Goal: Task Accomplishment & Management: Manage account settings

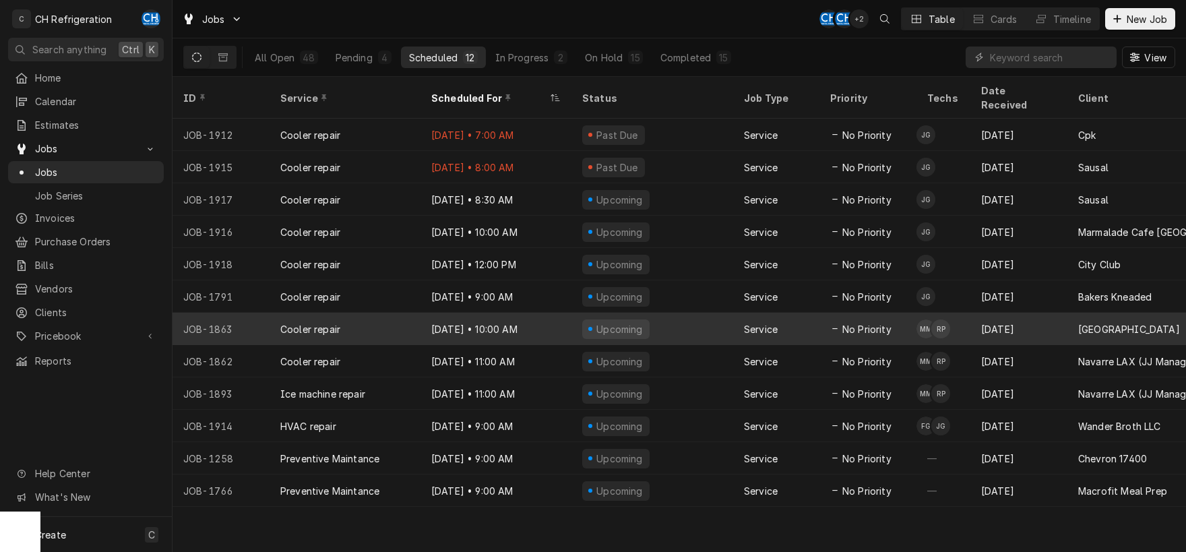
click at [744, 317] on div "Service" at bounding box center [776, 329] width 86 height 32
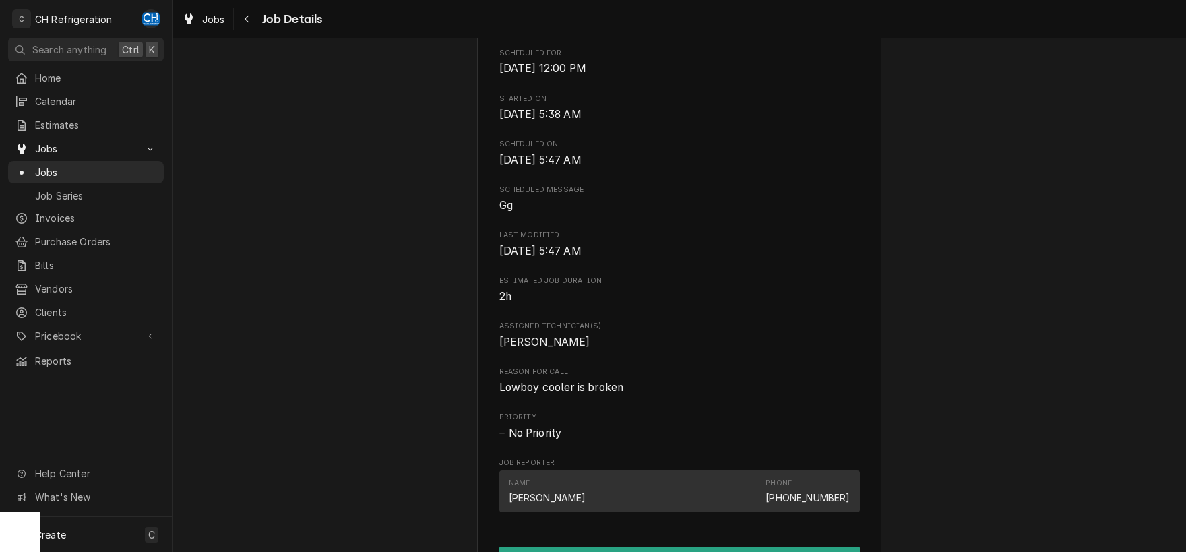
scroll to position [832, 0]
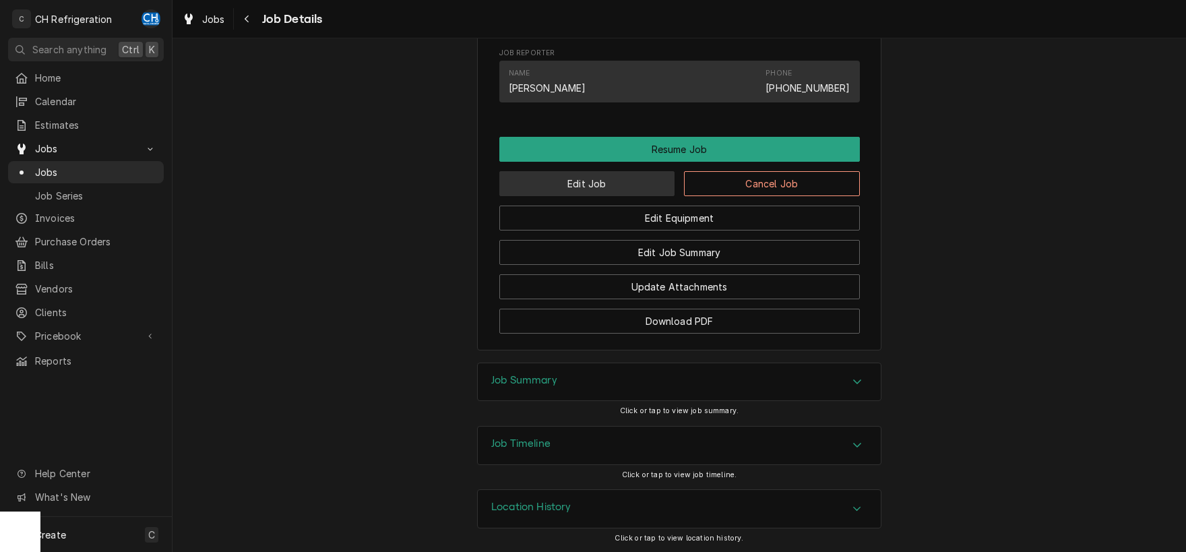
click at [604, 187] on button "Edit Job" at bounding box center [587, 183] width 176 height 25
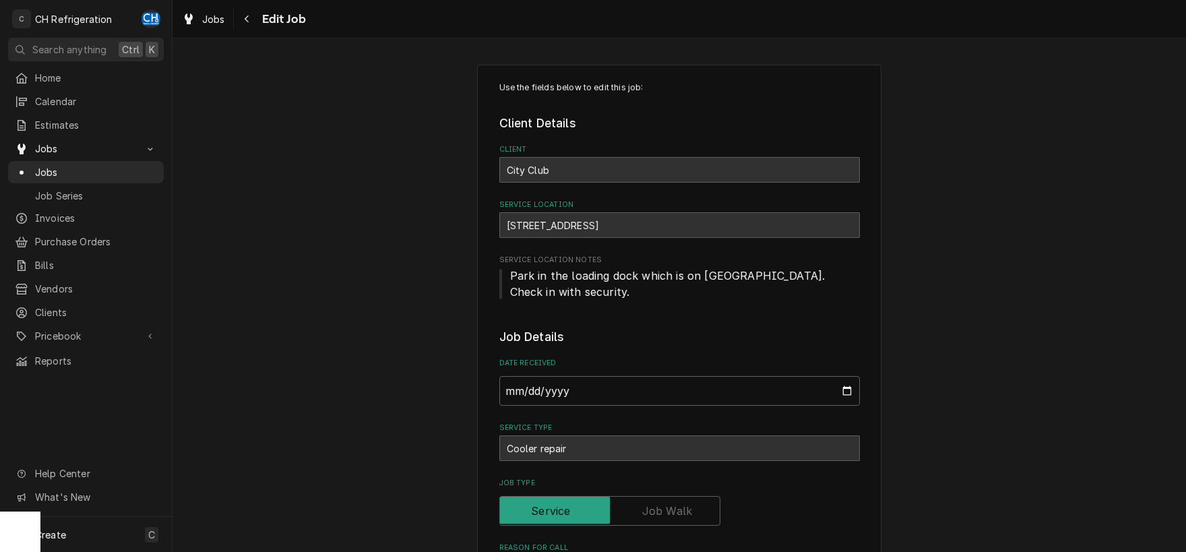
type textarea "x"
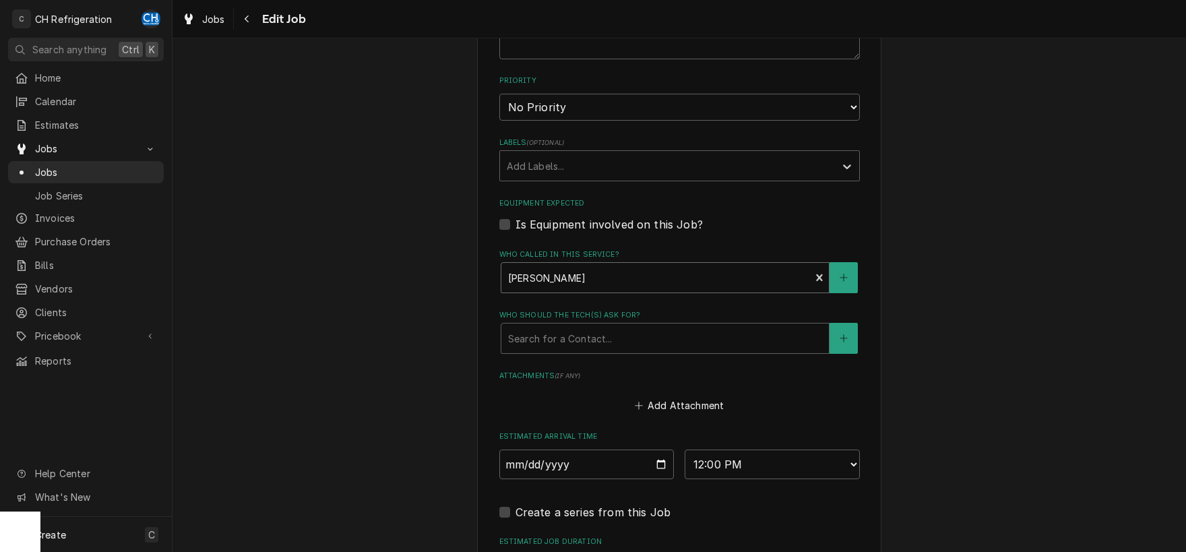
scroll to position [774, 0]
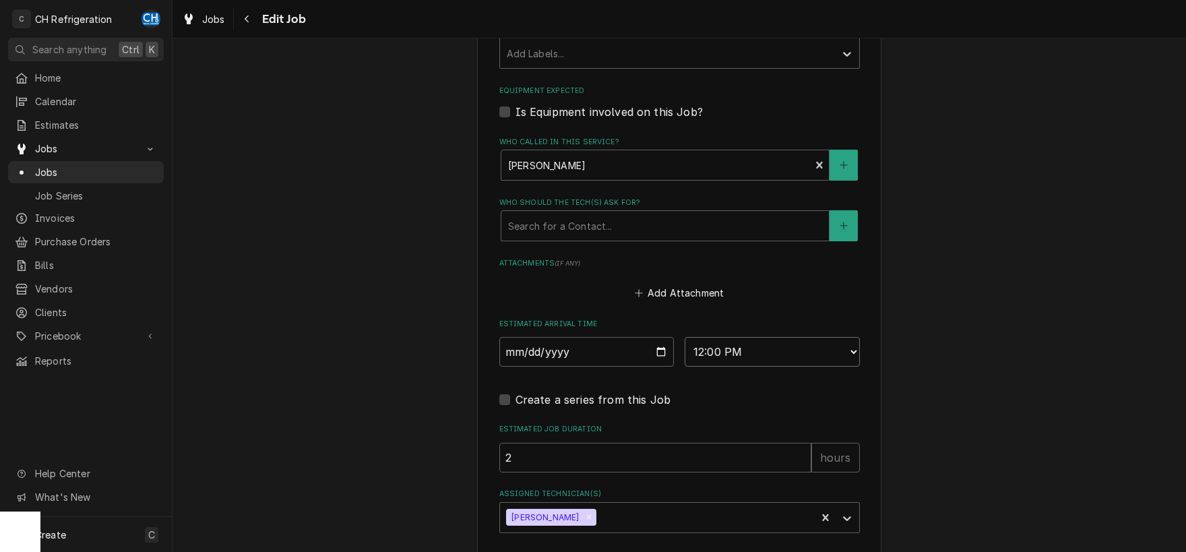
click at [685, 337] on select "AM / PM 6:00 AM 6:15 AM 6:30 AM 6:45 AM 7:00 AM 7:15 AM 7:30 AM 7:45 AM 8:00 AM…" at bounding box center [772, 352] width 175 height 30
select select "11:00:00"
click option "11:00 AM" at bounding box center [0, 0] width 0 height 0
click at [584, 512] on icon "Remove Josh Galindo" at bounding box center [588, 516] width 9 height 9
click at [568, 511] on div "Assigned Technician(s)" at bounding box center [667, 517] width 321 height 24
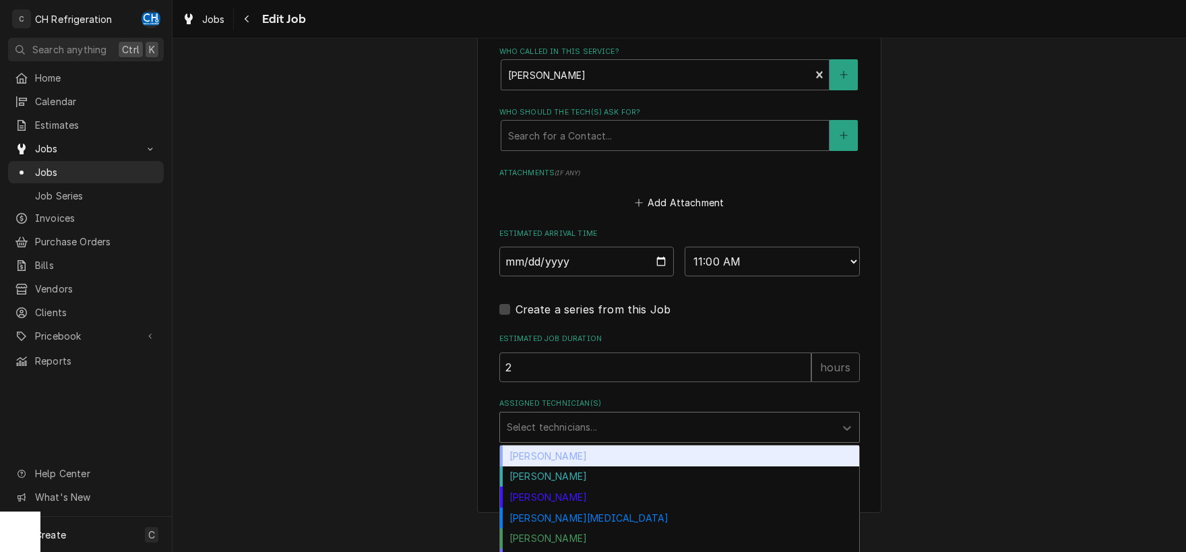
scroll to position [880, 0]
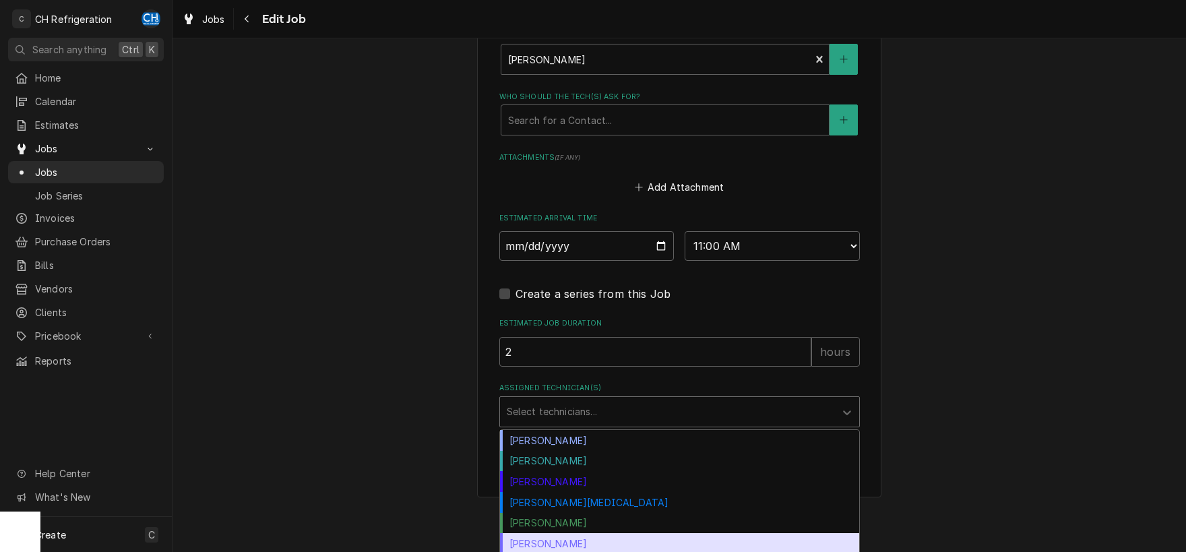
click at [556, 535] on div "Steven Hiraga" at bounding box center [679, 543] width 359 height 21
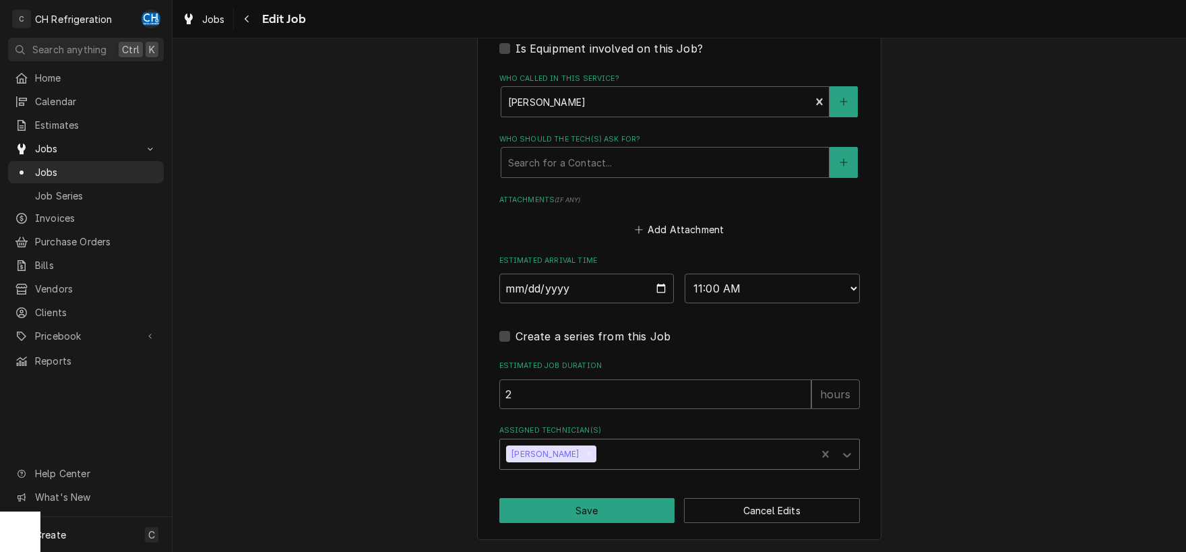
scroll to position [834, 0]
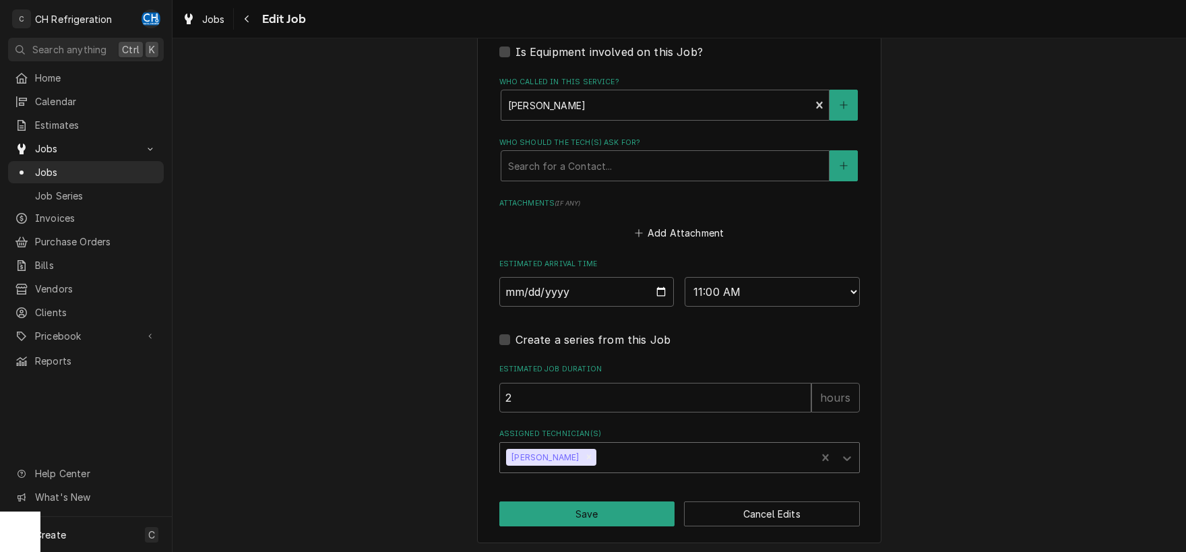
type textarea "x"
click at [685, 277] on select "AM / PM 6:00 AM 6:15 AM 6:30 AM 6:45 AM 7:00 AM 7:15 AM 7:30 AM 7:45 AM 8:00 AM…" at bounding box center [772, 292] width 175 height 30
select select "10:00:00"
click option "10:00 AM" at bounding box center [0, 0] width 0 height 0
click at [630, 507] on button "Save" at bounding box center [587, 513] width 176 height 25
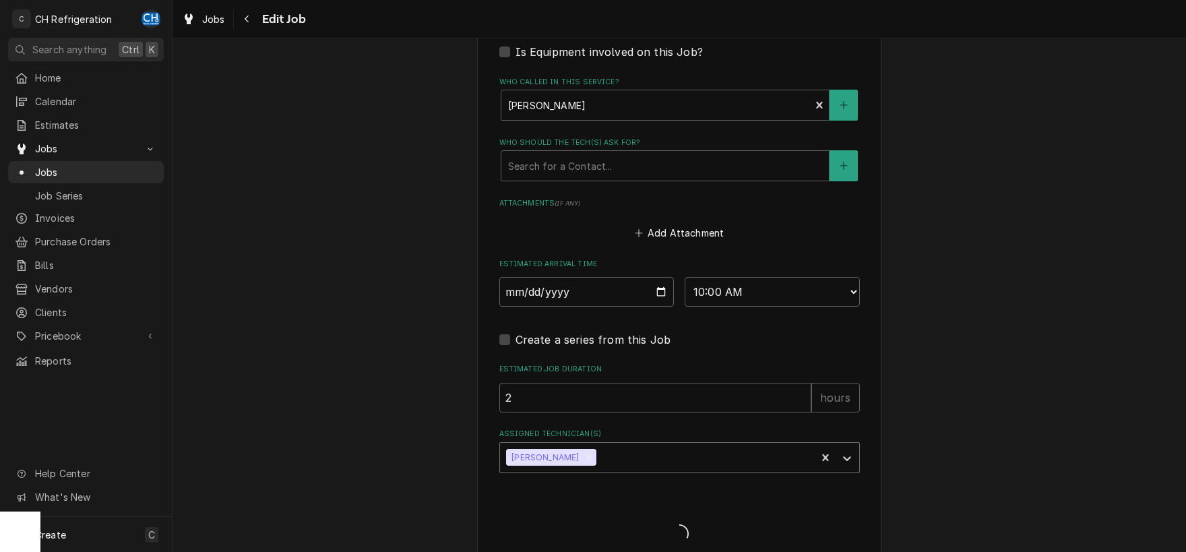
type textarea "x"
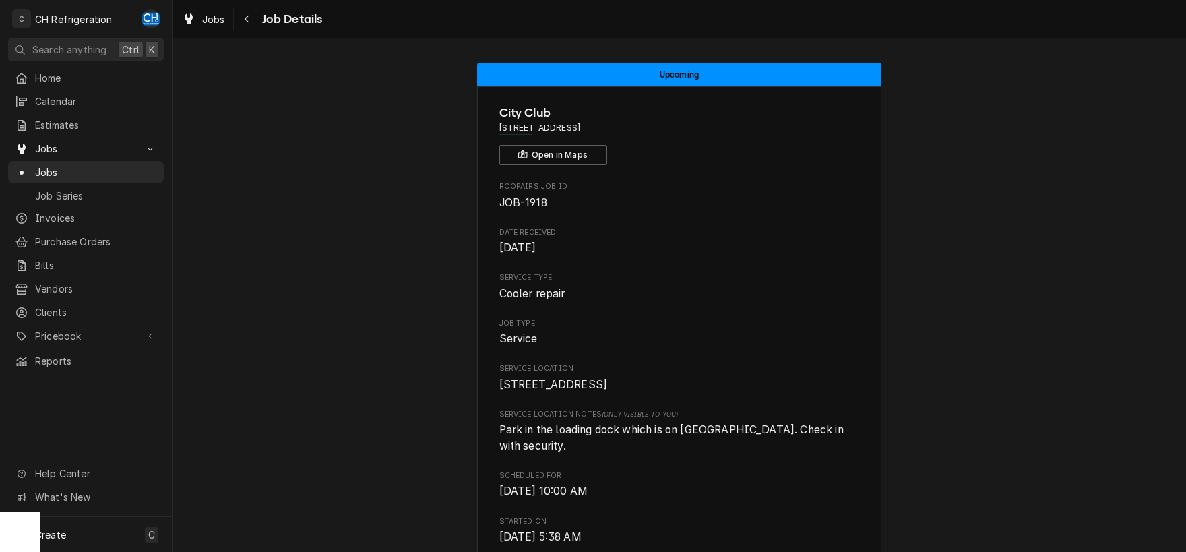
click at [308, 21] on span "Job Details" at bounding box center [290, 19] width 65 height 18
click at [255, 24] on button "Navigate back" at bounding box center [248, 19] width 22 height 22
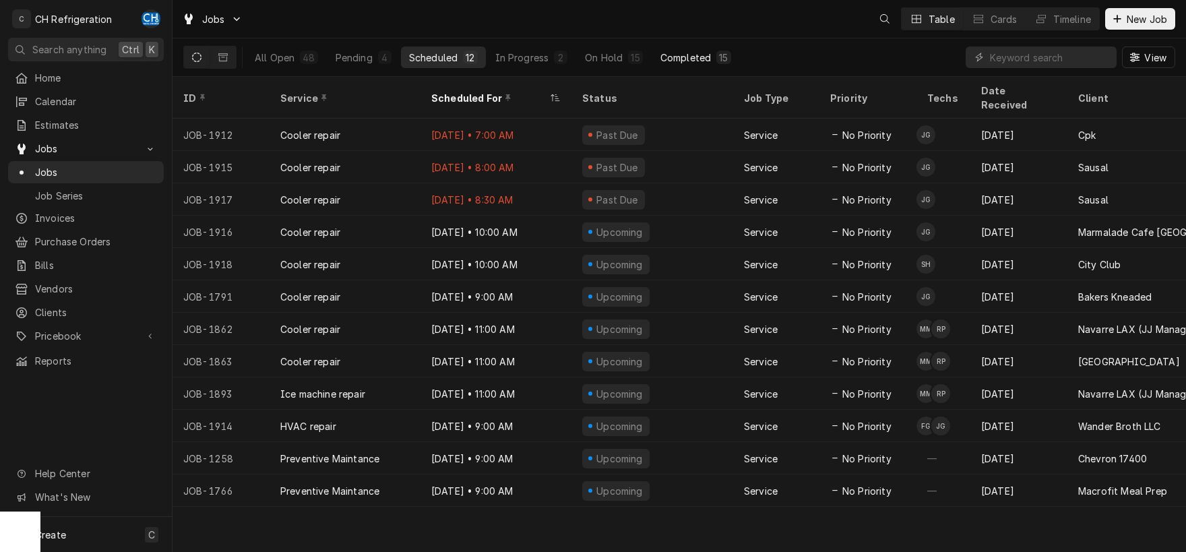
click at [716, 56] on div "15" at bounding box center [723, 57] width 14 height 13
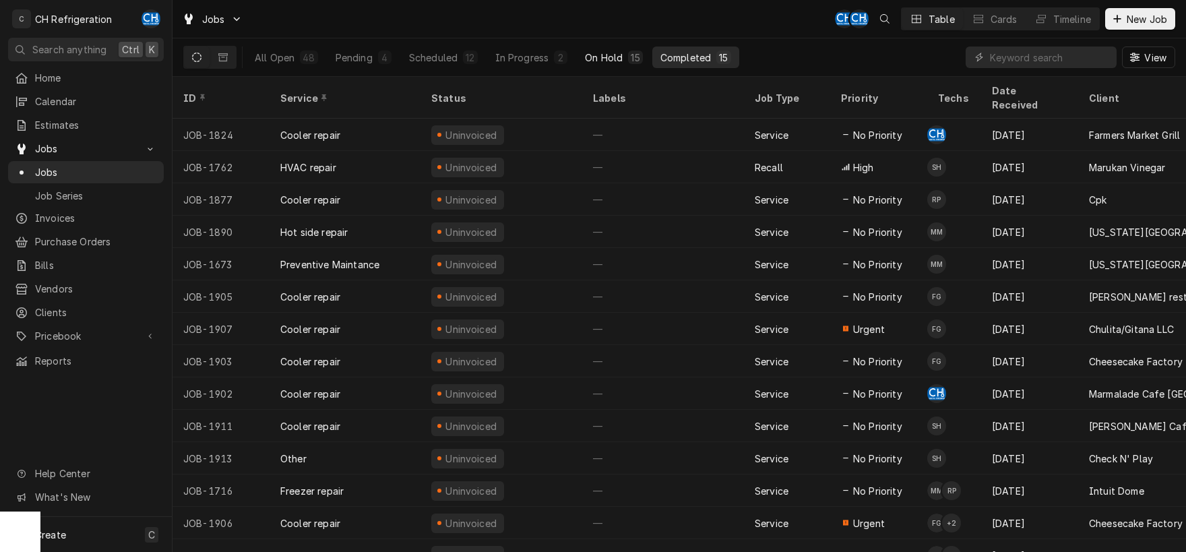
click at [641, 59] on div "15" at bounding box center [635, 57] width 14 height 13
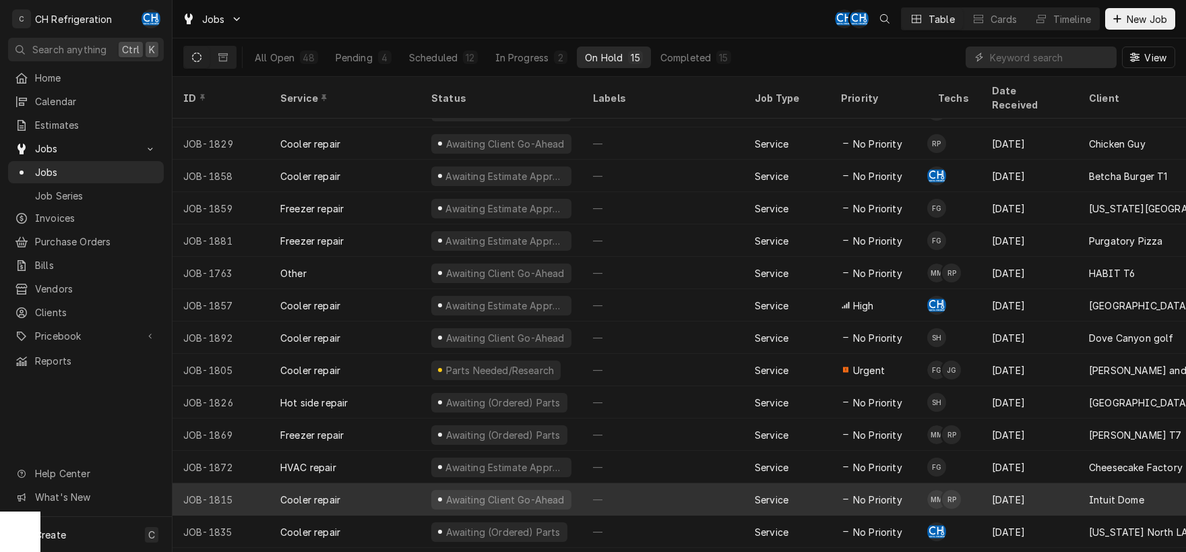
scroll to position [36, 0]
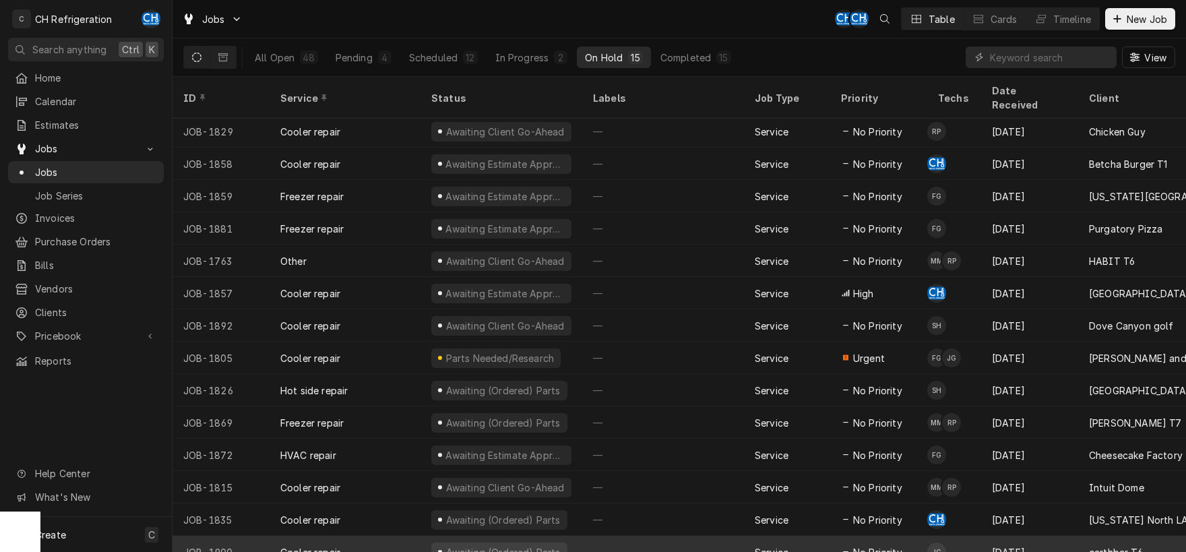
click at [695, 536] on div "—" at bounding box center [663, 552] width 162 height 32
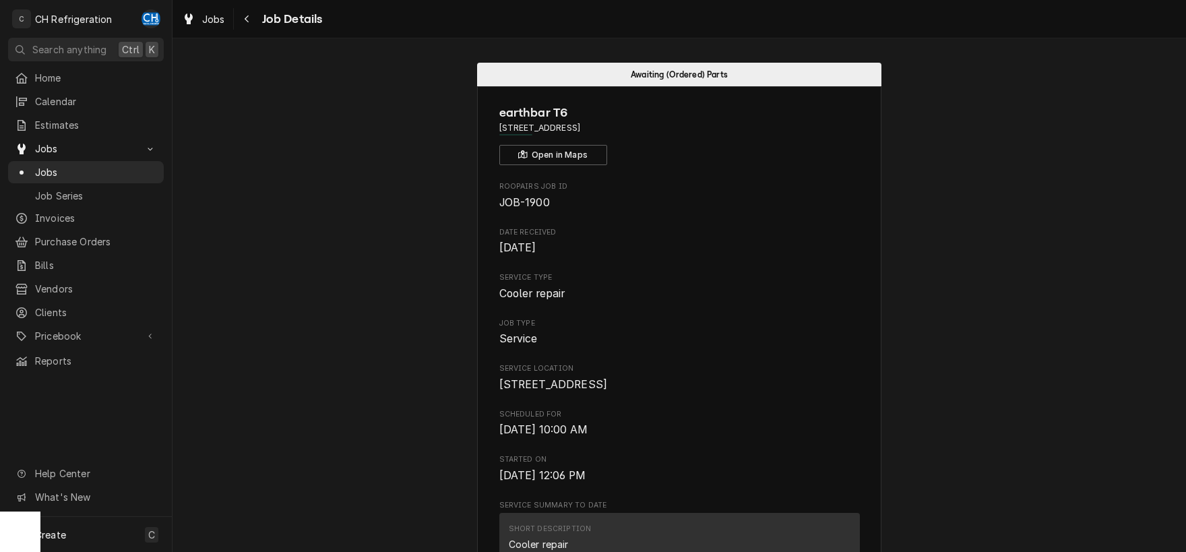
scroll to position [915, 0]
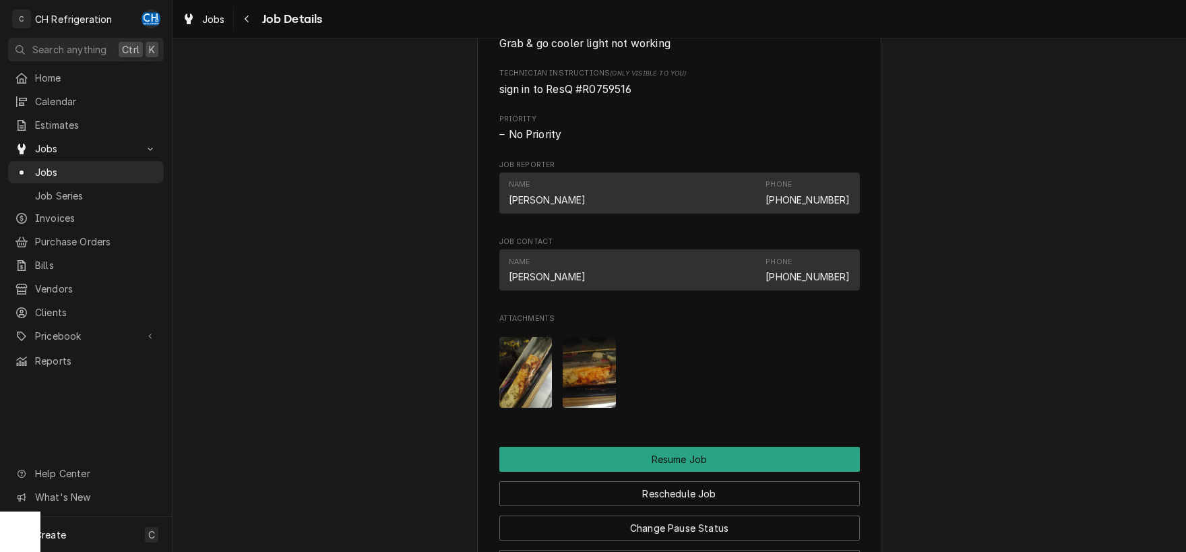
click at [538, 397] on img "Attachments" at bounding box center [525, 372] width 53 height 71
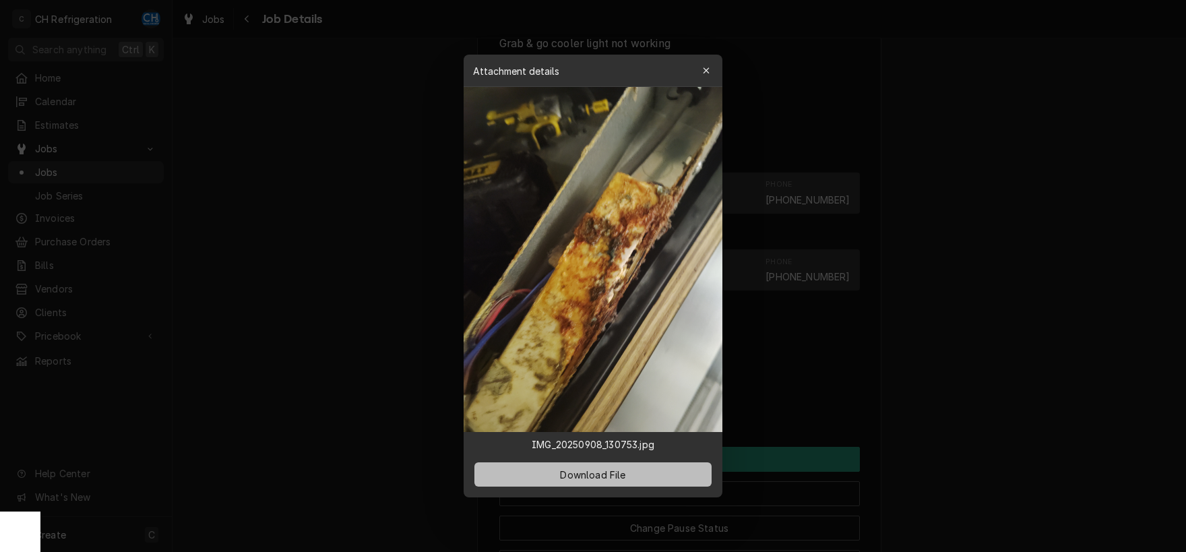
click at [587, 474] on span "Download File" at bounding box center [592, 475] width 71 height 14
click at [702, 67] on div "button" at bounding box center [705, 70] width 13 height 13
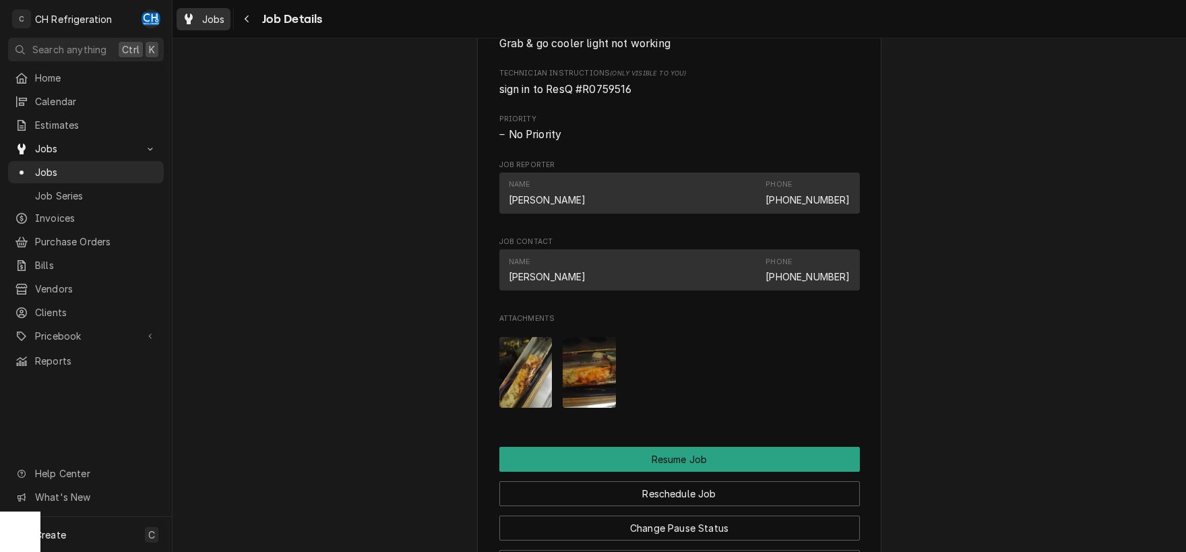
click at [221, 22] on span "Jobs" at bounding box center [213, 19] width 23 height 14
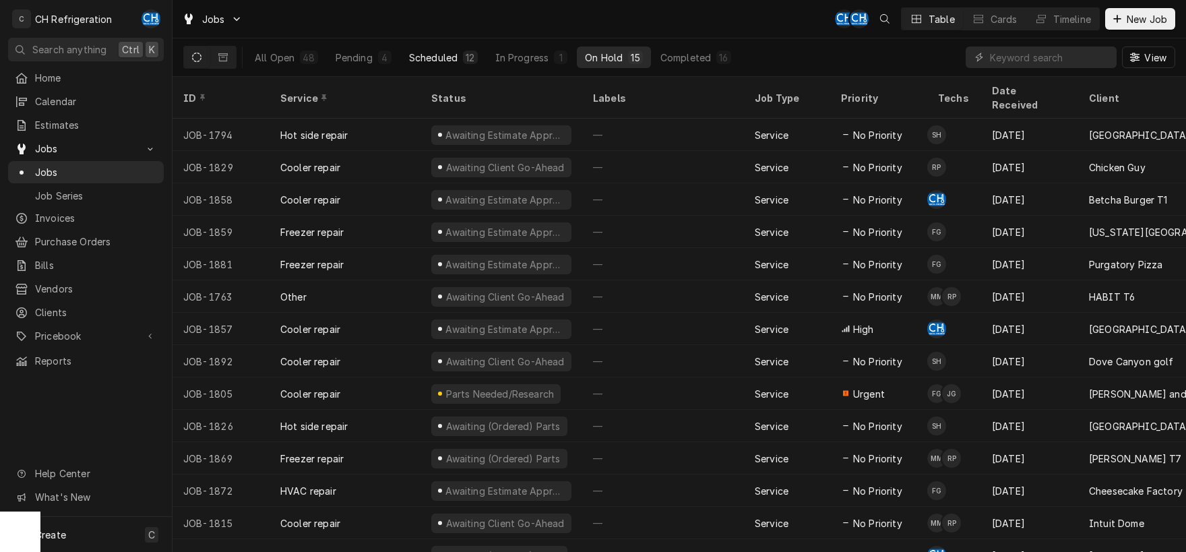
click at [466, 52] on div "12" at bounding box center [470, 58] width 9 height 14
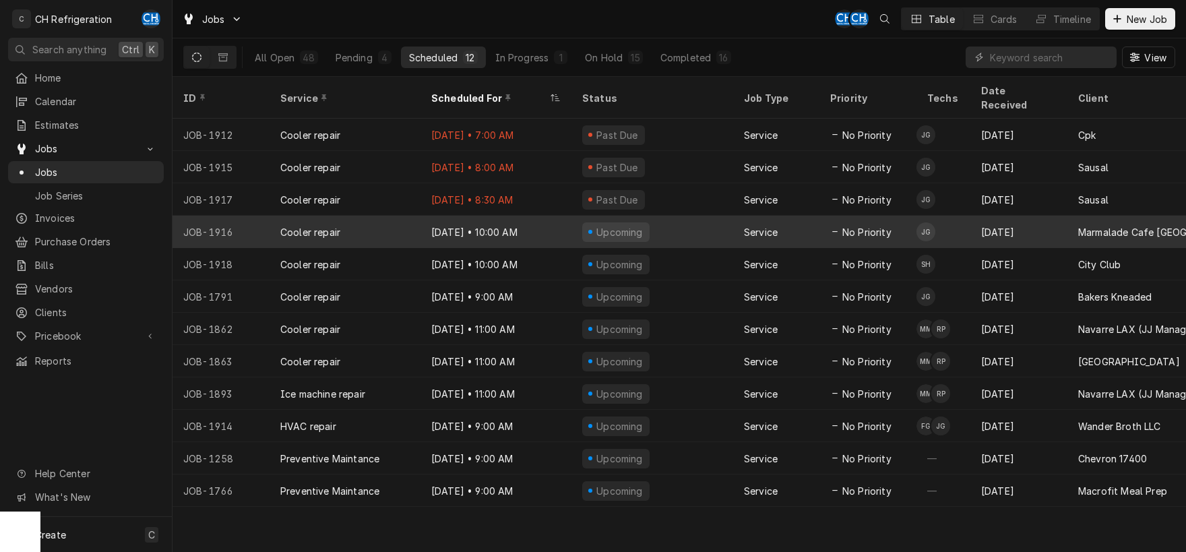
click at [530, 216] on div "Sep 9 • 10:00 AM" at bounding box center [495, 232] width 151 height 32
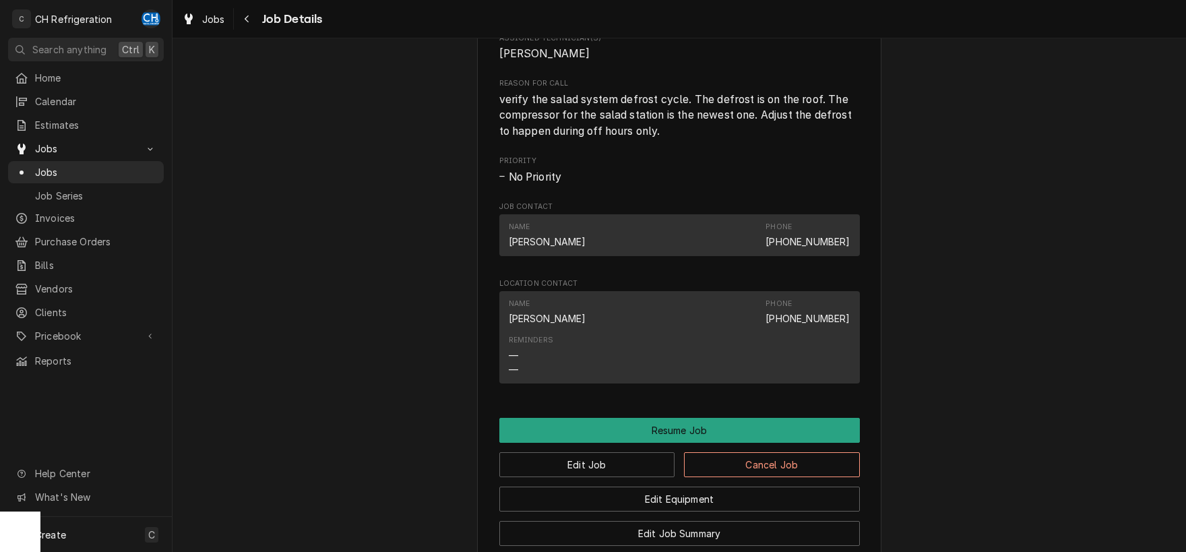
scroll to position [1071, 0]
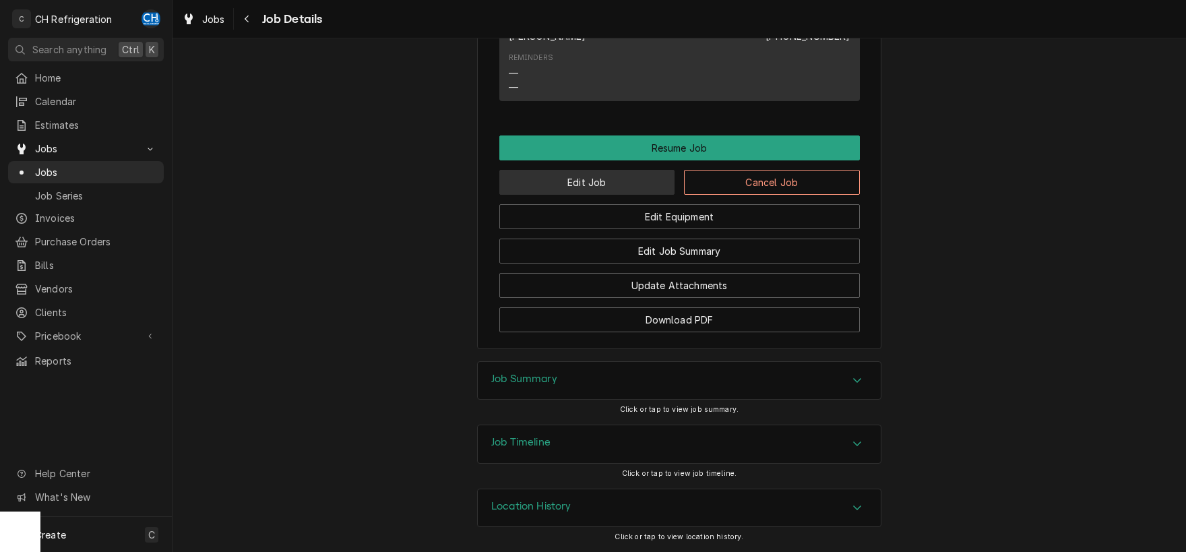
click at [584, 191] on button "Edit Job" at bounding box center [587, 182] width 176 height 25
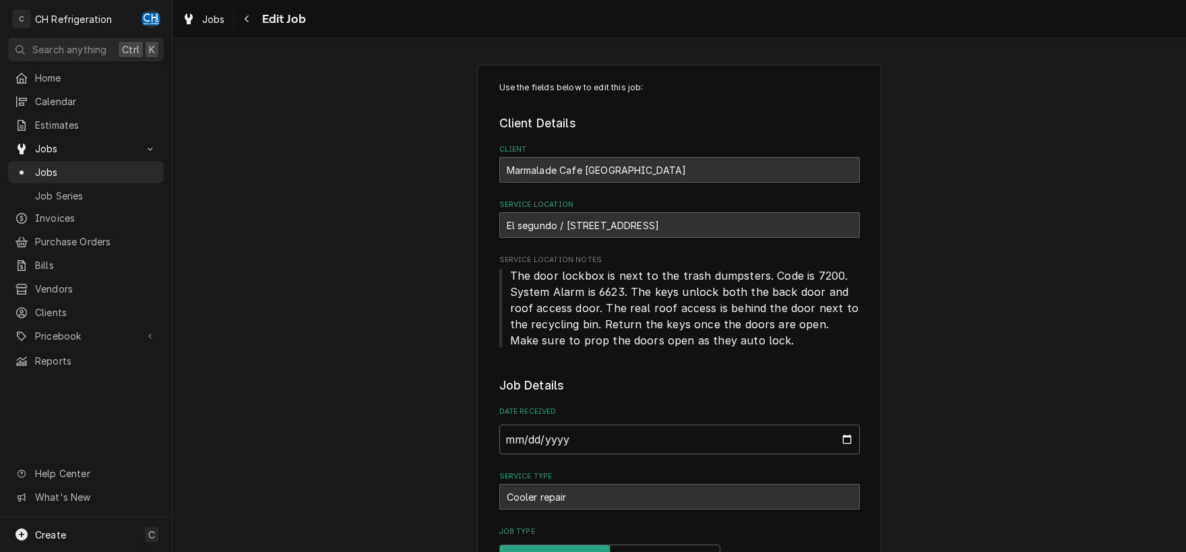
type textarea "x"
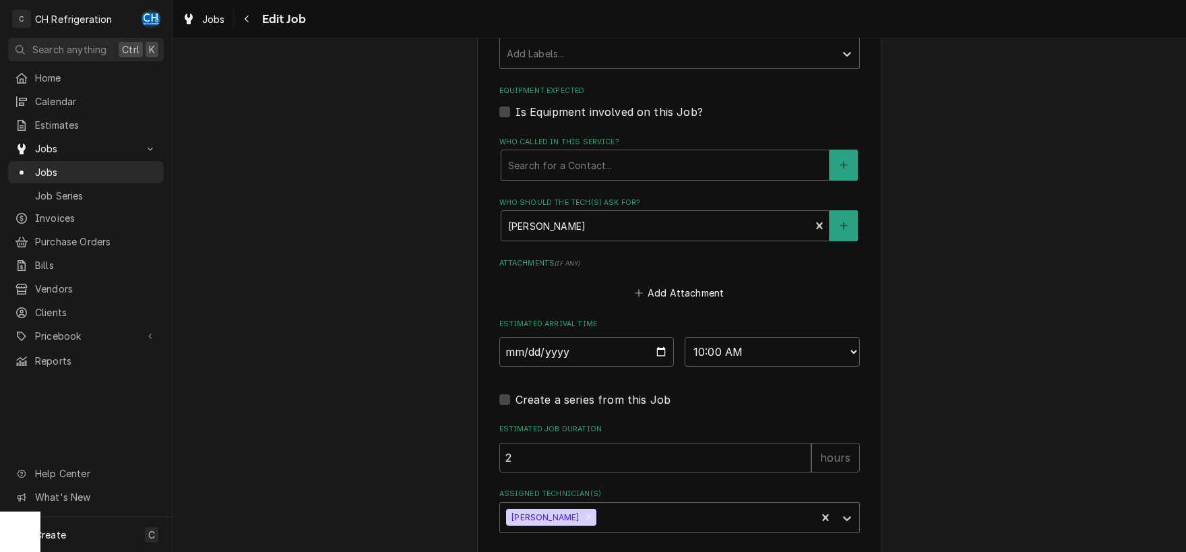
scroll to position [883, 0]
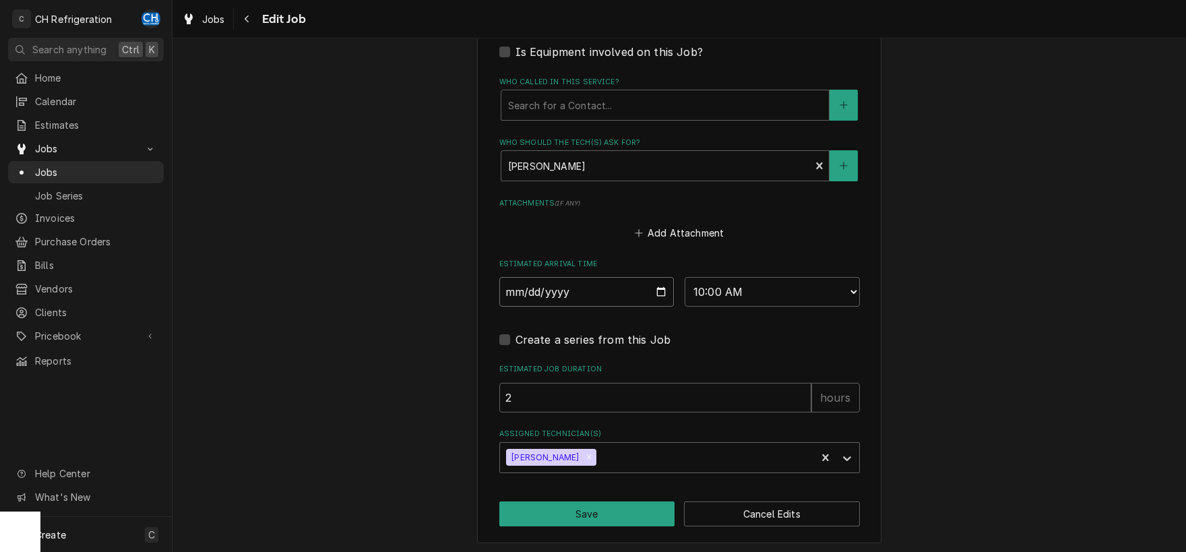
click at [658, 287] on input "2025-09-09" at bounding box center [586, 292] width 175 height 30
click at [685, 277] on select "AM / PM 6:00 AM 6:15 AM 6:30 AM 6:45 AM 7:00 AM 7:15 AM 7:30 AM 7:45 AM 8:00 AM…" at bounding box center [772, 292] width 175 height 30
select select "14:15:00"
click option "2:15 PM" at bounding box center [0, 0] width 0 height 0
click at [605, 501] on button "Save" at bounding box center [587, 513] width 176 height 25
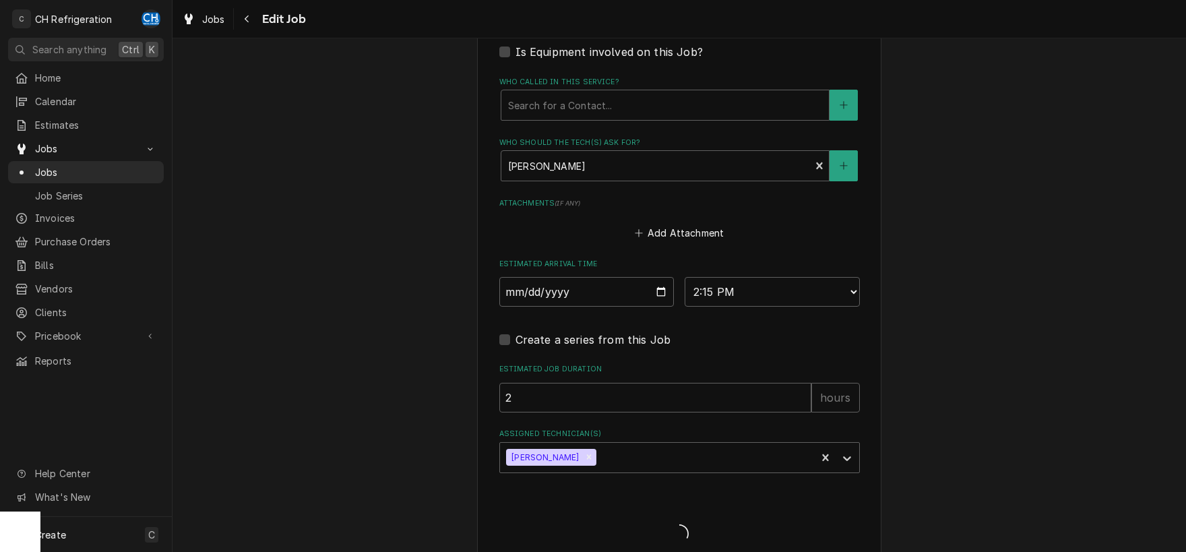
type textarea "x"
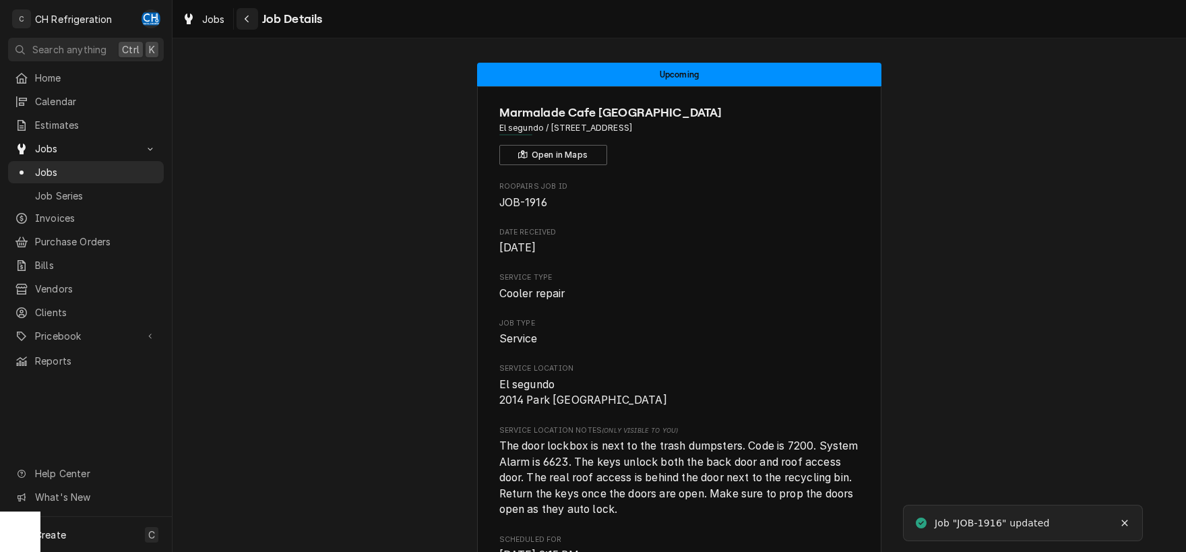
click at [239, 11] on button "Navigate back" at bounding box center [248, 19] width 22 height 22
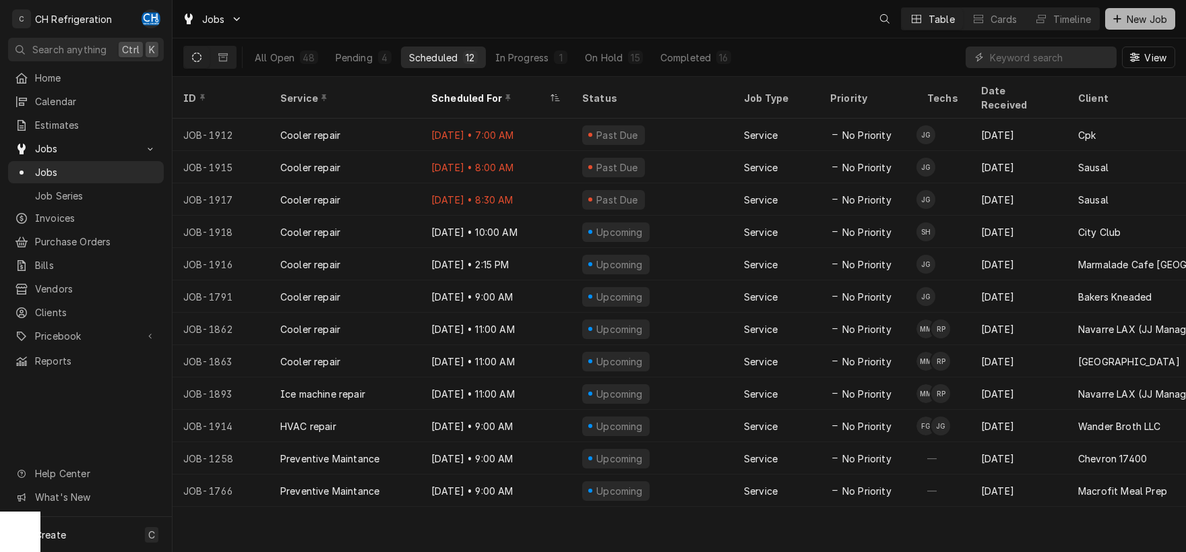
click at [1130, 16] on span "New Job" at bounding box center [1147, 19] width 46 height 14
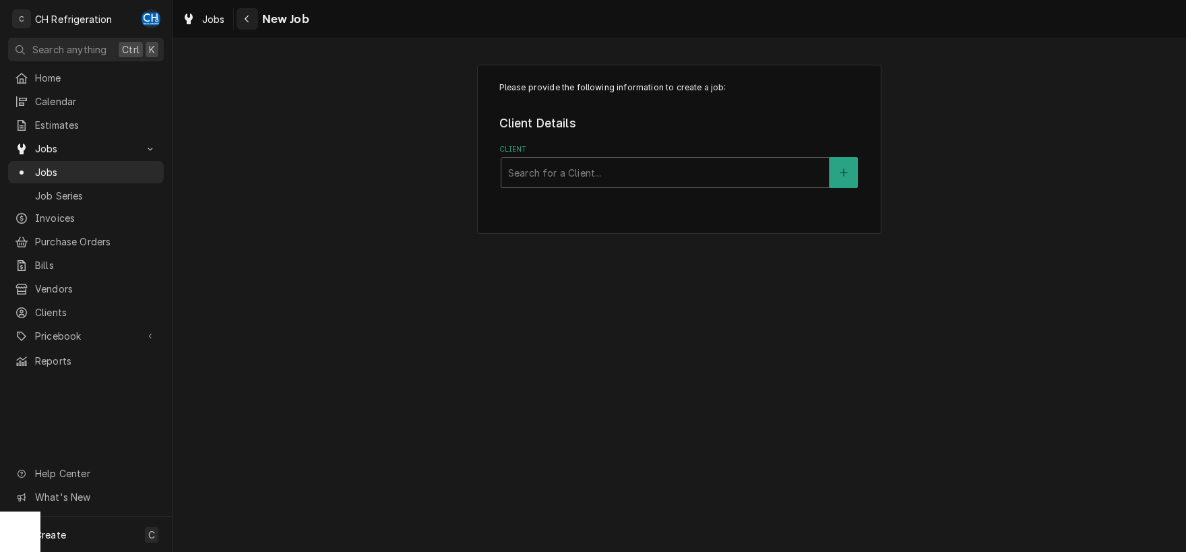
click at [245, 20] on icon "Navigate back" at bounding box center [247, 18] width 6 height 9
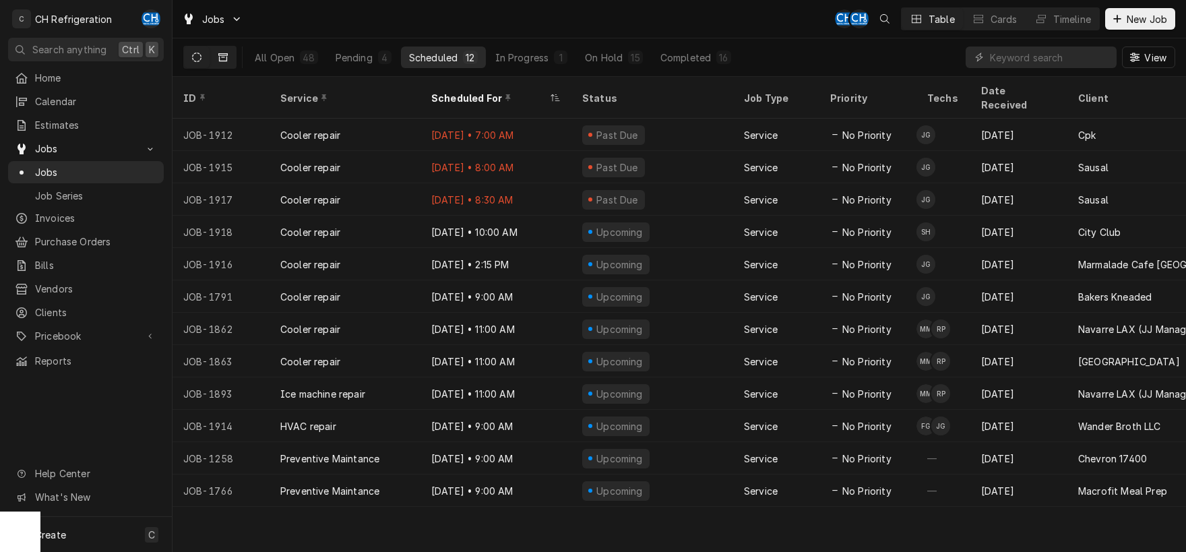
click at [232, 65] on button "Dynamic Content Wrapper" at bounding box center [223, 57] width 26 height 22
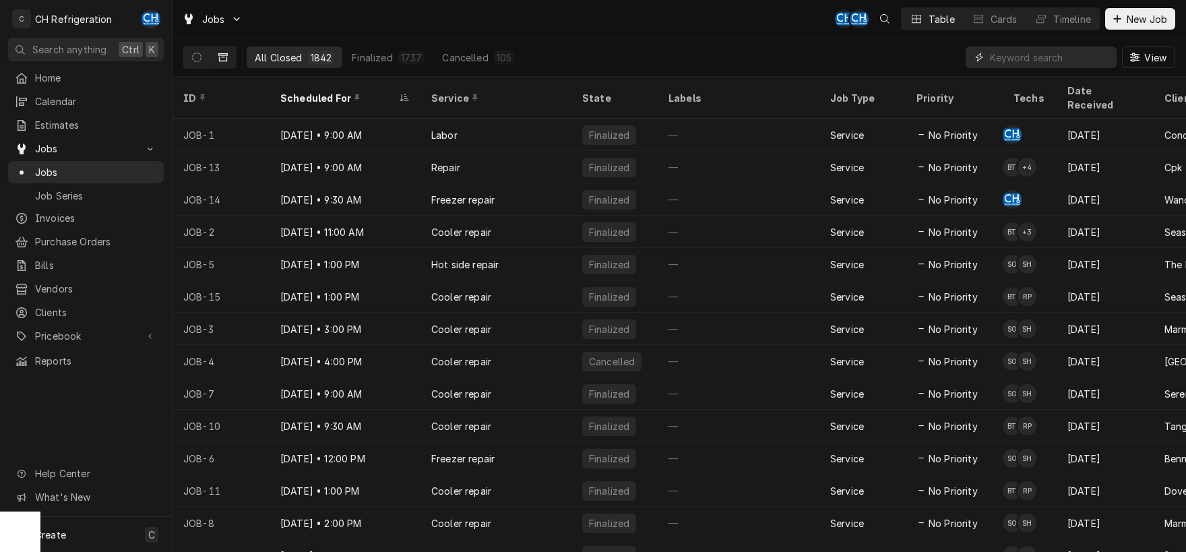
click at [1001, 56] on input "Dynamic Content Wrapper" at bounding box center [1050, 57] width 120 height 22
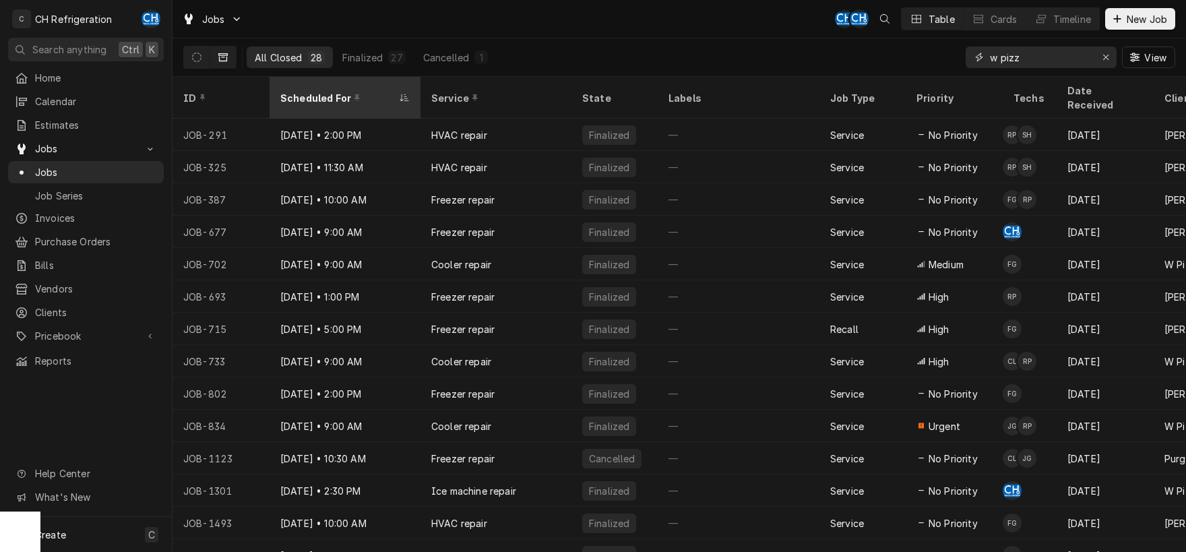
type input "w pizz"
click at [311, 93] on div "Scheduled For" at bounding box center [338, 98] width 116 height 14
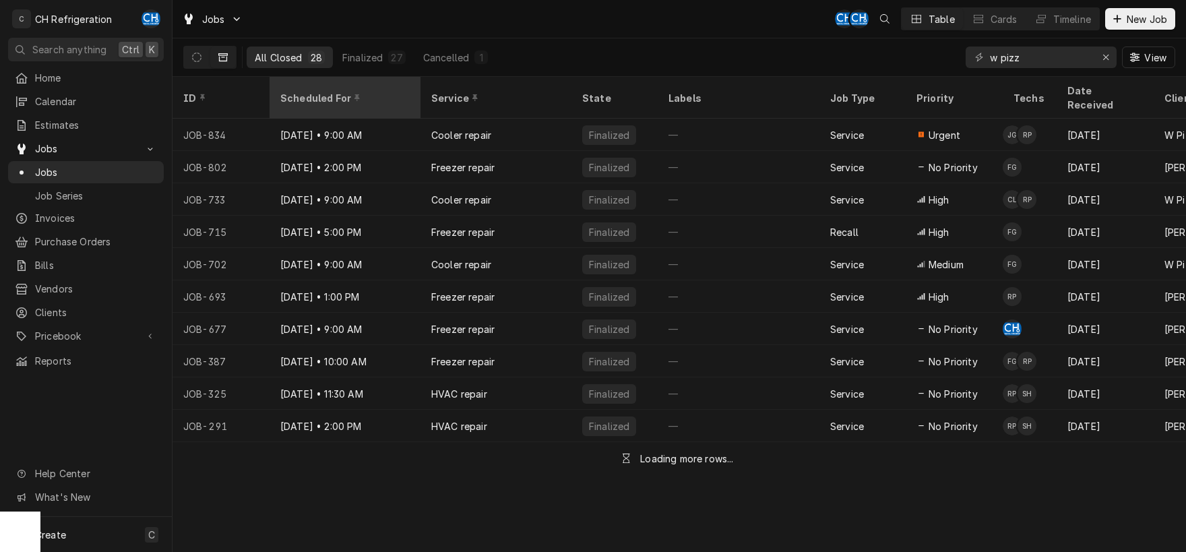
click at [313, 91] on div "Scheduled For" at bounding box center [343, 98] width 127 height 14
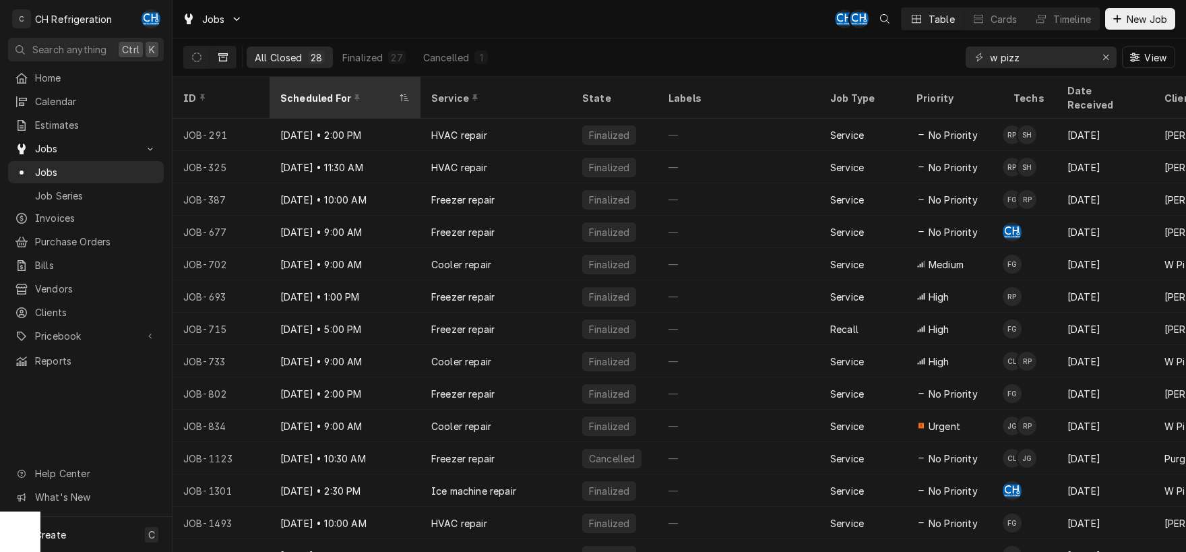
click at [313, 91] on div "Scheduled For" at bounding box center [338, 98] width 116 height 14
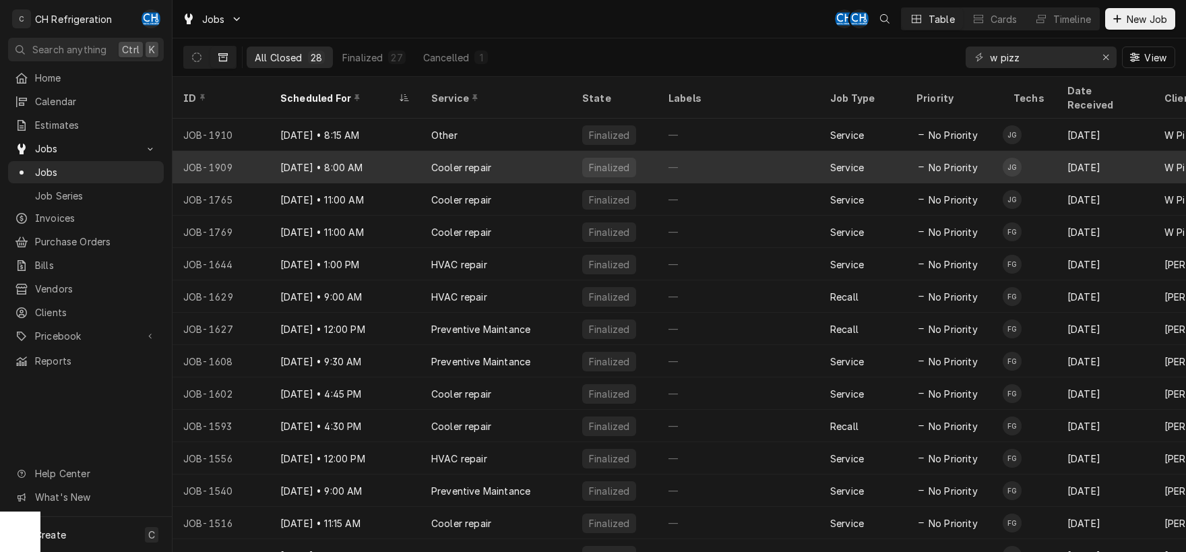
click at [323, 151] on div "Sep 8 • 8:00 AM" at bounding box center [345, 167] width 151 height 32
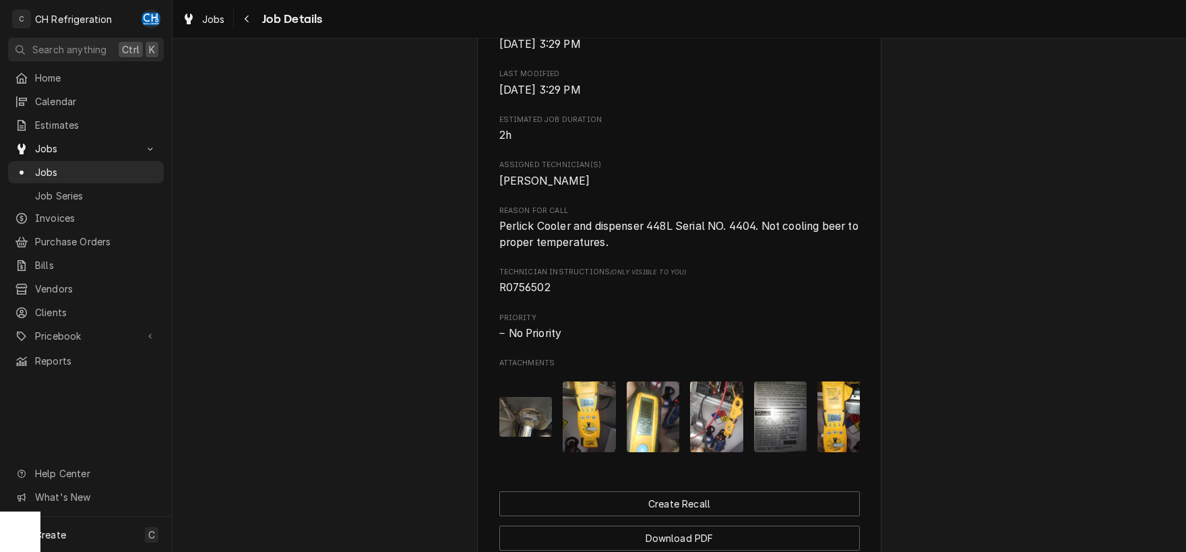
scroll to position [726, 0]
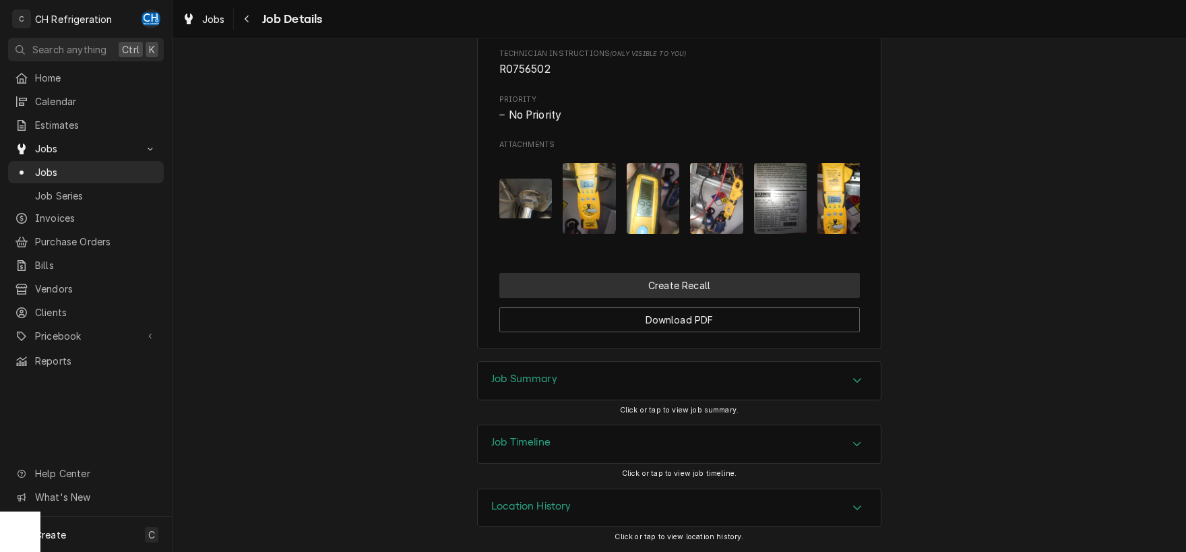
click at [601, 282] on button "Create Recall" at bounding box center [679, 285] width 360 height 25
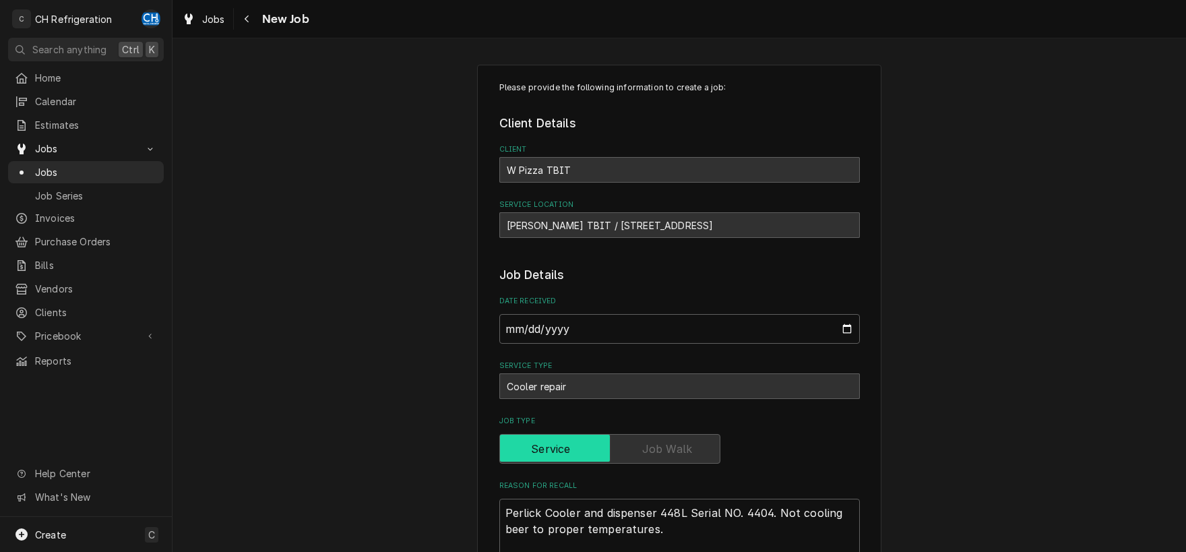
type textarea "x"
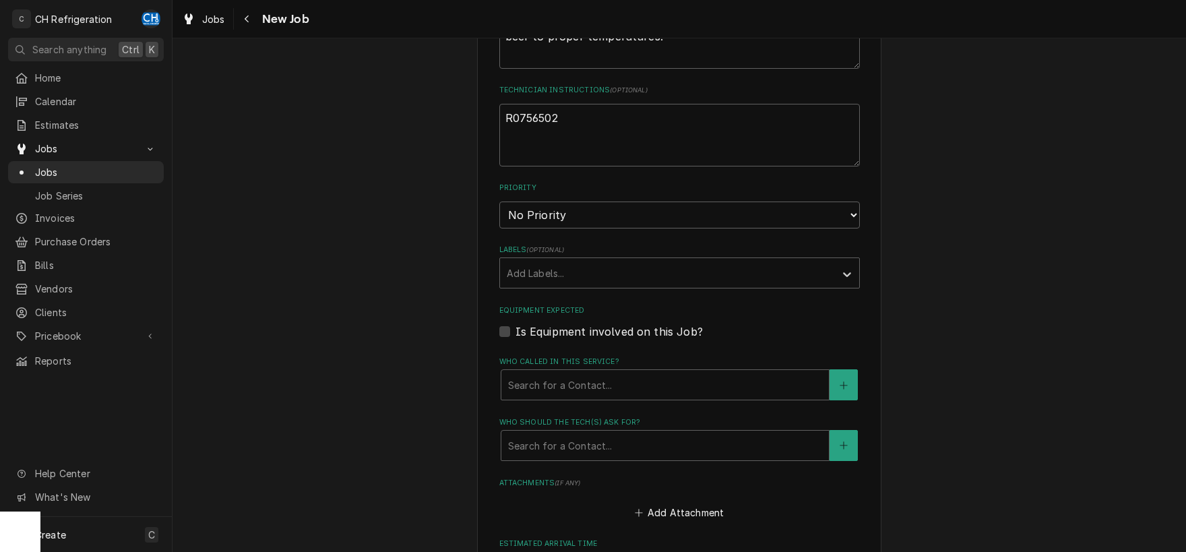
scroll to position [766, 0]
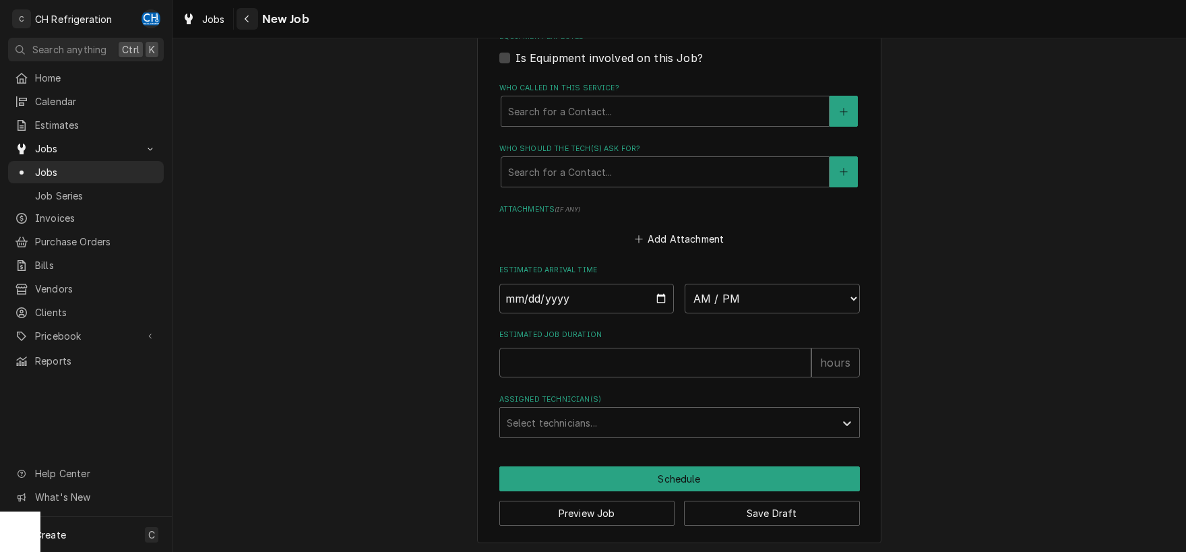
click at [251, 20] on div "Navigate back" at bounding box center [247, 18] width 13 height 13
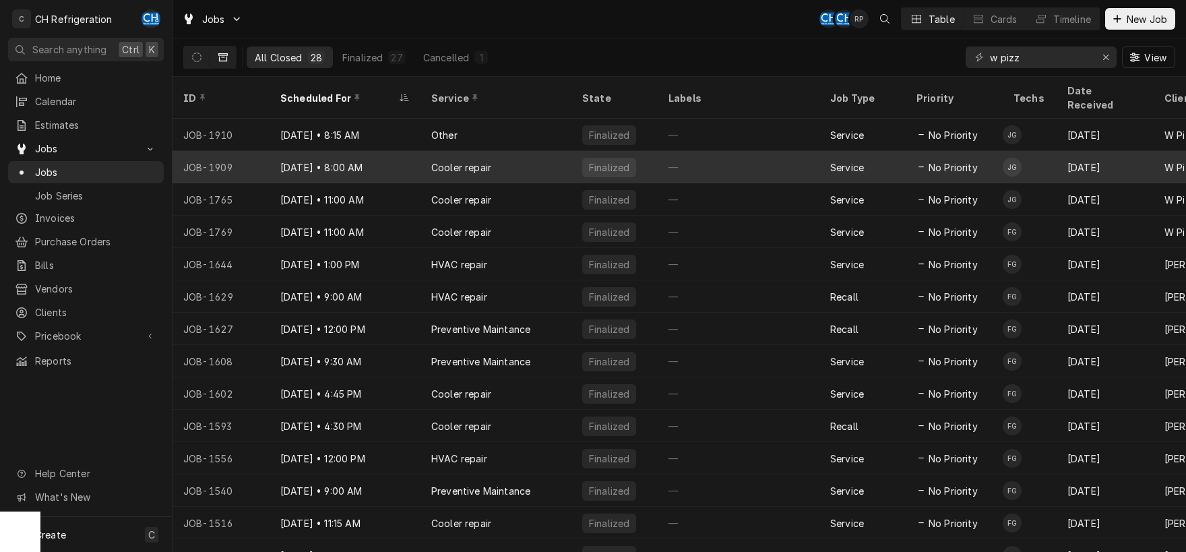
click at [471, 160] on div "Cooler repair" at bounding box center [461, 167] width 60 height 14
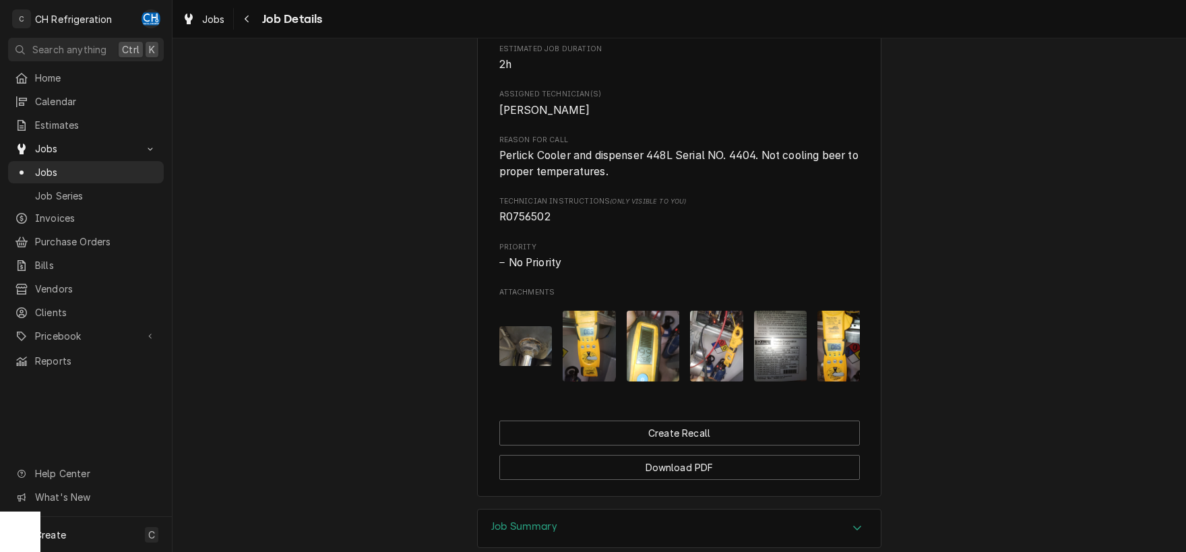
scroll to position [726, 0]
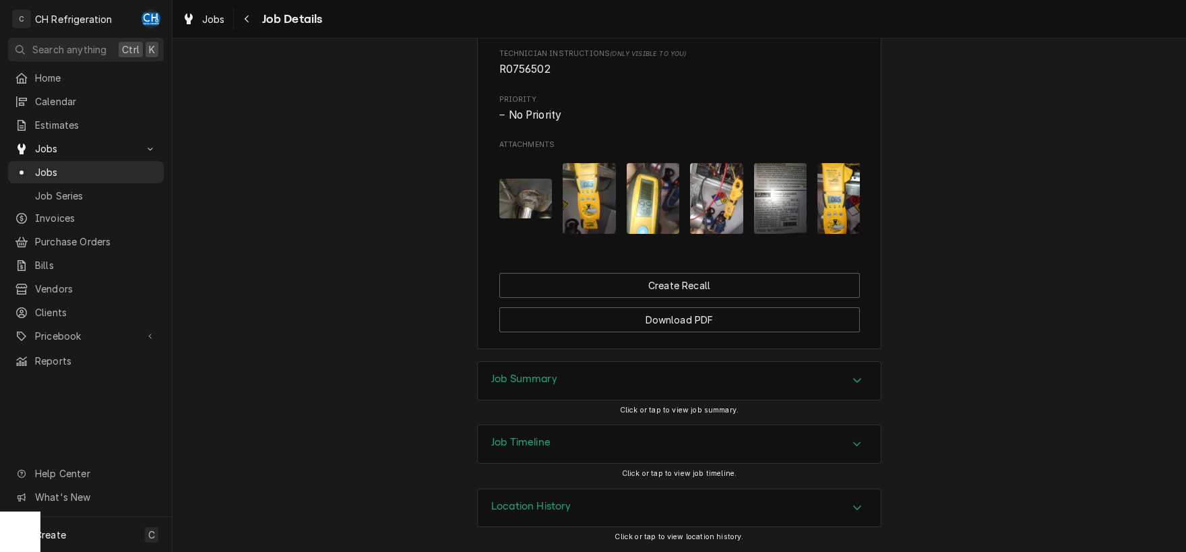
click at [598, 378] on div "Job Summary" at bounding box center [679, 381] width 403 height 38
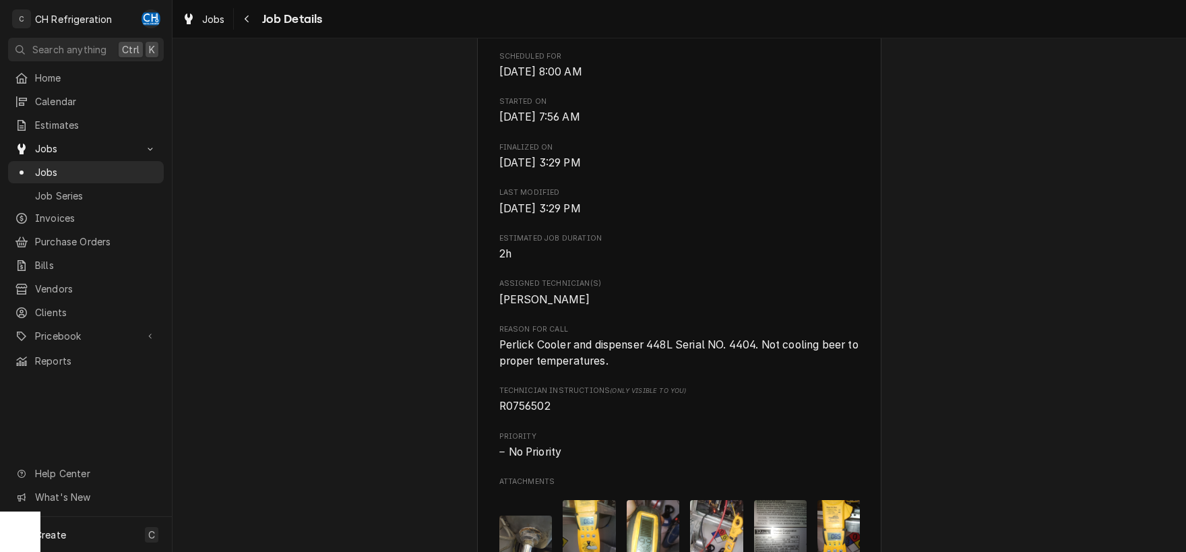
scroll to position [656, 0]
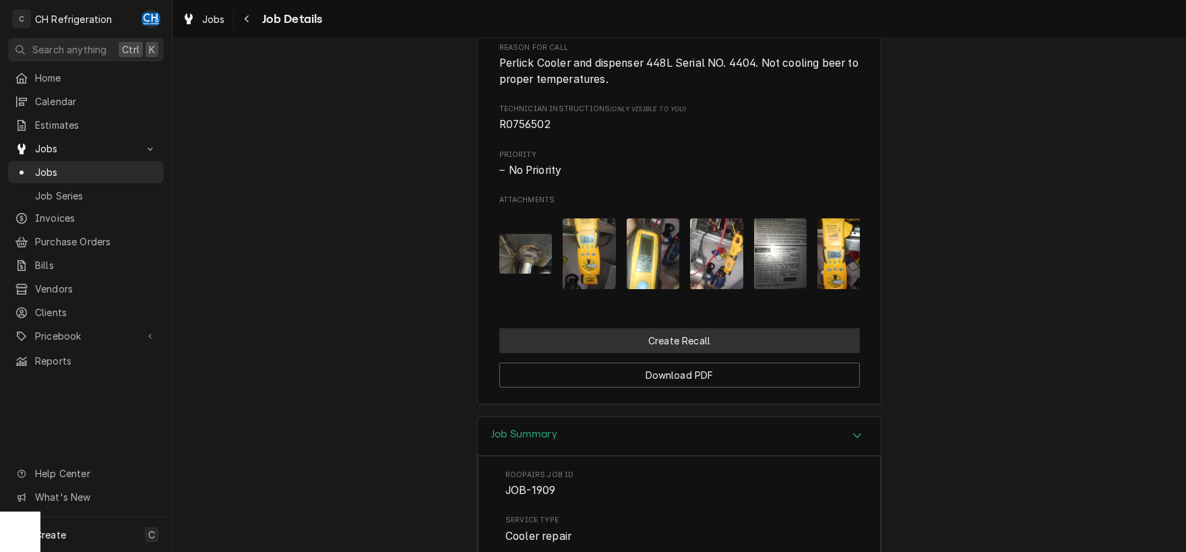
click at [619, 348] on button "Create Recall" at bounding box center [679, 340] width 360 height 25
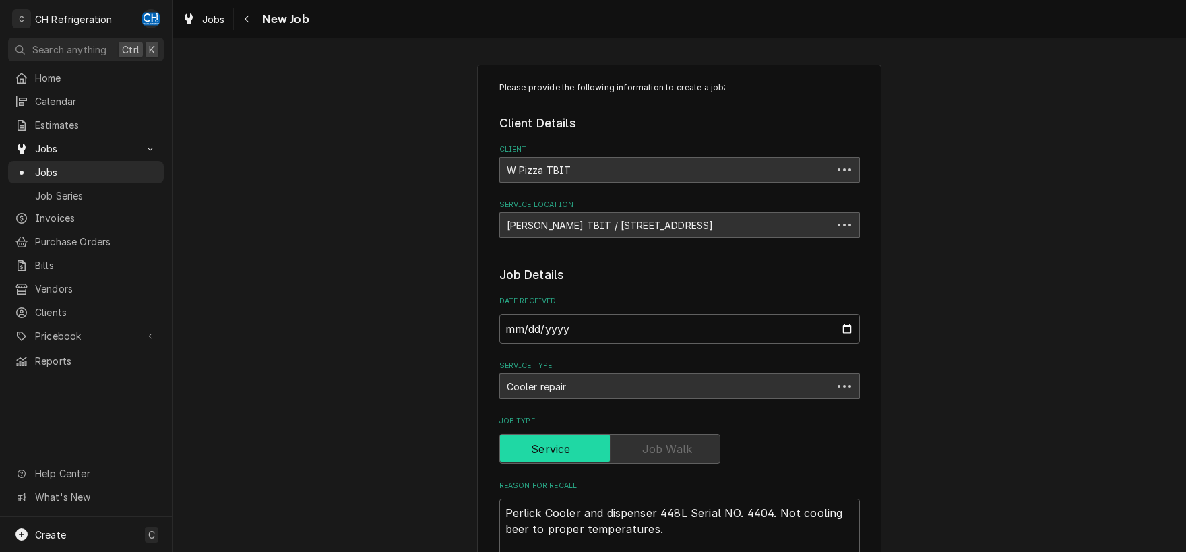
type textarea "x"
click at [251, 15] on div "Navigate back" at bounding box center [247, 18] width 13 height 13
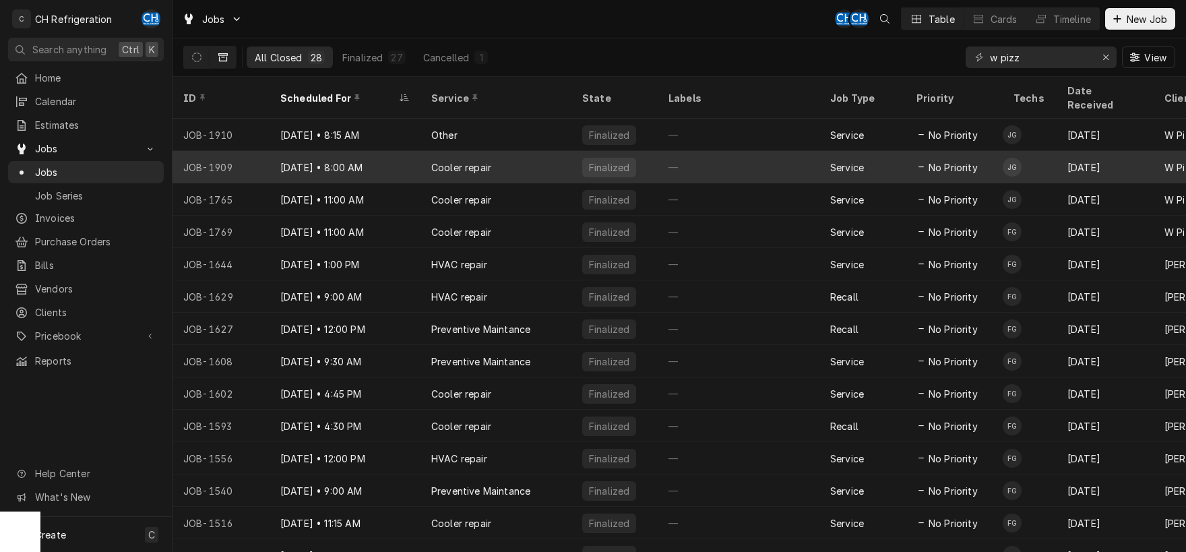
click at [445, 160] on div "Cooler repair" at bounding box center [461, 167] width 60 height 14
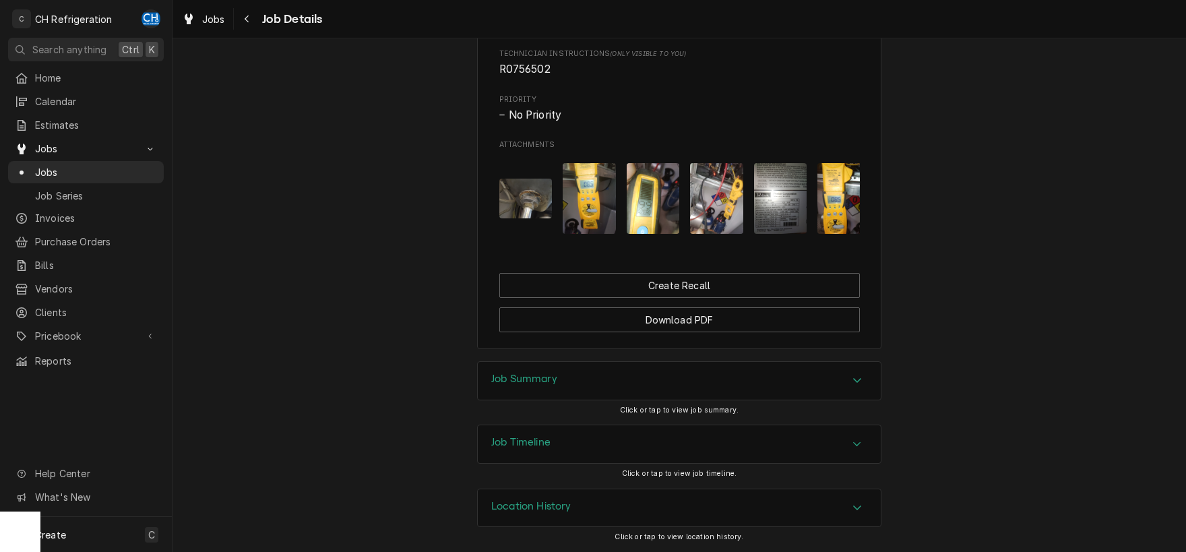
scroll to position [726, 0]
click at [749, 387] on div "Job Summary" at bounding box center [679, 381] width 403 height 38
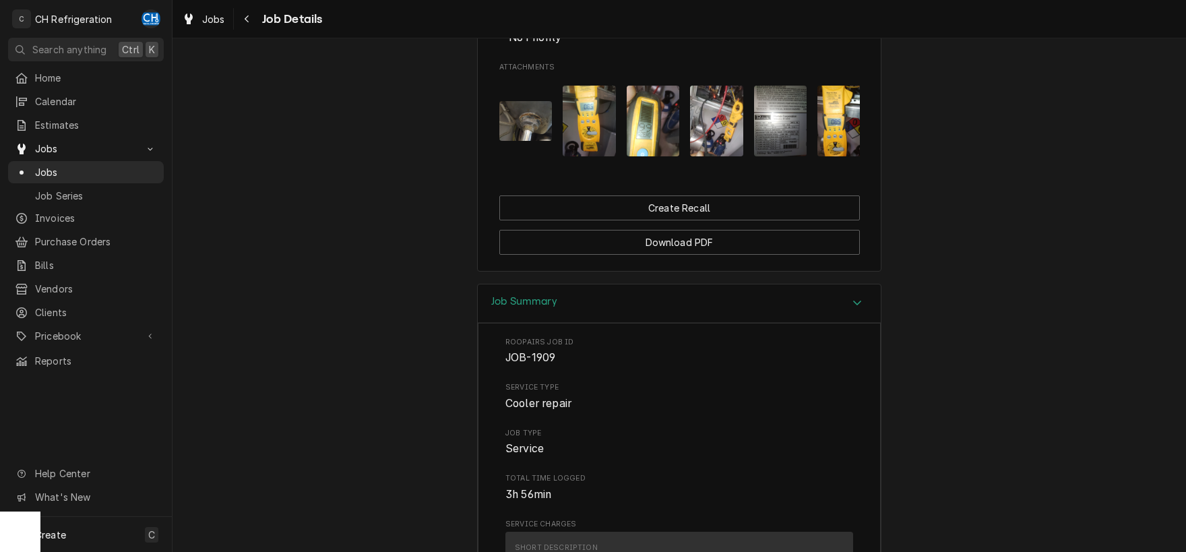
scroll to position [753, 0]
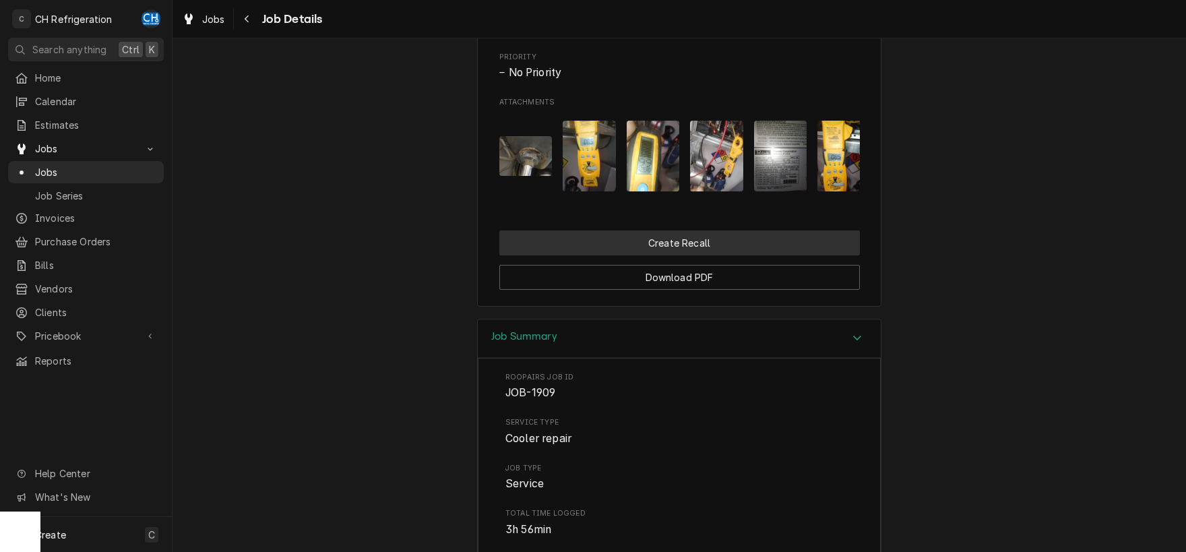
click at [698, 255] on button "Create Recall" at bounding box center [679, 242] width 360 height 25
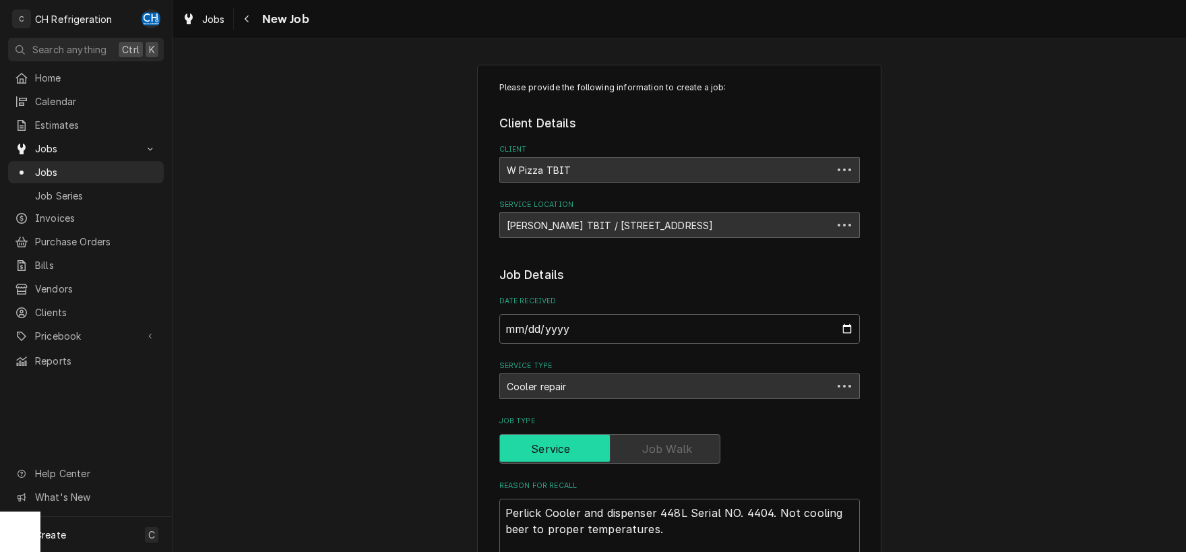
type textarea "x"
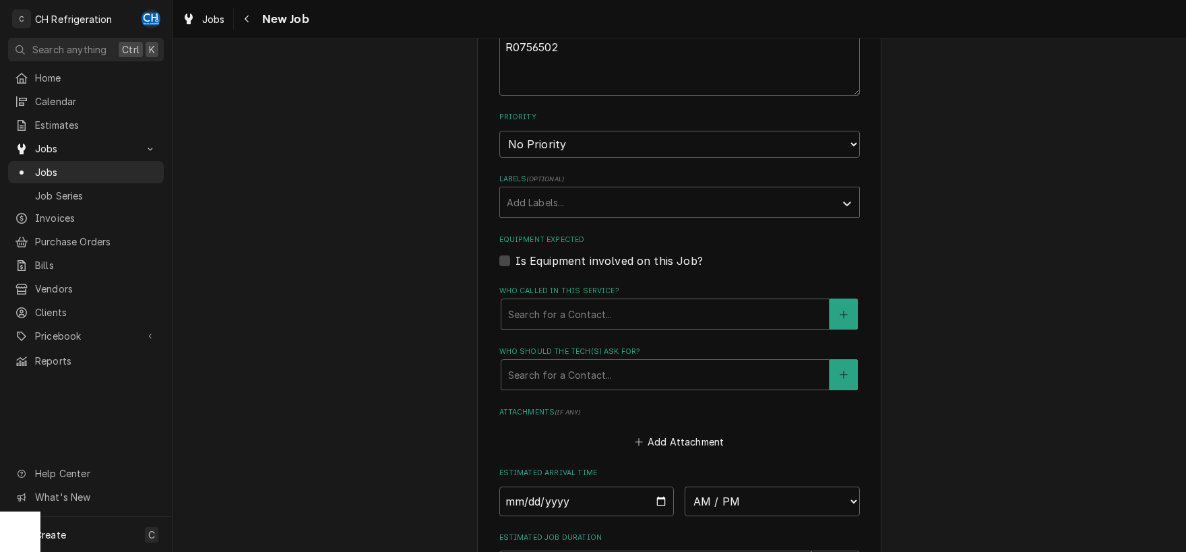
scroll to position [766, 0]
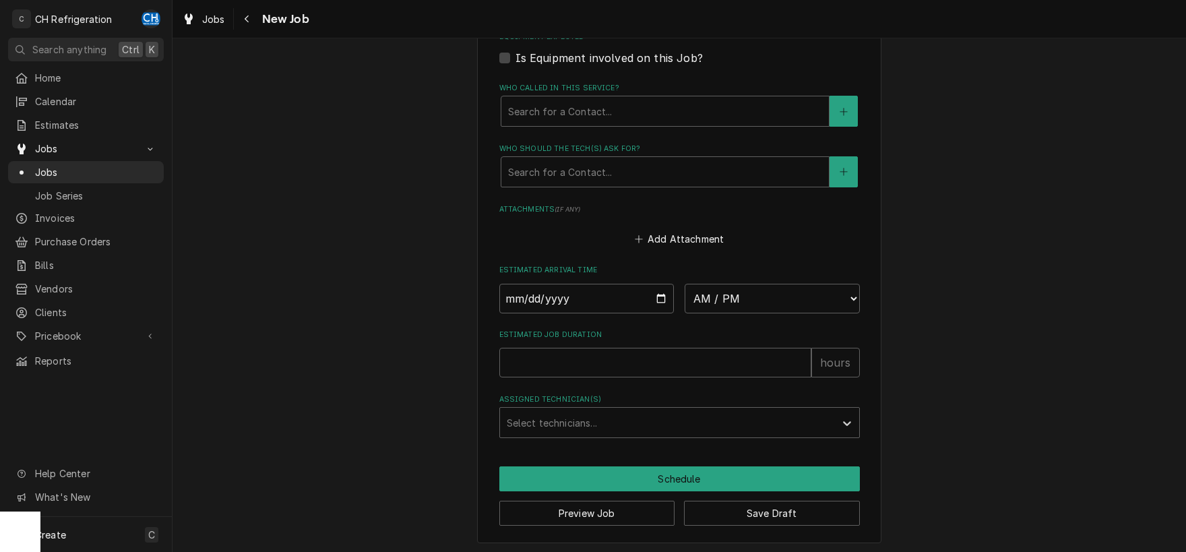
type input "1"
type textarea "x"
click at [799, 355] on input "1" at bounding box center [655, 363] width 312 height 30
type input "2"
type textarea "x"
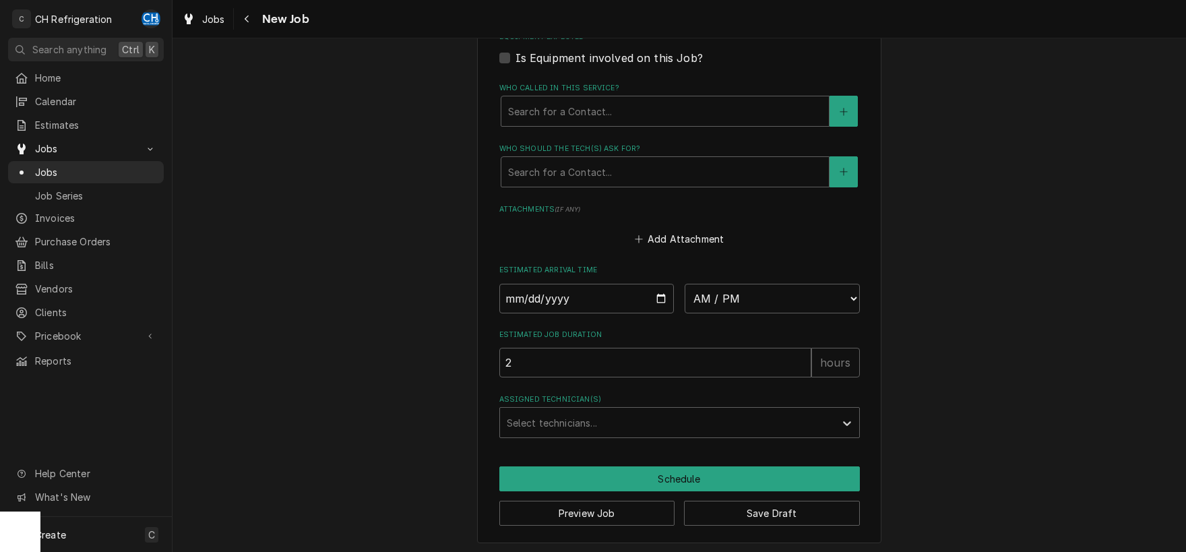
type input "2"
click at [799, 355] on input "2" at bounding box center [655, 363] width 312 height 30
type textarea "x"
click at [658, 292] on input "Date" at bounding box center [586, 299] width 175 height 30
type input "2025-09-09"
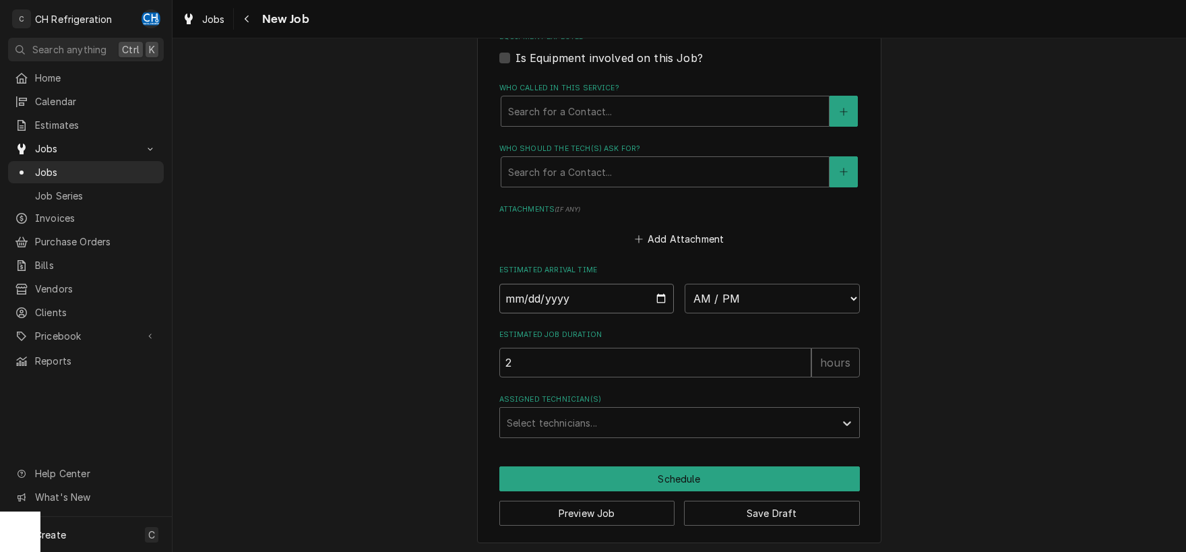
type textarea "x"
click at [685, 284] on select "AM / PM 6:00 AM 6:15 AM 6:30 AM 6:45 AM 7:00 AM 7:15 AM 7:30 AM 7:45 AM 8:00 AM…" at bounding box center [772, 299] width 175 height 30
select select "10:00:00"
click option "10:00 AM" at bounding box center [0, 0] width 0 height 0
click at [786, 410] on div "Assigned Technician(s)" at bounding box center [667, 422] width 321 height 24
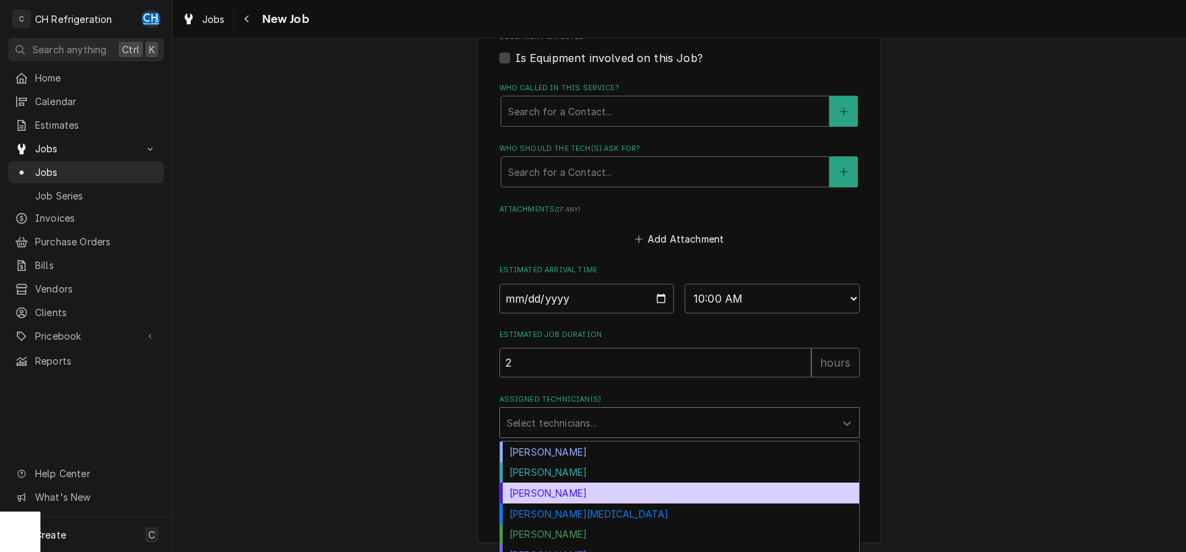
click at [641, 490] on div "Josh Galindo" at bounding box center [679, 492] width 359 height 21
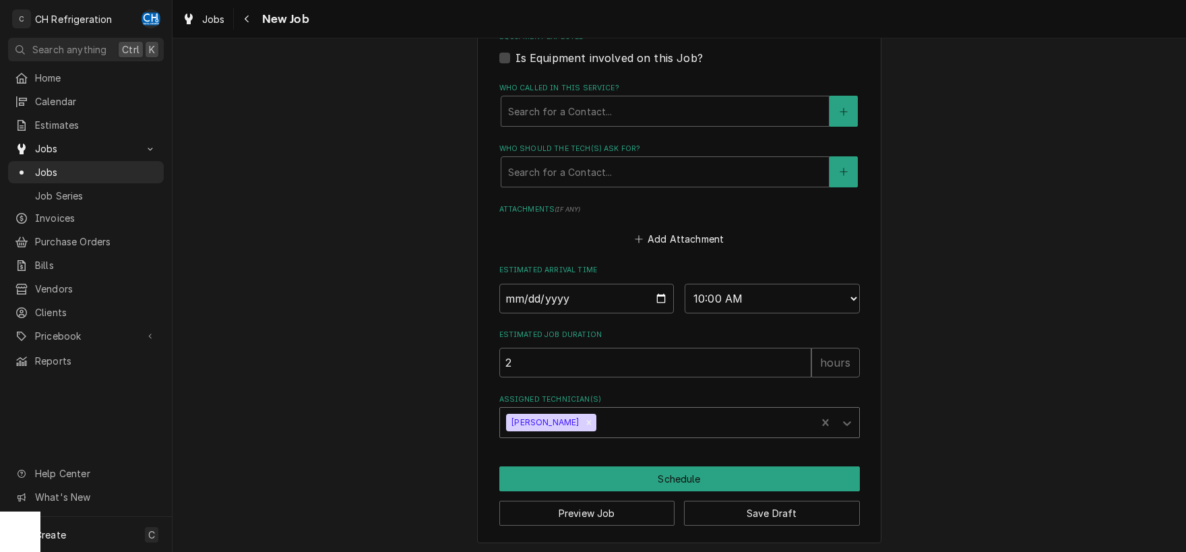
scroll to position [555, 0]
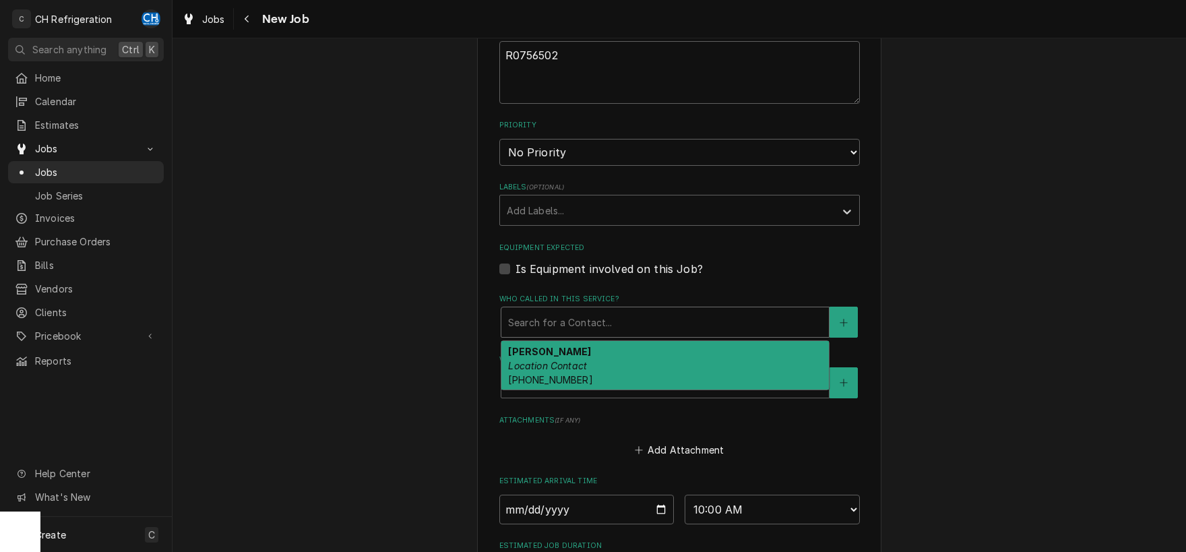
click at [689, 329] on div "Who called in this service?" at bounding box center [665, 322] width 314 height 24
click at [678, 360] on div "Omar Romani Location Contact (310) 486-6267" at bounding box center [664, 365] width 327 height 49
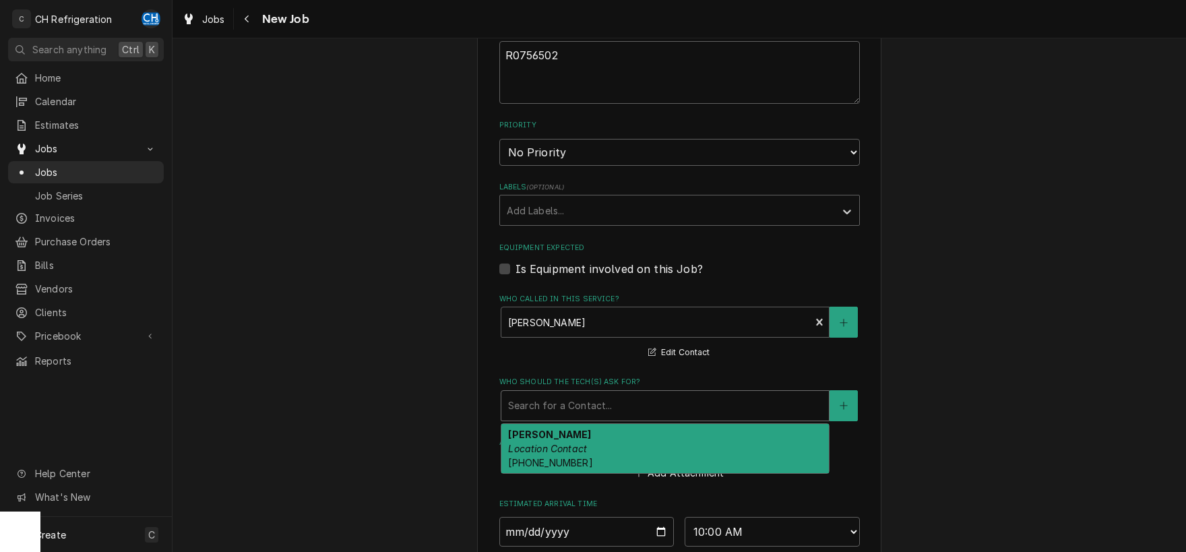
click at [662, 391] on div "Search for a Contact..." at bounding box center [664, 406] width 327 height 30
click at [656, 446] on div "Omar Romani Location Contact (310) 486-6267" at bounding box center [664, 448] width 327 height 49
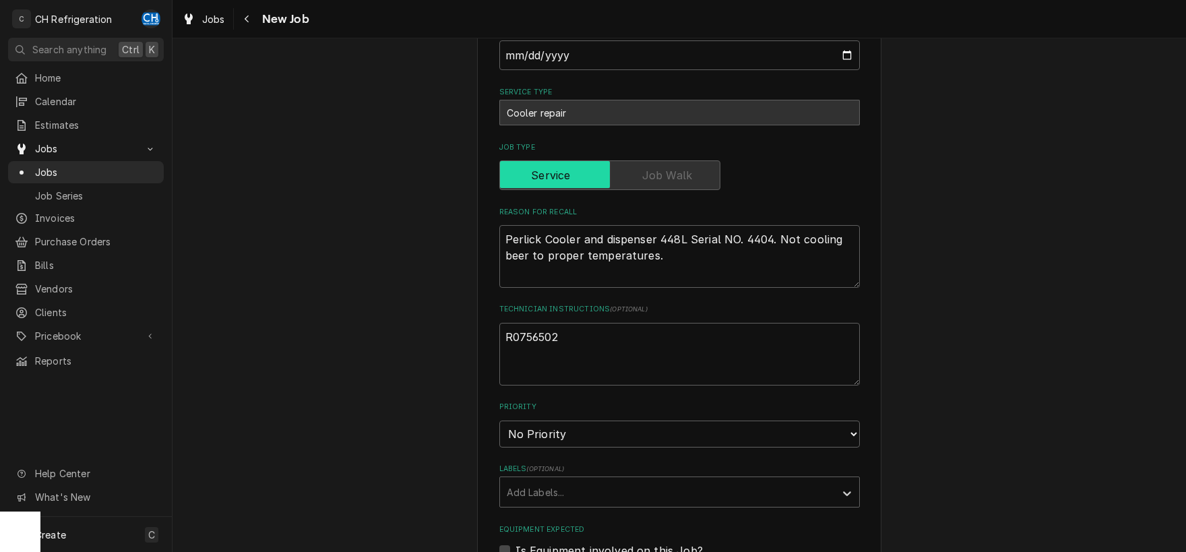
scroll to position [811, 0]
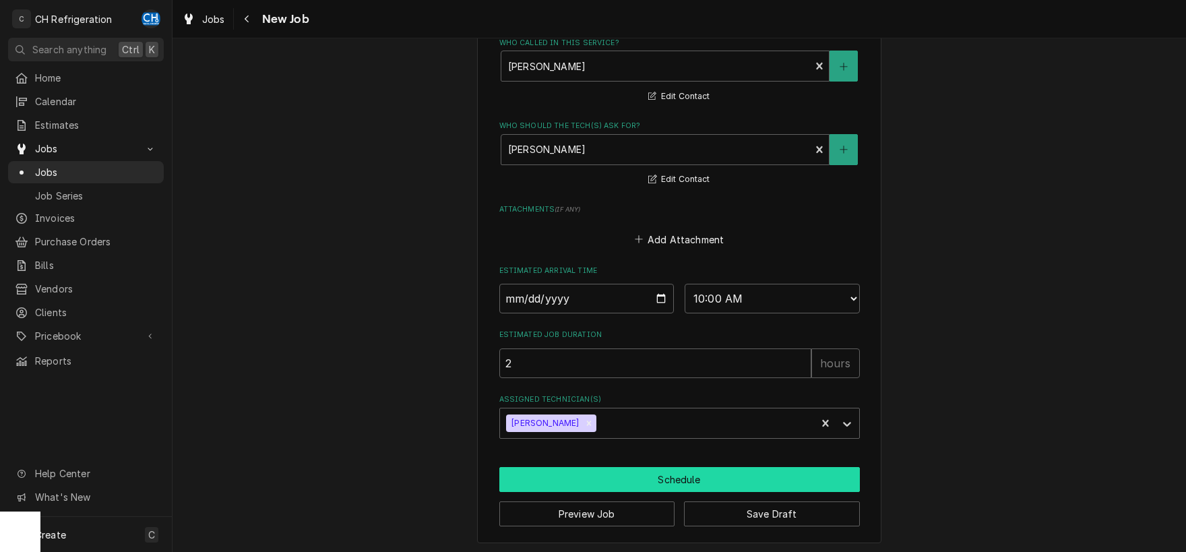
click at [677, 470] on button "Schedule" at bounding box center [679, 479] width 360 height 25
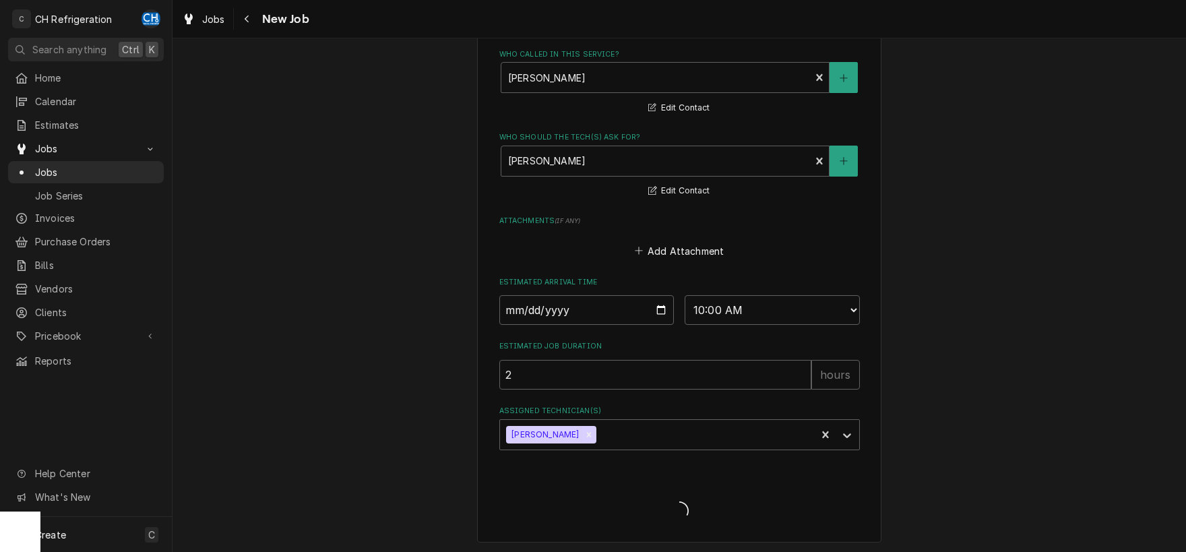
type textarea "x"
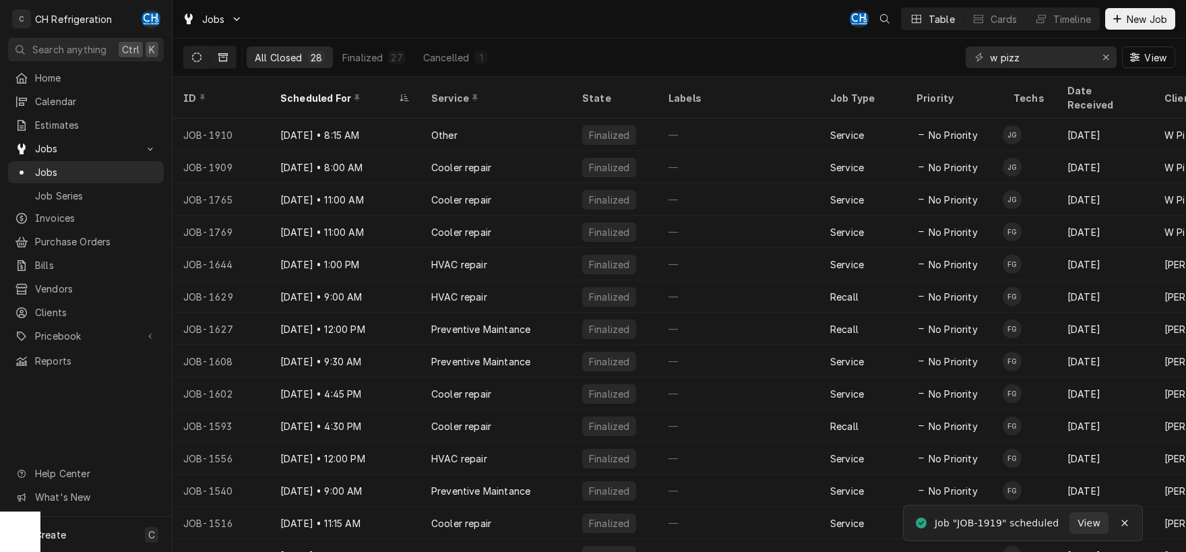
click at [201, 63] on button "Dynamic Content Wrapper" at bounding box center [197, 57] width 26 height 22
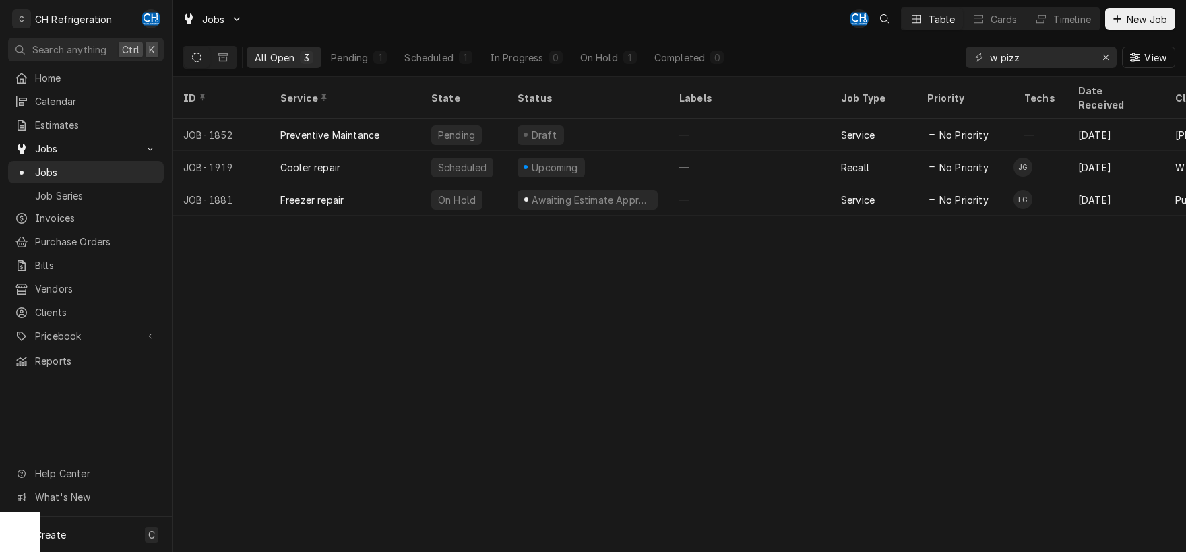
click at [197, 56] on icon "Dynamic Content Wrapper" at bounding box center [196, 57] width 9 height 9
click at [1096, 55] on button "Erase input" at bounding box center [1106, 57] width 22 height 22
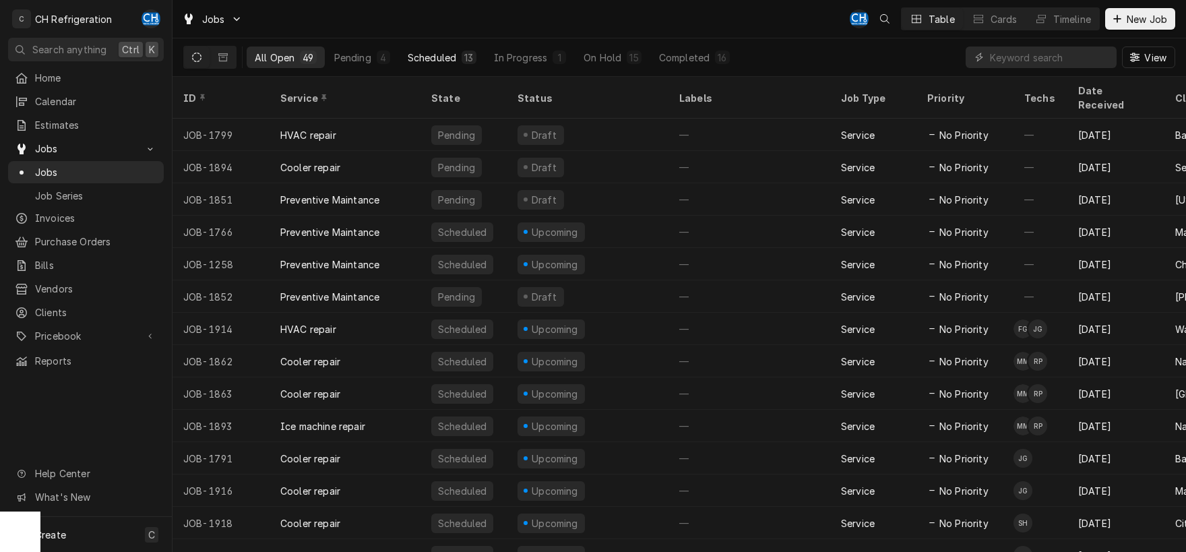
click at [452, 52] on div "Scheduled" at bounding box center [432, 58] width 49 height 14
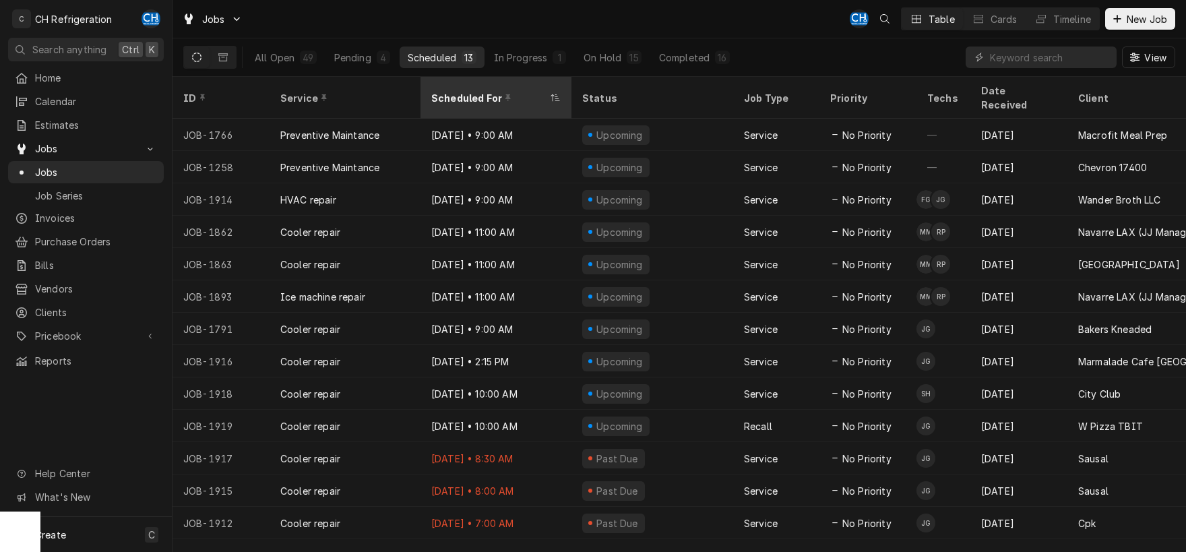
click at [446, 91] on div "Scheduled For" at bounding box center [489, 98] width 116 height 14
click at [466, 91] on div "Scheduled For" at bounding box center [489, 98] width 116 height 14
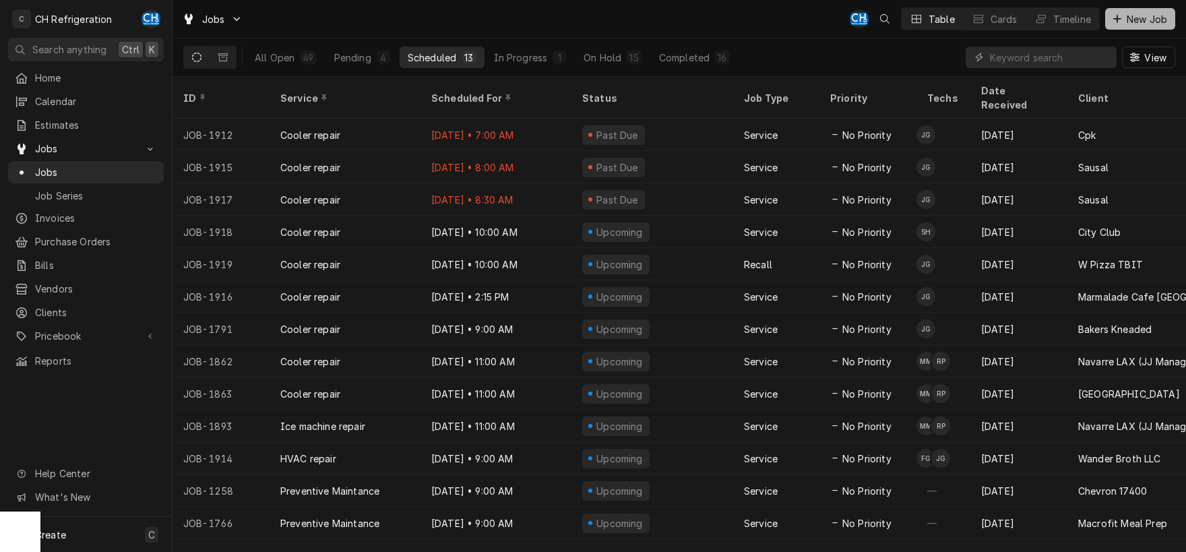
click at [1125, 13] on span "New Job" at bounding box center [1147, 19] width 46 height 14
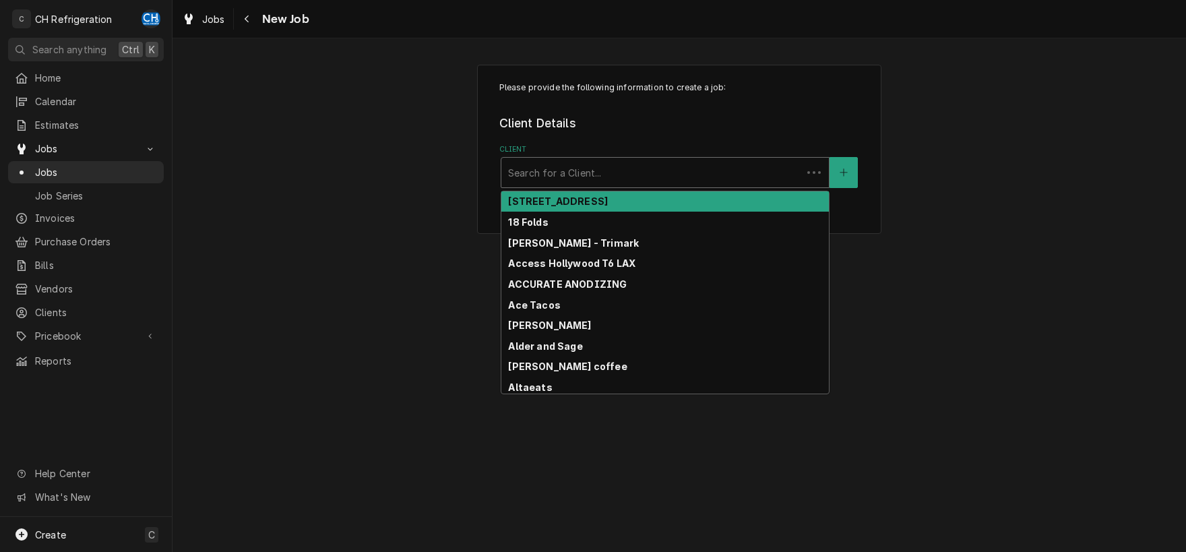
click at [604, 179] on div "Client" at bounding box center [651, 172] width 287 height 24
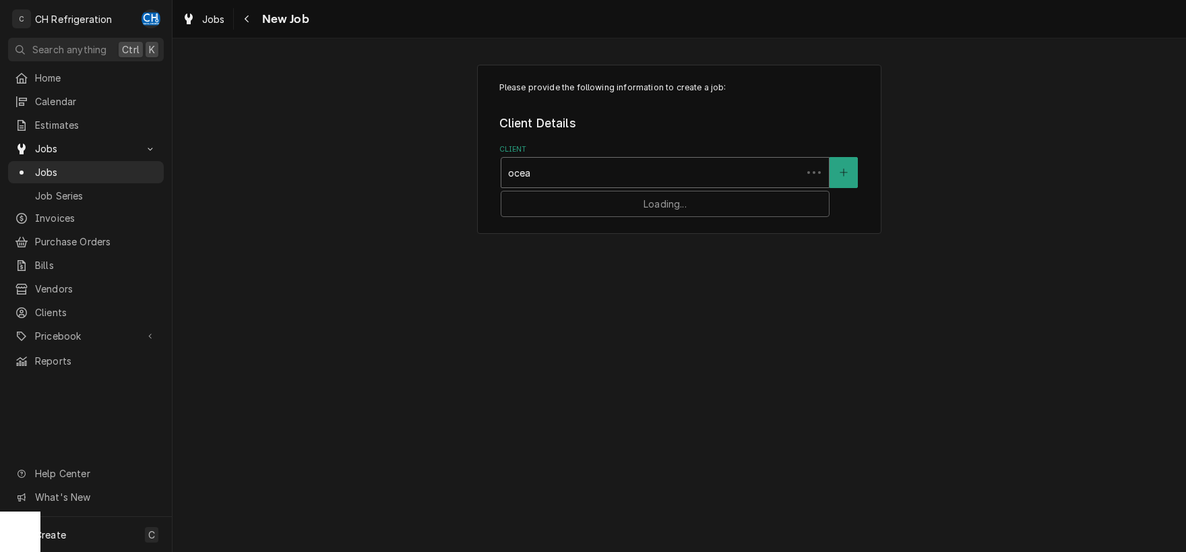
type input "ocean"
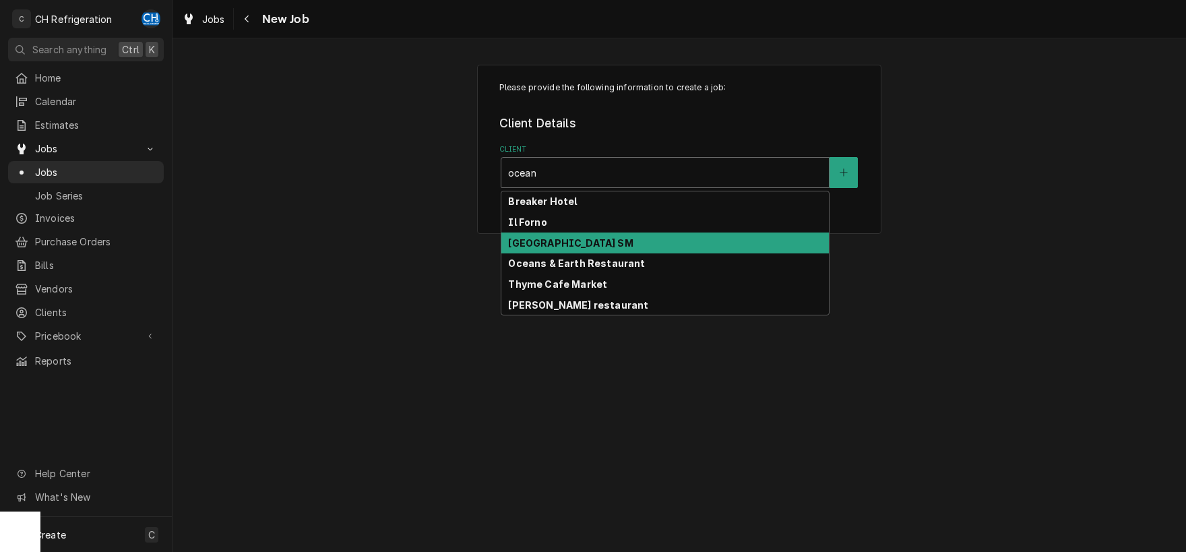
click at [580, 245] on strong "[GEOGRAPHIC_DATA] SM" at bounding box center [570, 242] width 125 height 11
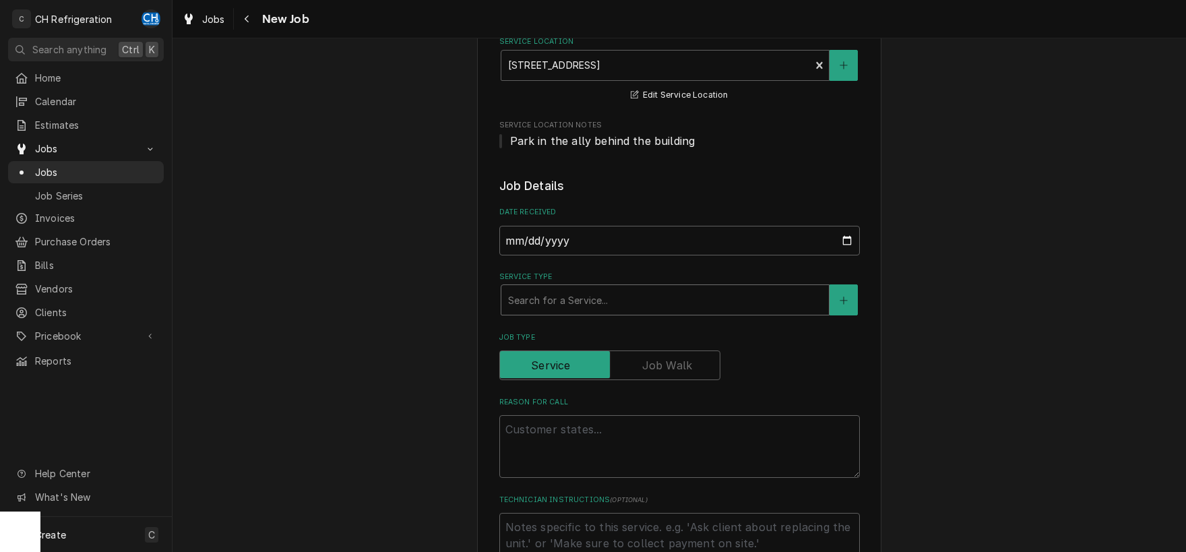
scroll to position [211, 0]
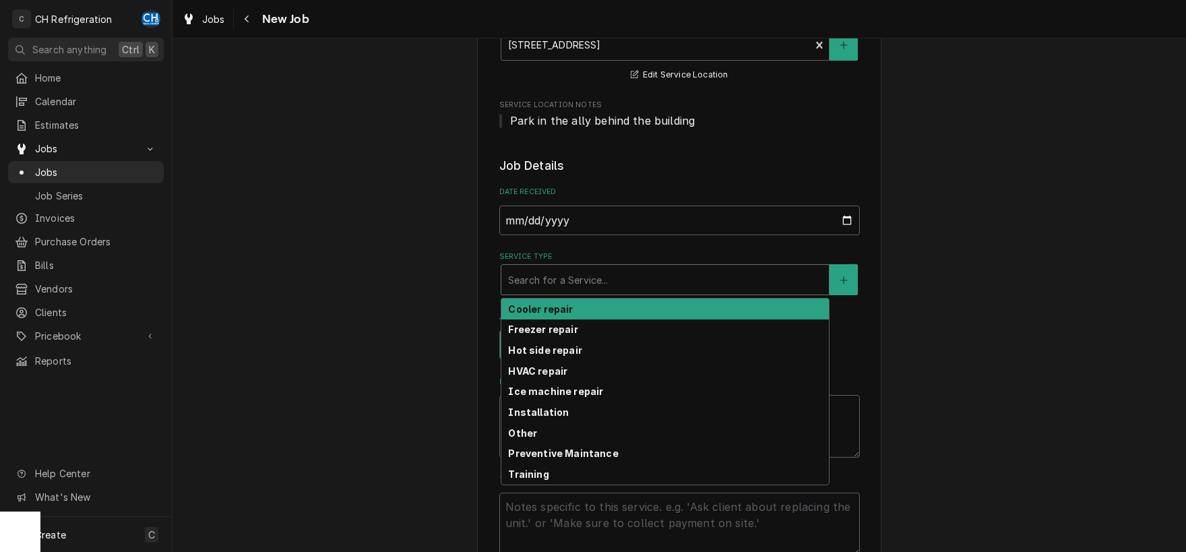
click at [590, 271] on div "Service Type" at bounding box center [665, 280] width 314 height 24
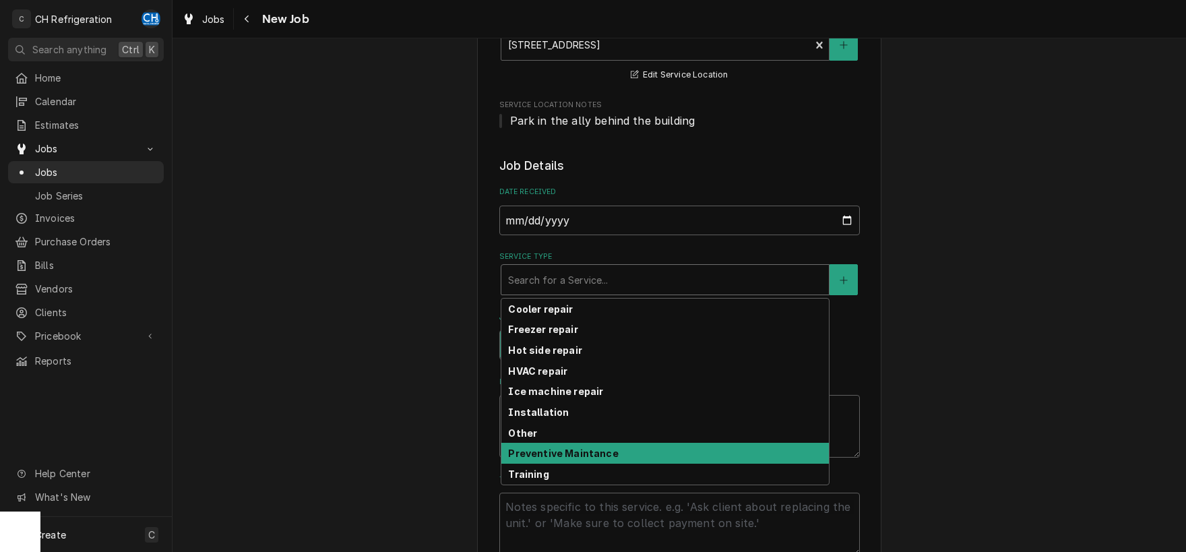
click at [575, 451] on strong "Preventive Maintance" at bounding box center [563, 452] width 110 height 11
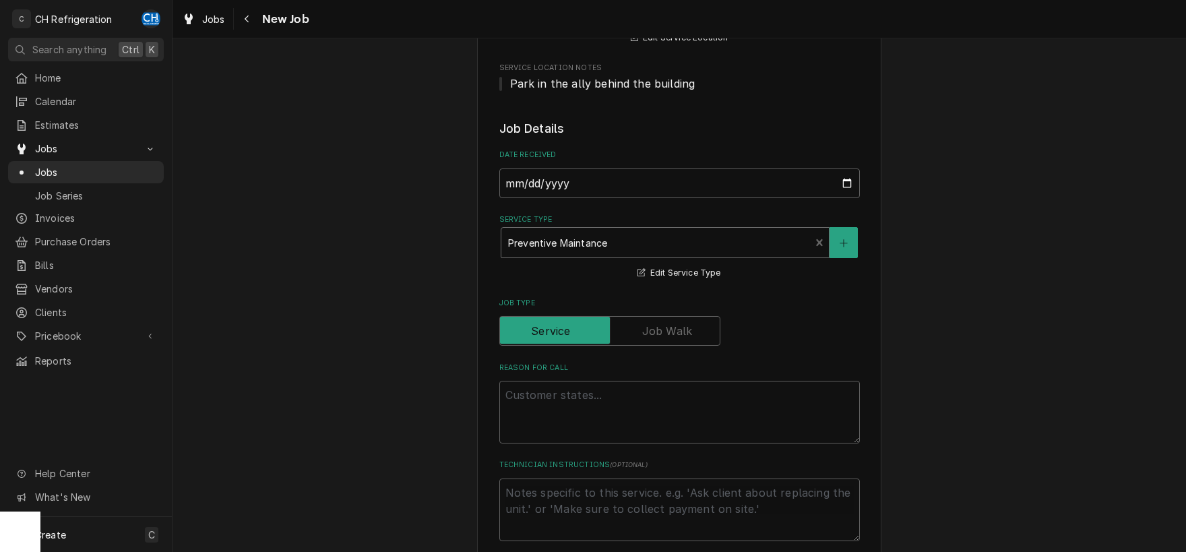
scroll to position [282, 0]
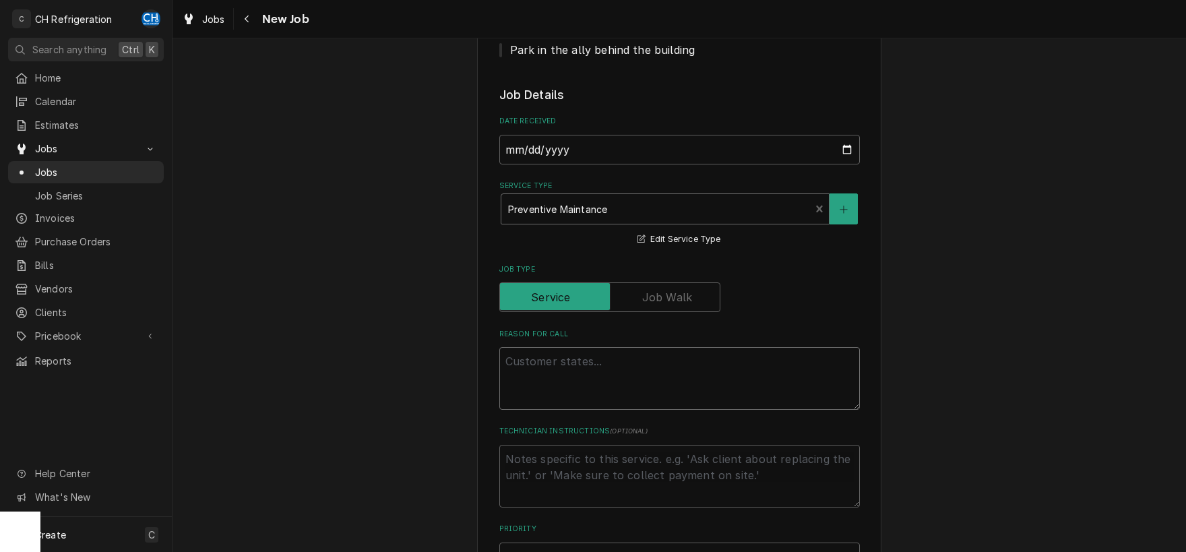
click at [571, 384] on textarea "Reason For Call" at bounding box center [679, 378] width 360 height 63
type textarea "x"
type textarea "W"
type textarea "x"
type textarea "Wa"
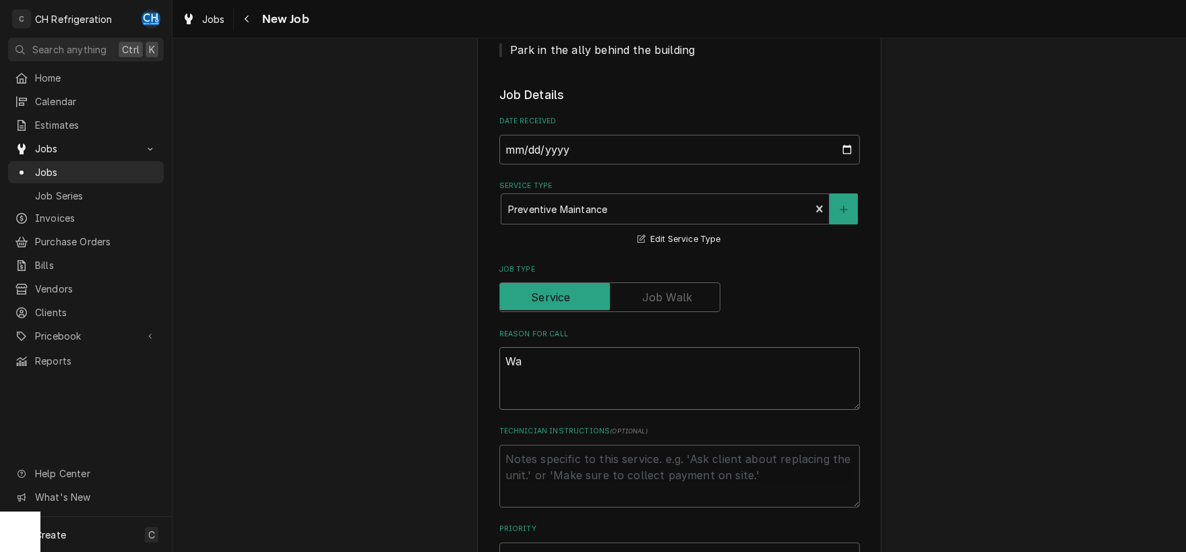
type textarea "x"
type textarea "Was"
type textarea "x"
type textarea "Wash"
type textarea "x"
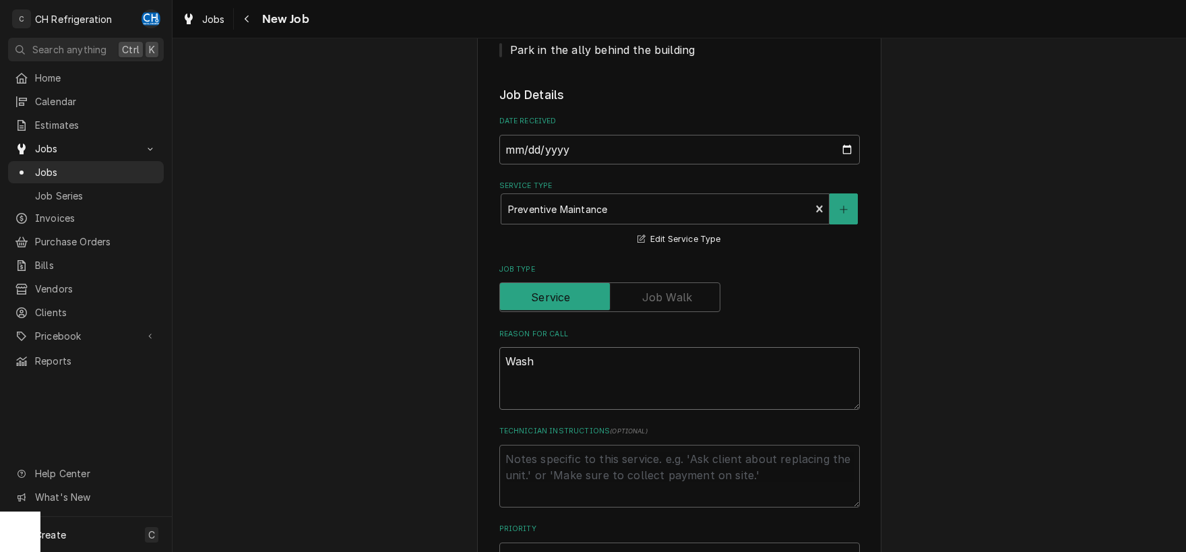
type textarea "Wash"
type textarea "x"
type textarea "Wash t"
type textarea "x"
type textarea "Wash th"
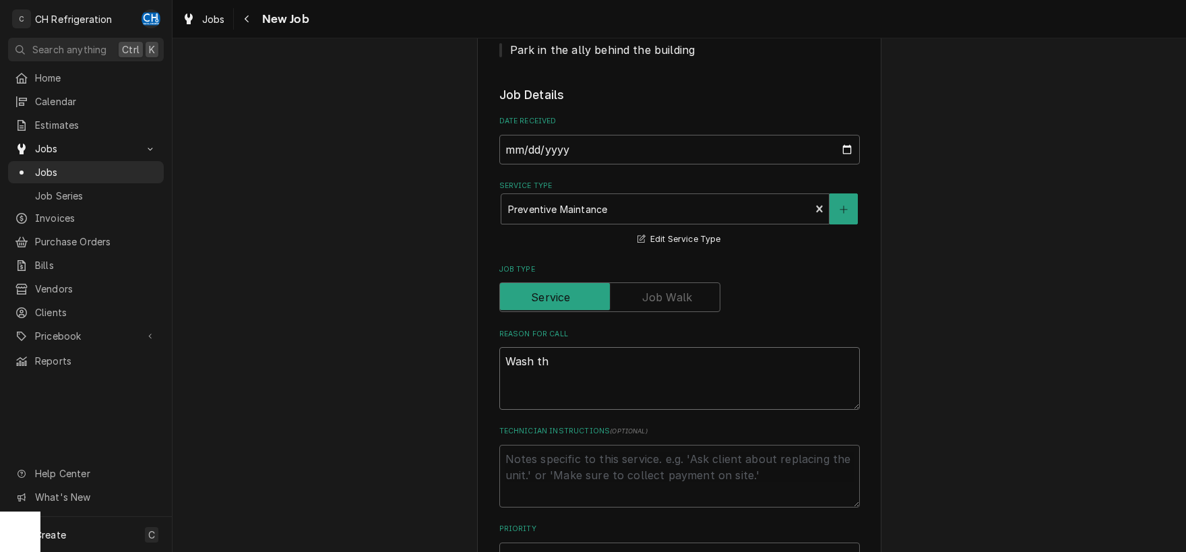
type textarea "x"
type textarea "Wash the"
type textarea "x"
type textarea "Wash the"
type textarea "x"
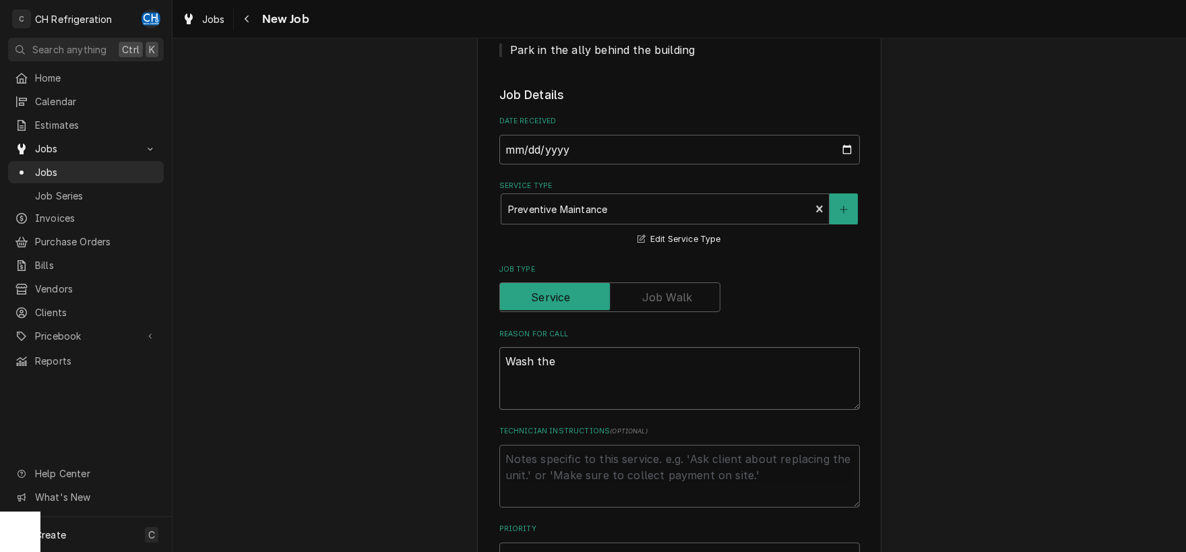
type textarea "Wash the"
type textarea "x"
type textarea "Wash th"
type textarea "x"
type textarea "Wash t"
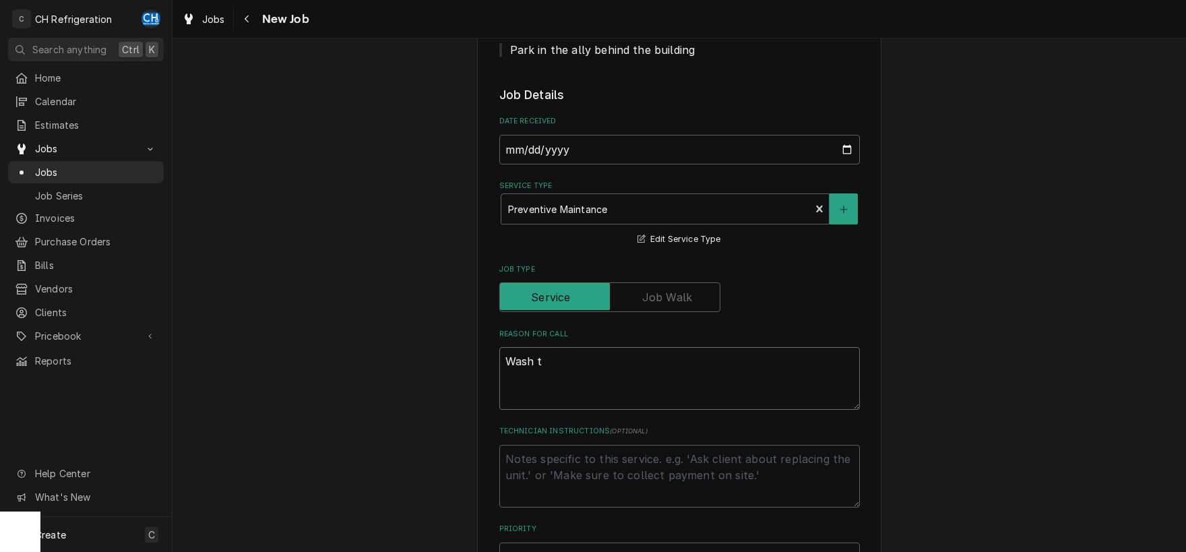
type textarea "x"
type textarea "Wash"
type textarea "x"
type textarea "Wash"
type textarea "x"
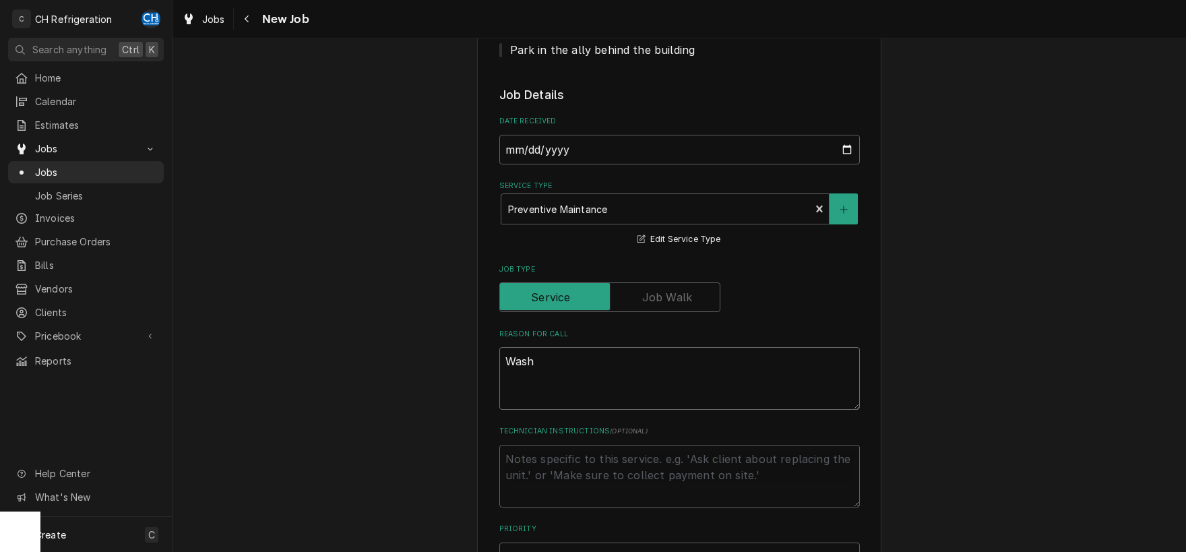
type textarea "Was"
type textarea "x"
type textarea "Wa"
type textarea "x"
type textarea "W"
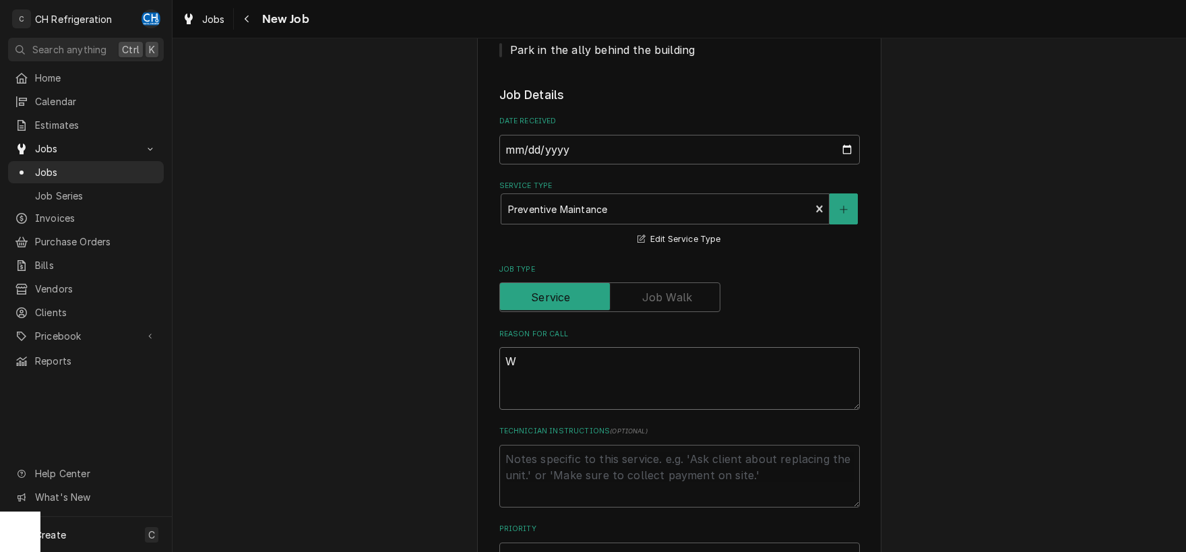
type textarea "x"
type textarea "a"
type textarea "x"
type textarea "al"
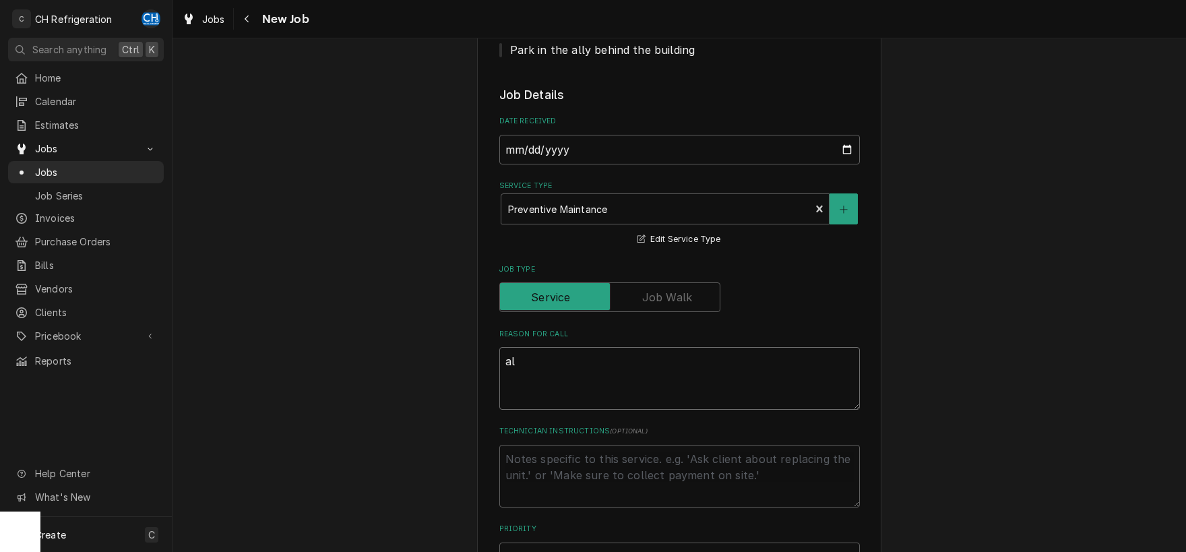
type textarea "x"
type textarea "all"
type textarea "x"
type textarea "all"
type textarea "x"
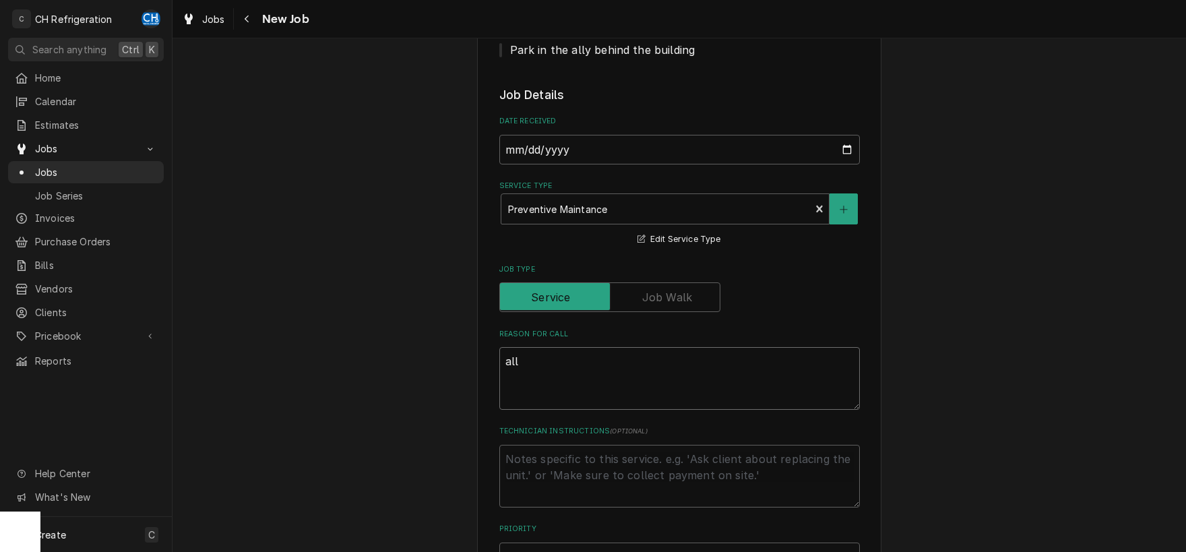
type textarea "all"
type textarea "x"
type textarea "al"
type textarea "x"
type textarea "a"
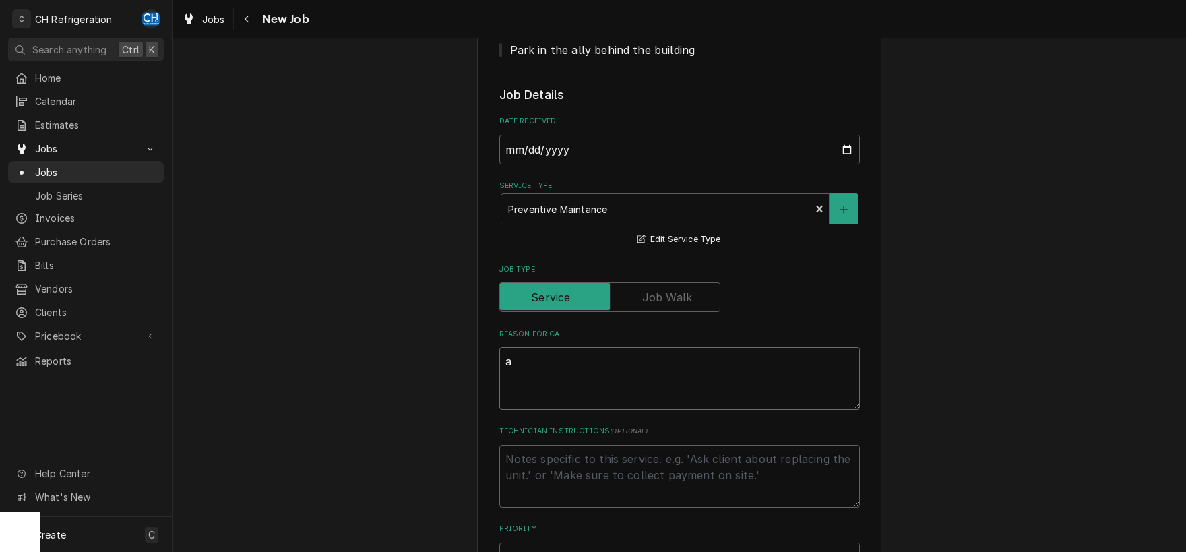
type textarea "x"
type textarea "A"
type textarea "x"
type textarea "Al"
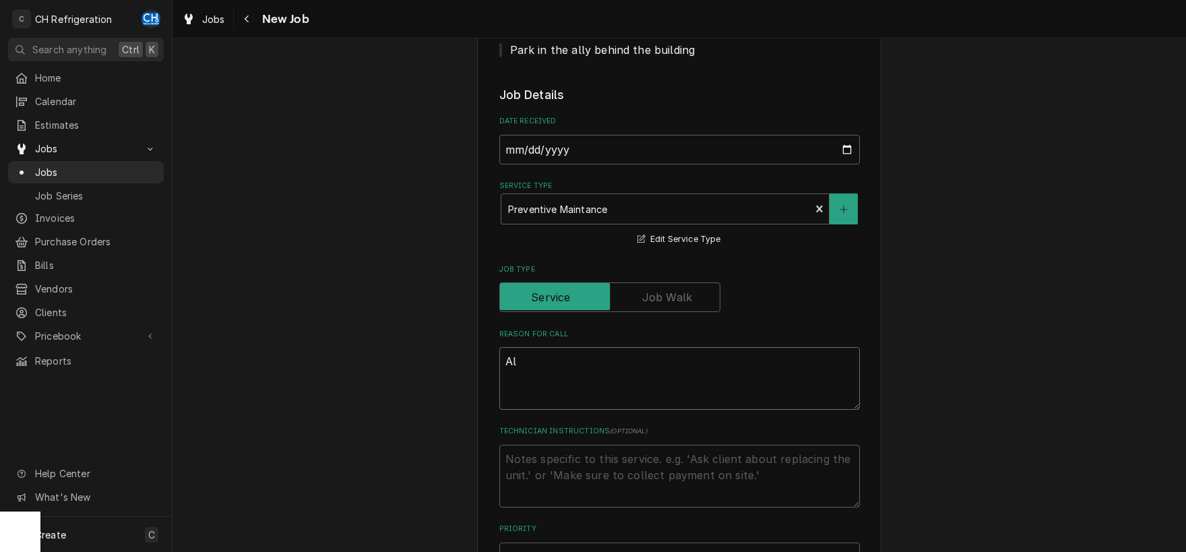
type textarea "x"
type textarea "All"
type textarea "x"
type textarea "All"
type textarea "x"
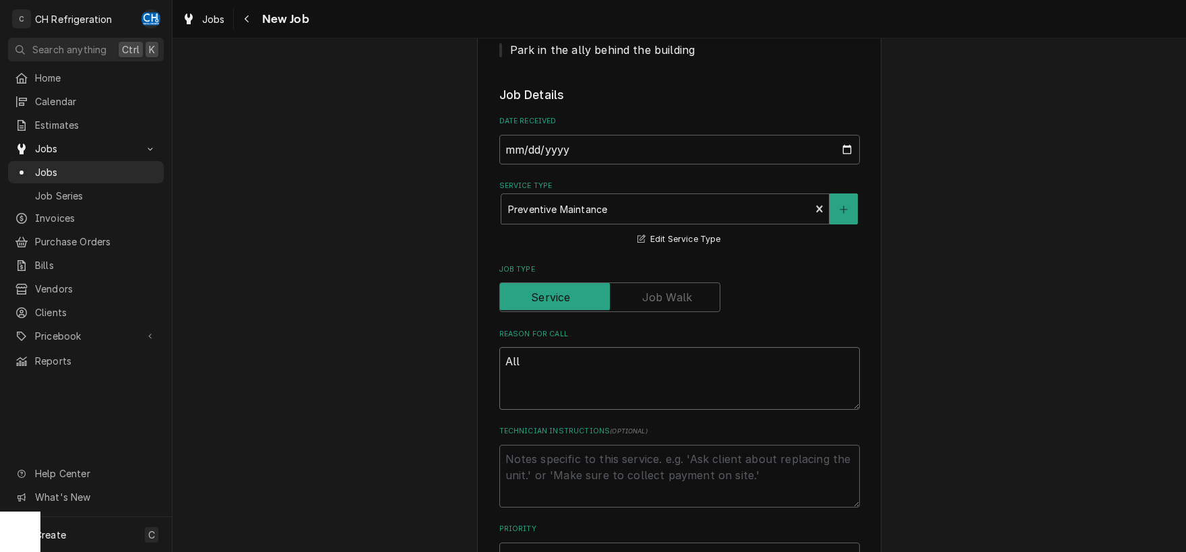
type textarea "All r"
type textarea "x"
type textarea "All ro"
type textarea "x"
type textarea "All roo"
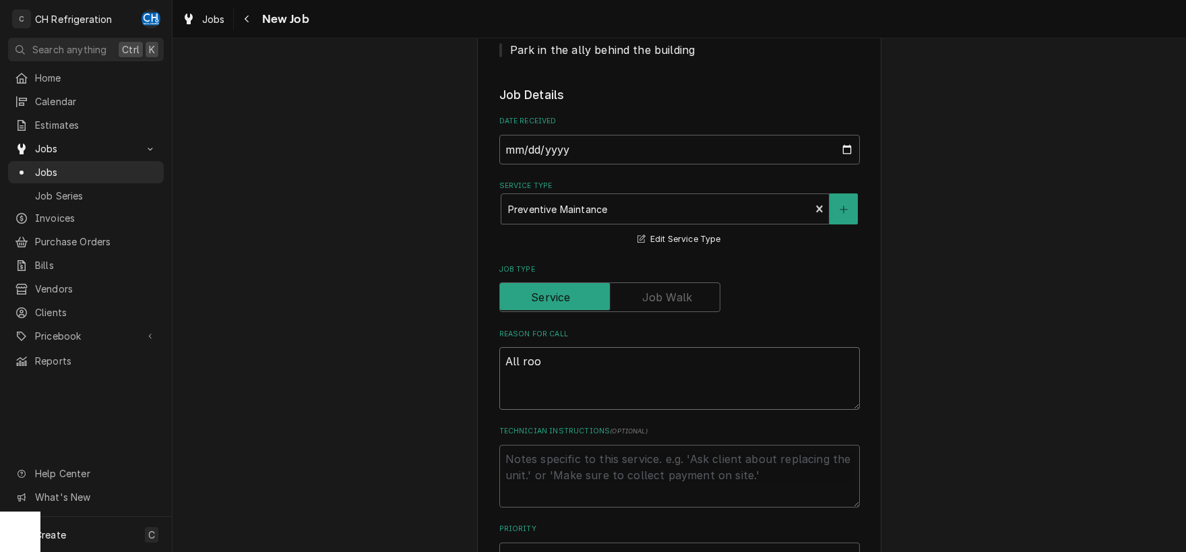
type textarea "x"
type textarea "All roof"
type textarea "x"
type textarea "All rooft"
type textarea "x"
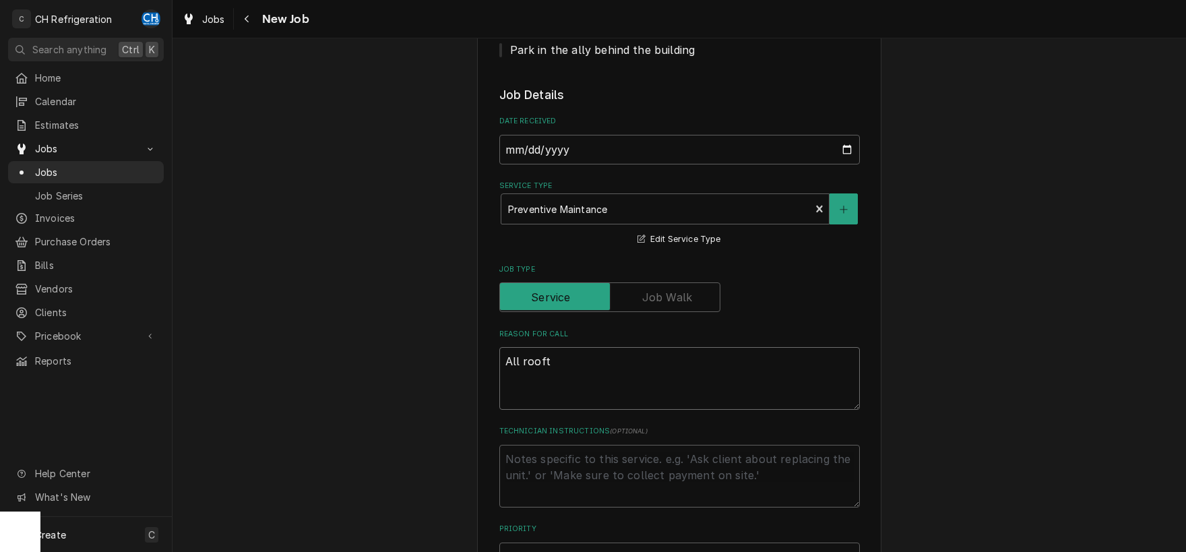
type textarea "All roofto"
type textarea "x"
type textarea "All rooftop"
type textarea "x"
type textarea "All rooftop"
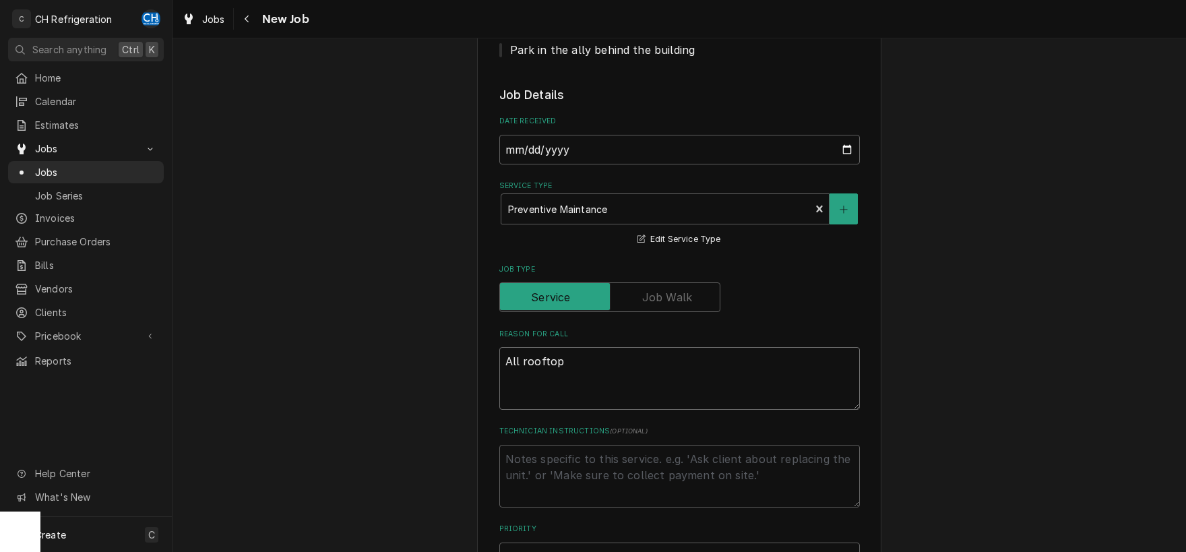
type textarea "x"
type textarea "All rooftop c"
type textarea "x"
type textarea "All rooftop co"
type textarea "x"
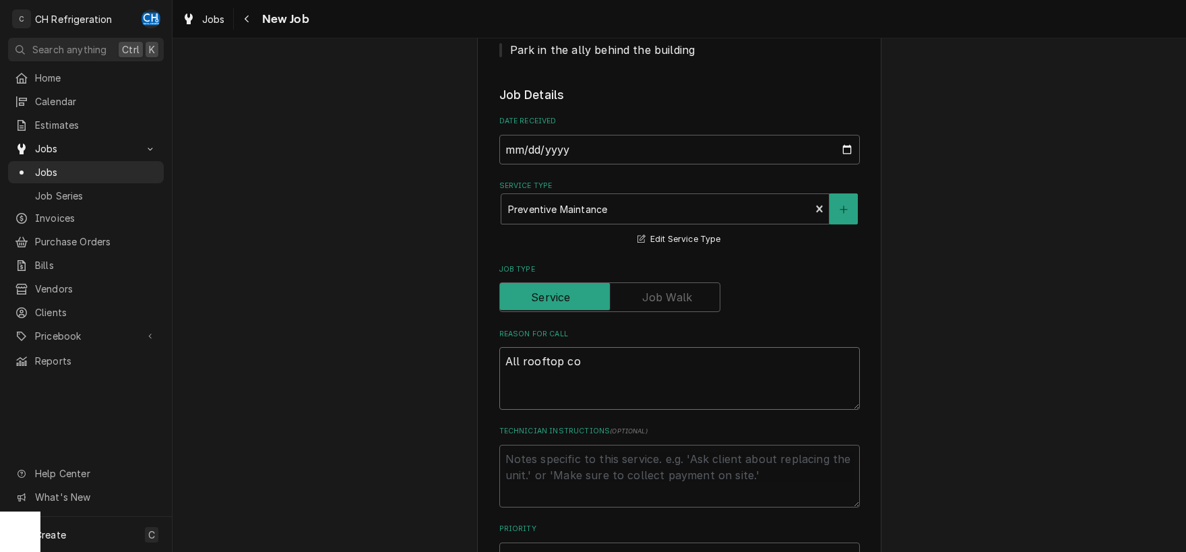
type textarea "All rooftop c"
type textarea "x"
type textarea "All rooftop A"
type textarea "x"
type textarea "All rooftop AZ"
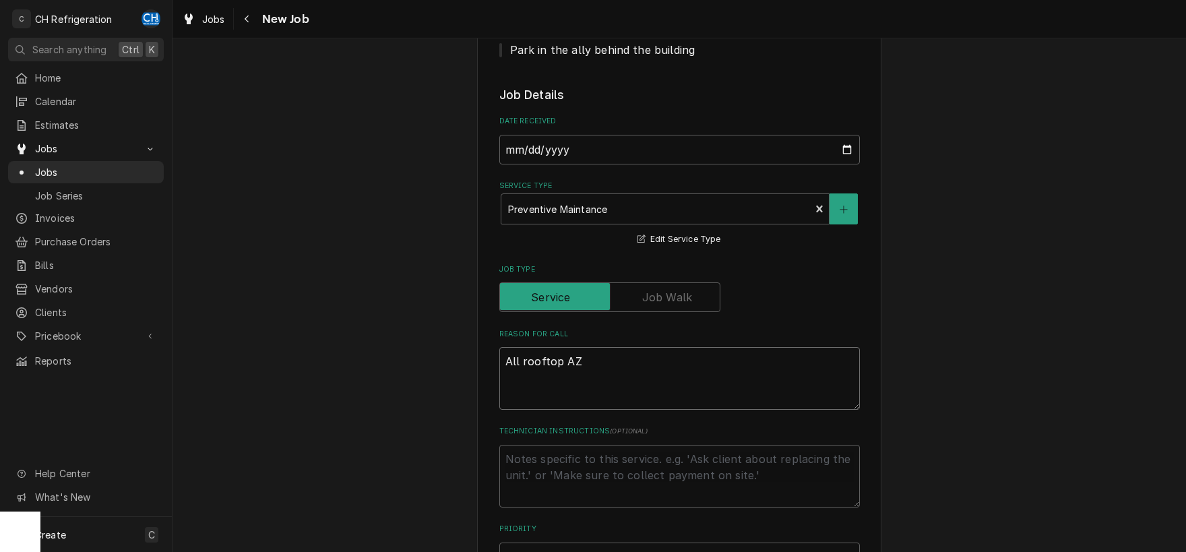
type textarea "x"
type textarea "All rooftop A"
type textarea "x"
type textarea "All rooftop AC"
type textarea "x"
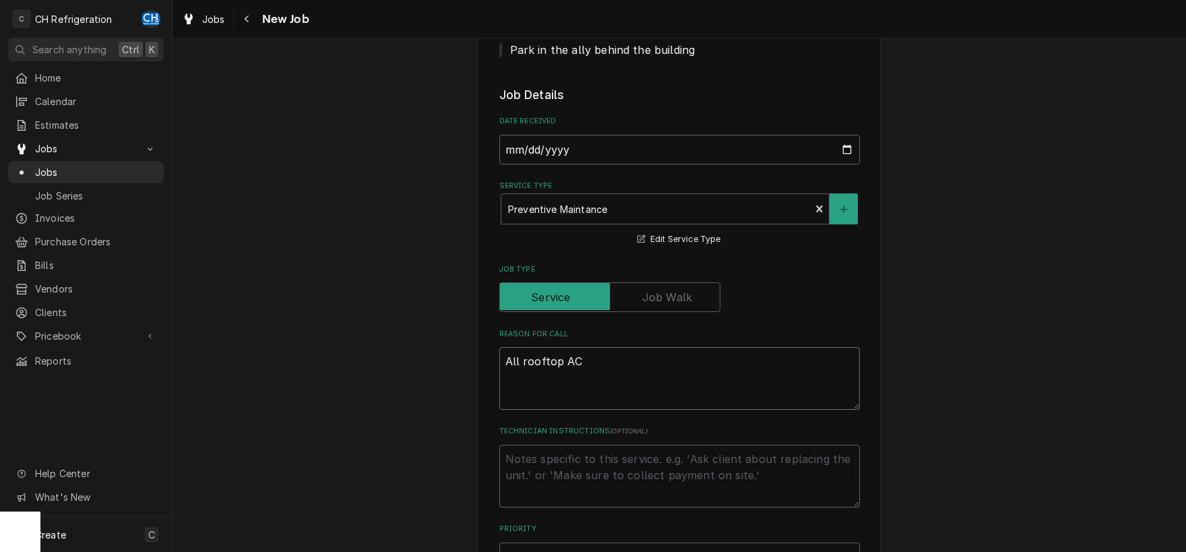
type textarea "All rooftop AC"
type textarea "x"
type textarea "All rooftop AC g"
type textarea "x"
type textarea "All rooftop AC ge"
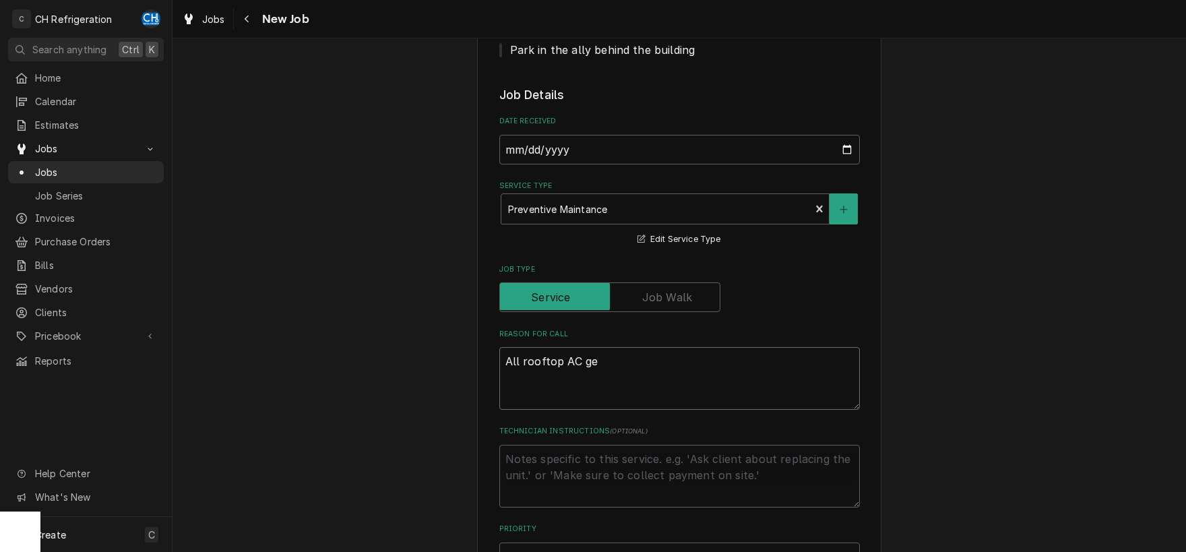
type textarea "x"
type textarea "All rooftop AC get"
type textarea "x"
type textarea "All rooftop AC get"
type textarea "x"
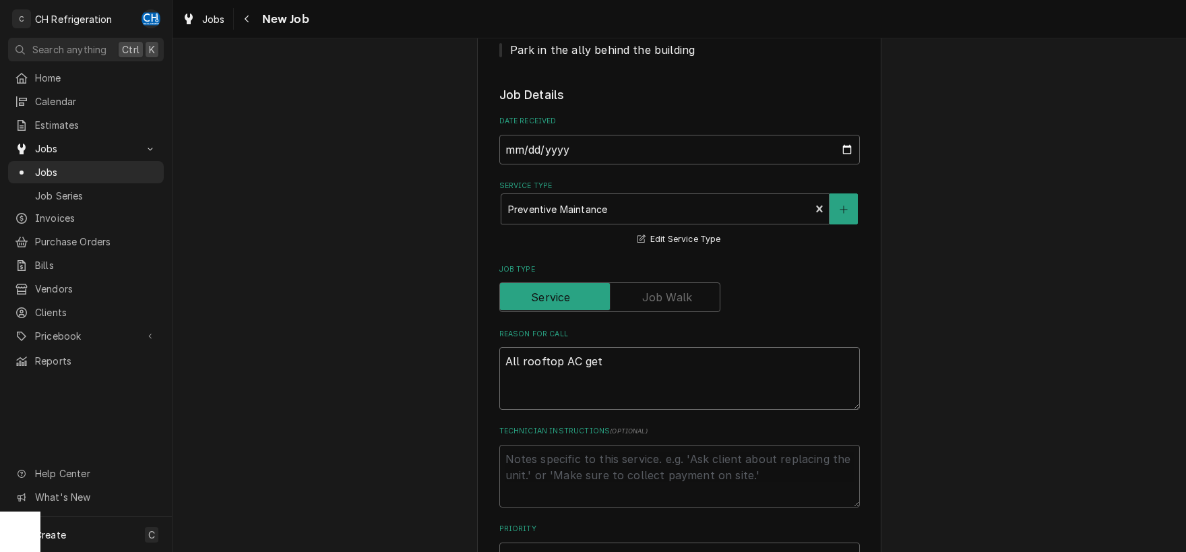
type textarea "All rooftop AC get a"
type textarea "x"
type textarea "All rooftop AC get a"
type textarea "x"
type textarea "All rooftop AC get a c"
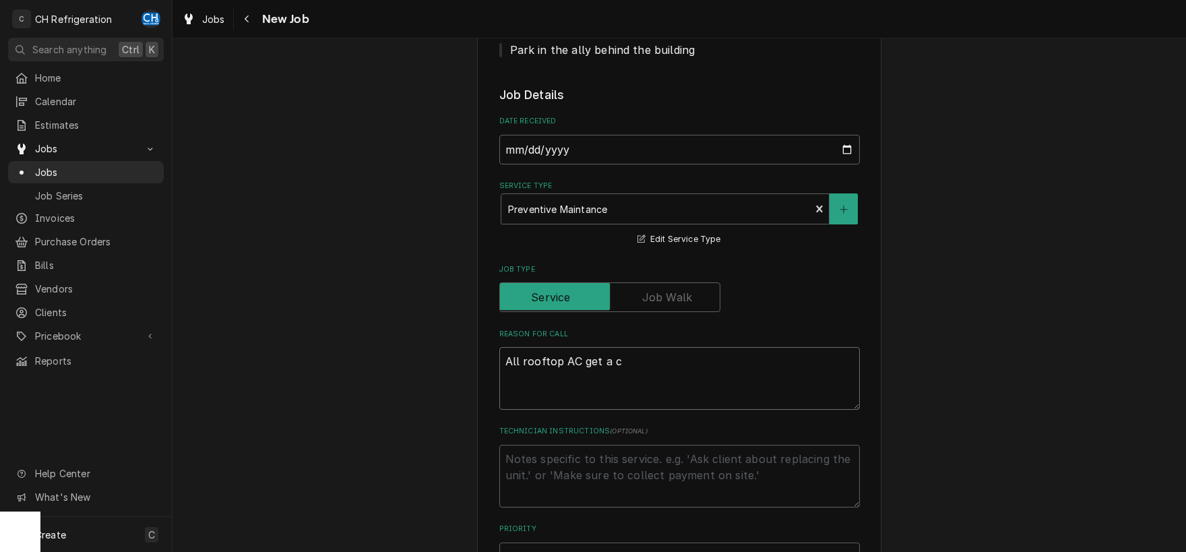
type textarea "x"
type textarea "All rooftop AC get a co"
type textarea "x"
type textarea "All rooftop AC get a coi"
type textarea "x"
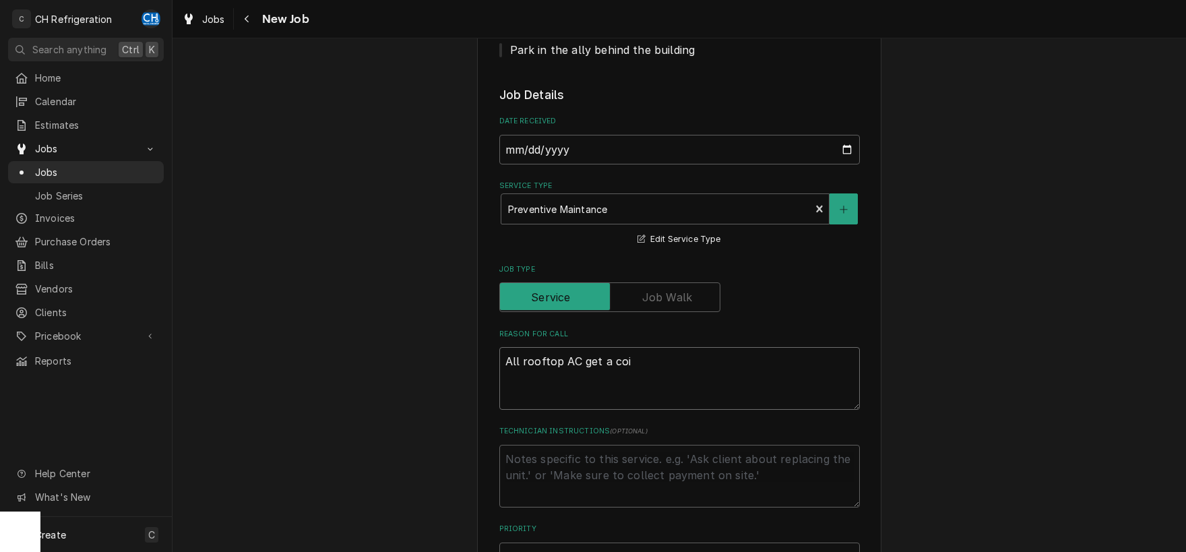
type textarea "All rooftop AC get a coil"
type textarea "x"
type textarea "All rooftop AC get a coil"
type textarea "x"
type textarea "All rooftop AC get a coil c"
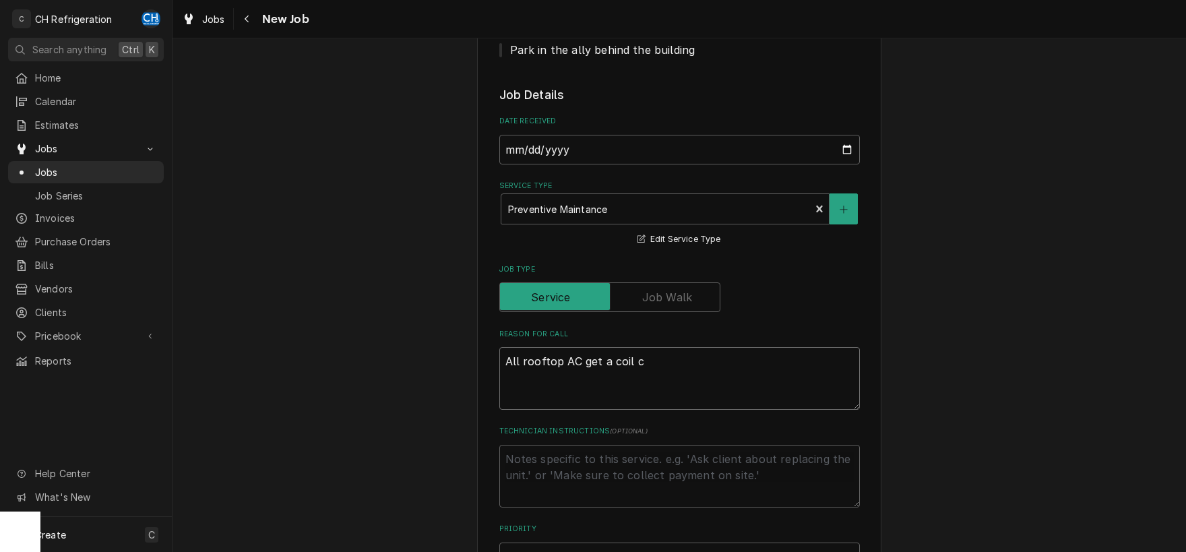
type textarea "x"
type textarea "All rooftop AC get a coil cl"
type textarea "x"
type textarea "All rooftop AC get a coil cle"
type textarea "x"
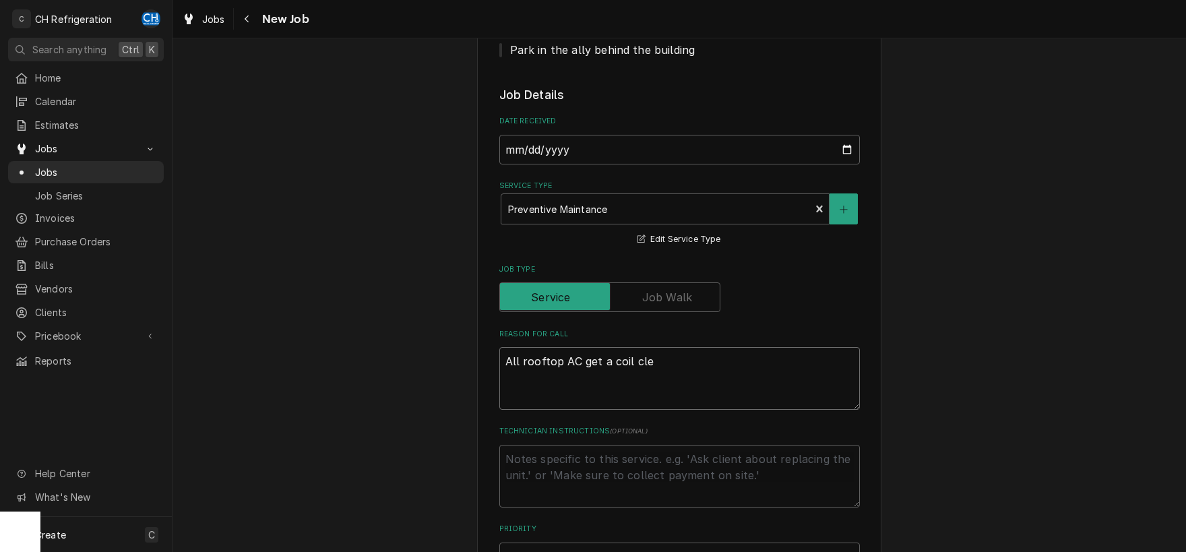
type textarea "All rooftop AC get a coil clea"
type textarea "x"
type textarea "All rooftop AC get a coil clean"
type textarea "x"
type textarea "All rooftop AC get a coil cleani"
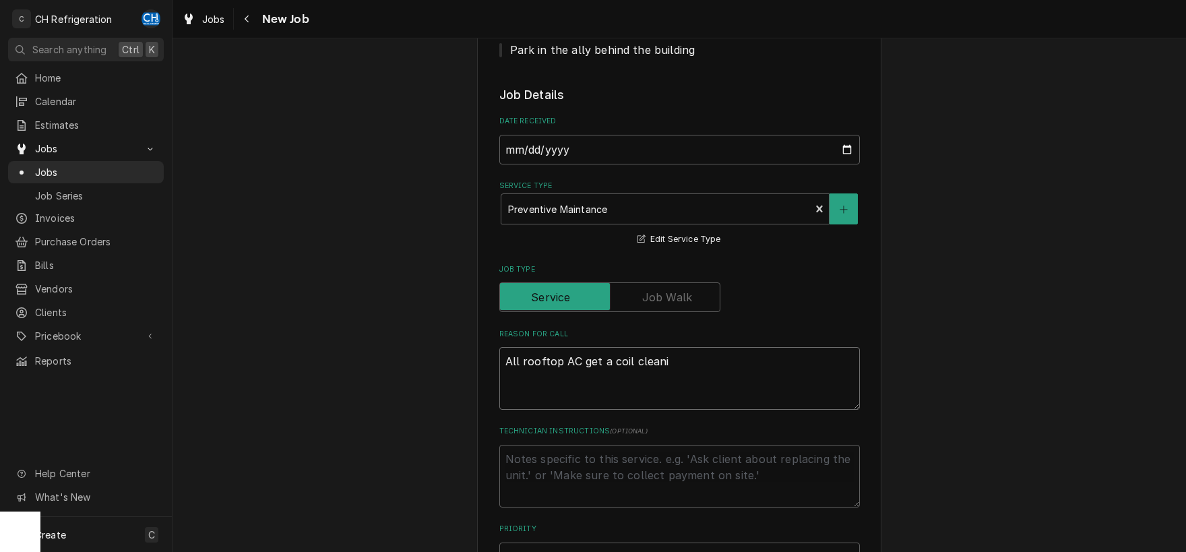
type textarea "x"
type textarea "All rooftop AC get a coil cleanin"
type textarea "x"
type textarea "All rooftop AC get a coil cleaning"
type textarea "x"
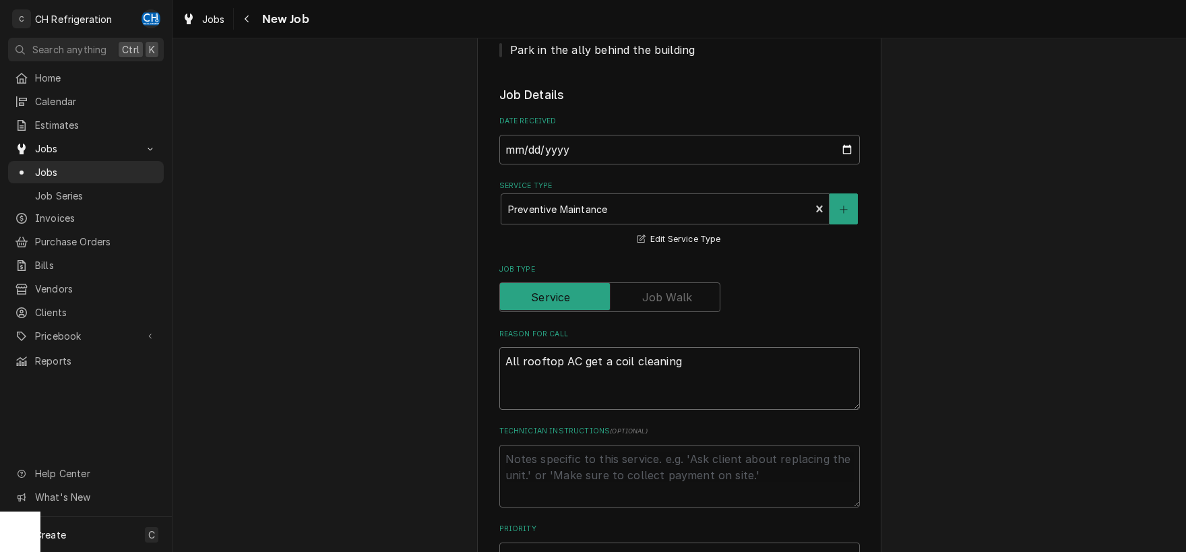
type textarea "All rooftop AC get a coil cleaning"
type textarea "x"
type textarea "All rooftop AC get a coil cleaning a"
type textarea "x"
type textarea "All rooftop AC get a coil cleaning an"
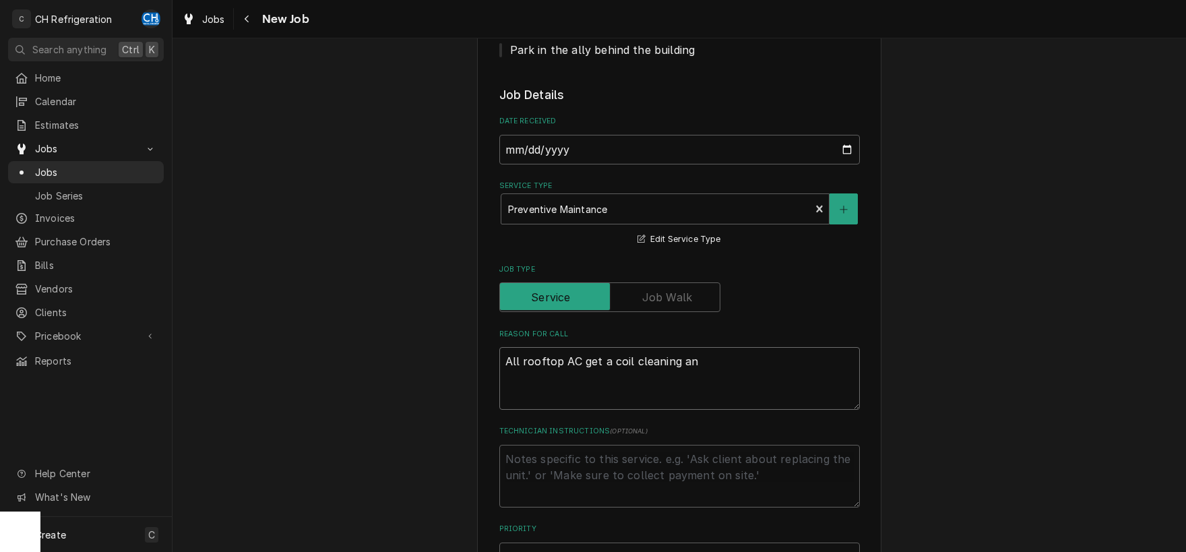
type textarea "x"
type textarea "All rooftop AC get a coil cleaning and"
type textarea "x"
type textarea "All rooftop AC get a coil cleaning and"
type textarea "x"
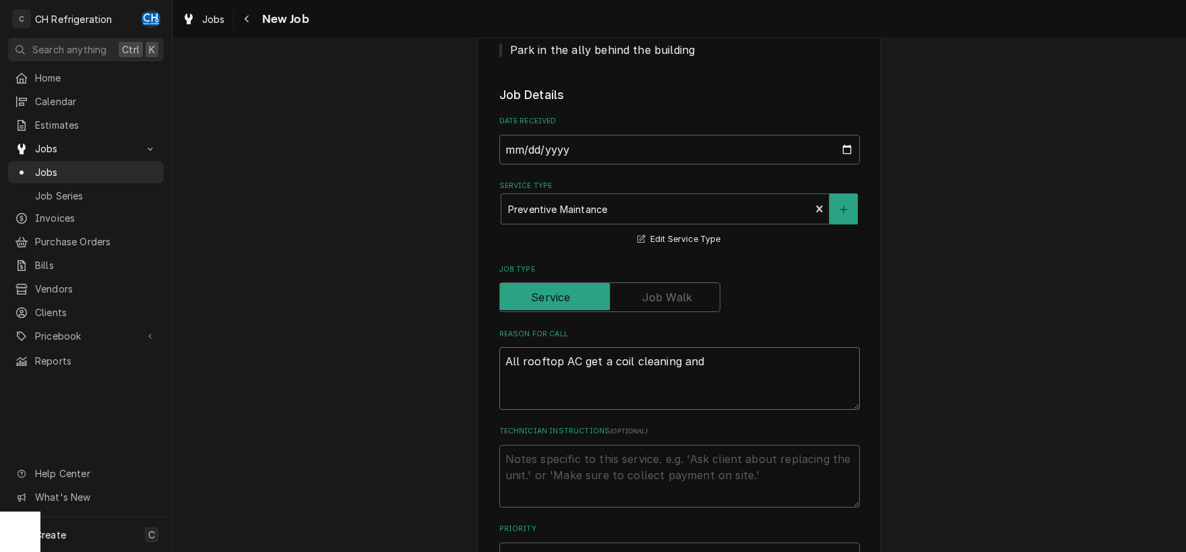
type textarea "All rooftop AC get a coil cleaning and"
type textarea "x"
type textarea "All rooftop AC get a coil cleaning an"
type textarea "x"
type textarea "All rooftop AC get a coil cleaning a"
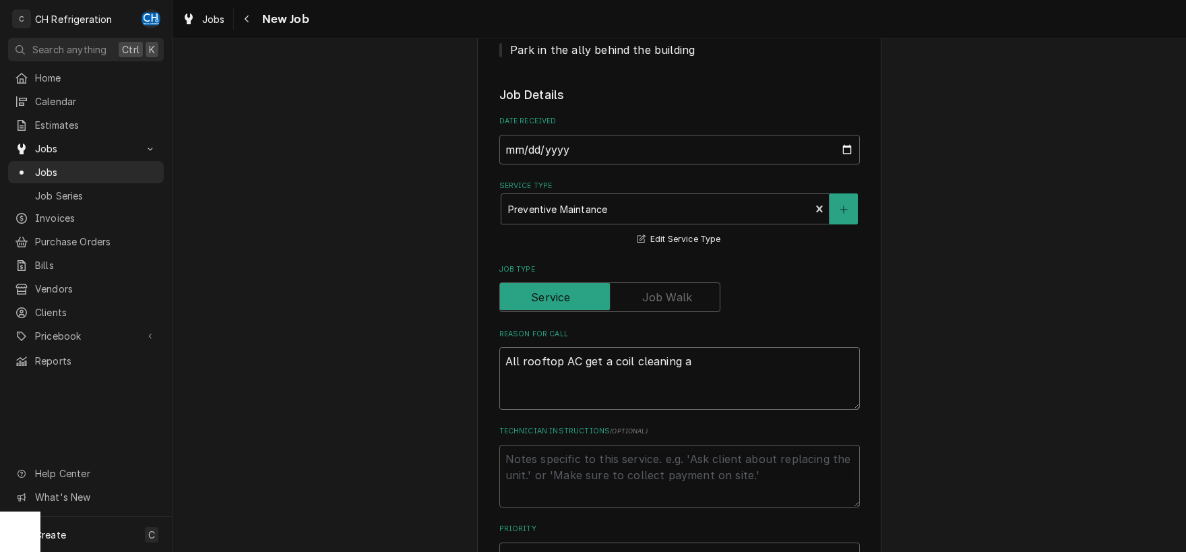
type textarea "x"
type textarea "All rooftop AC get a coil cleaning"
type textarea "x"
type textarea "All rooftop AC get a coil cleaning"
type textarea "x"
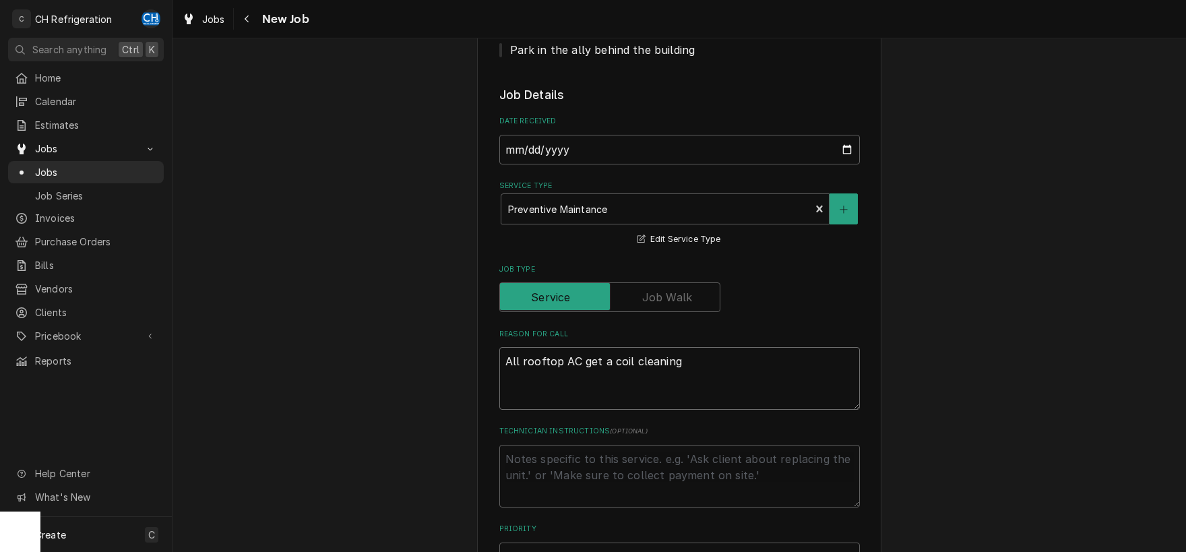
type textarea "All rooftop AC get a coil cleanin"
type textarea "x"
type textarea "All rooftop AC get a coil cleani"
type textarea "x"
type textarea "All rooftop AC get a coil clean"
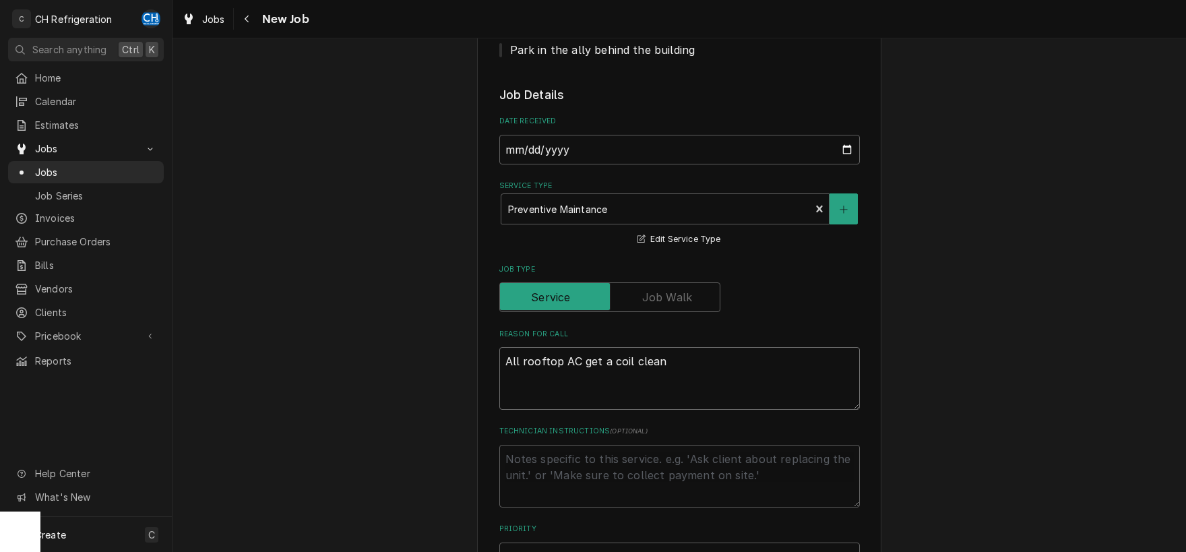
type textarea "x"
type textarea "All rooftop AC get a coil clea"
type textarea "x"
type textarea "All rooftop AC get a coil cle"
type textarea "x"
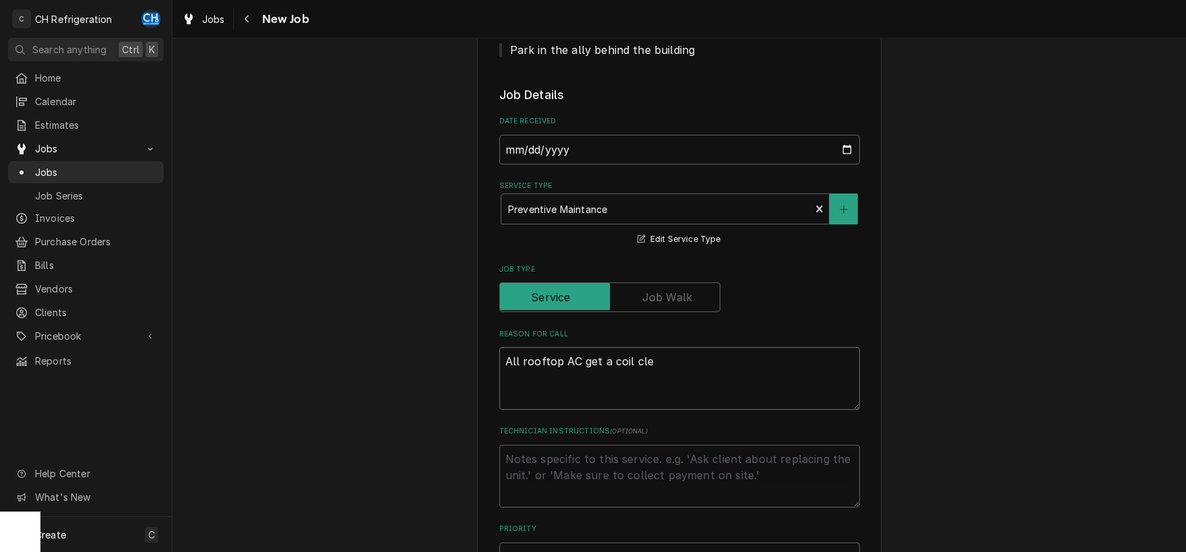
type textarea "All rooftop AC get a coil cl"
type textarea "x"
type textarea "All rooftop AC get a coil c"
type textarea "x"
type textarea "All rooftop AC get a coil"
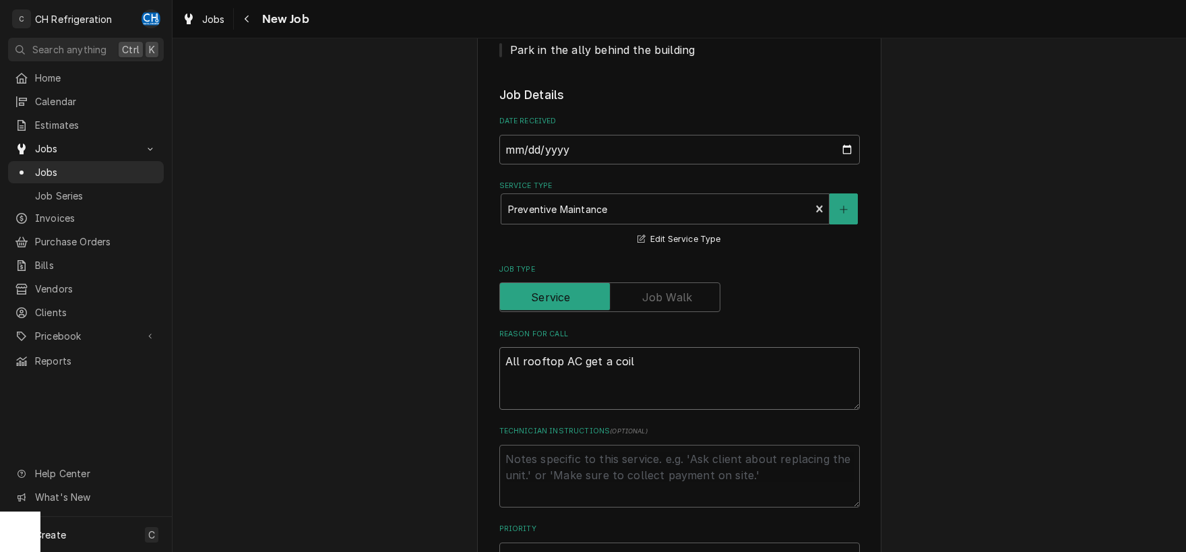
type textarea "x"
type textarea "All rooftop AC get a coil"
type textarea "x"
type textarea "All rooftop AC get a coi"
type textarea "x"
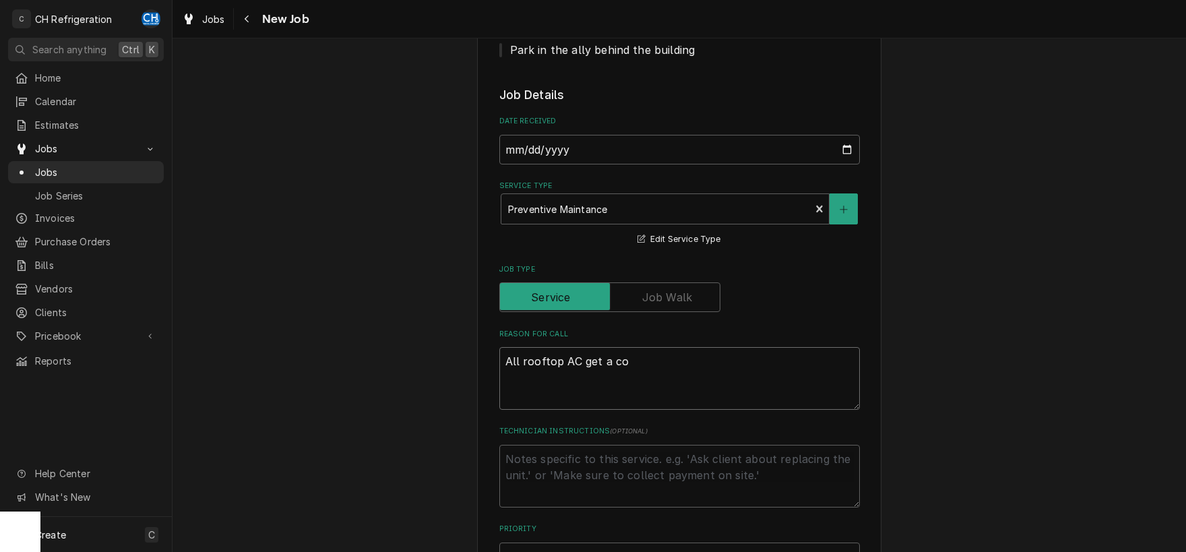
type textarea "All rooftop AC get a c"
type textarea "x"
type textarea "All rooftop AC get a"
type textarea "x"
type textarea "All rooftop AC get a c"
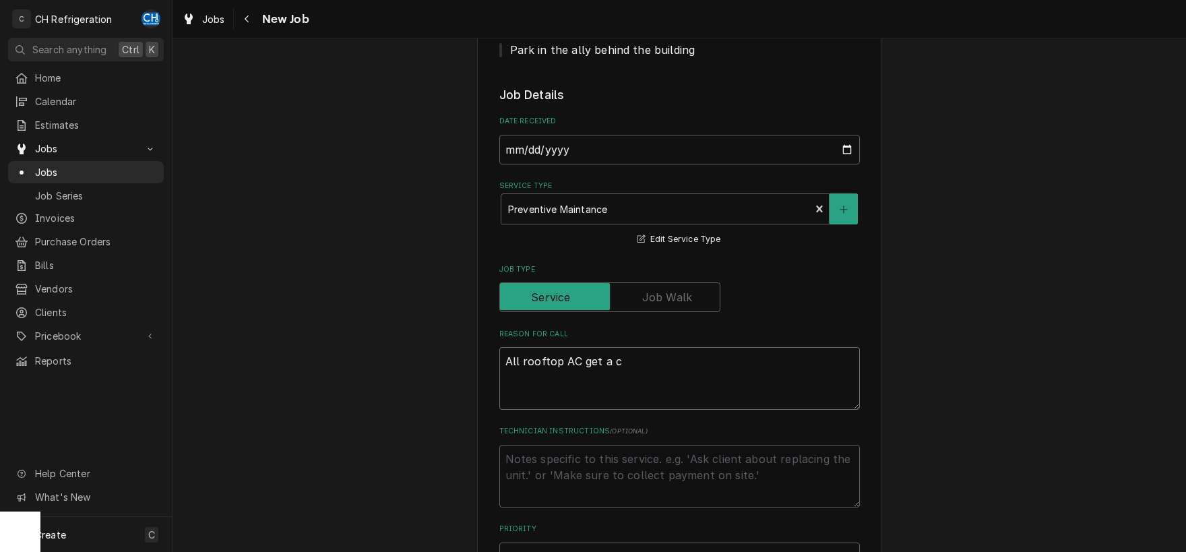
type textarea "x"
type textarea "All rooftop AC get a co"
type textarea "x"
type textarea "All rooftop AC get a con"
type textarea "x"
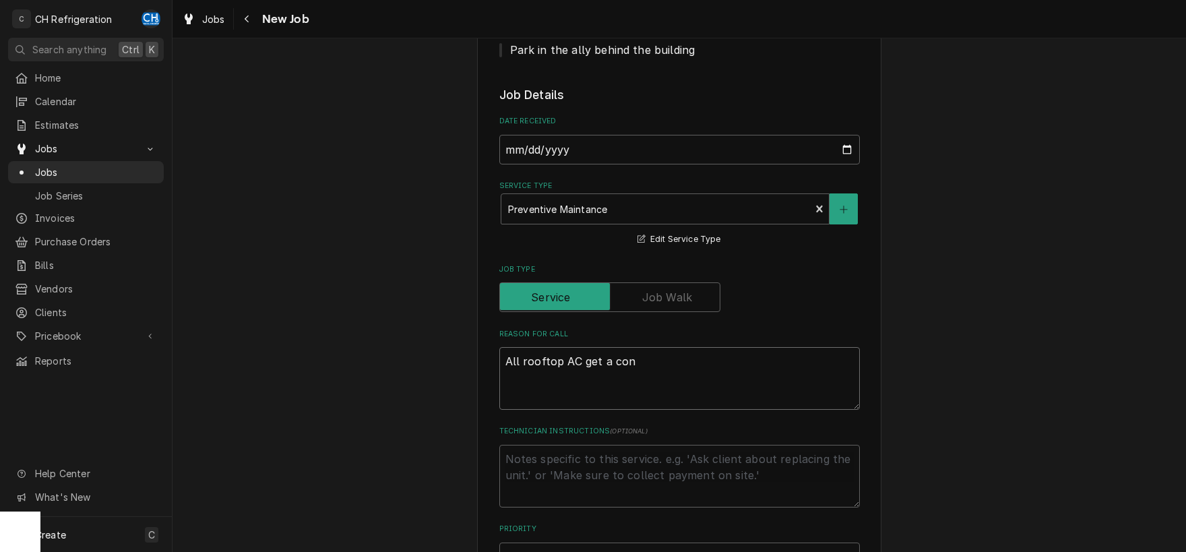
type textarea "All rooftop AC get a cond"
type textarea "x"
type textarea "All rooftop AC get a conde"
type textarea "x"
type textarea "All rooftop AC get a conden"
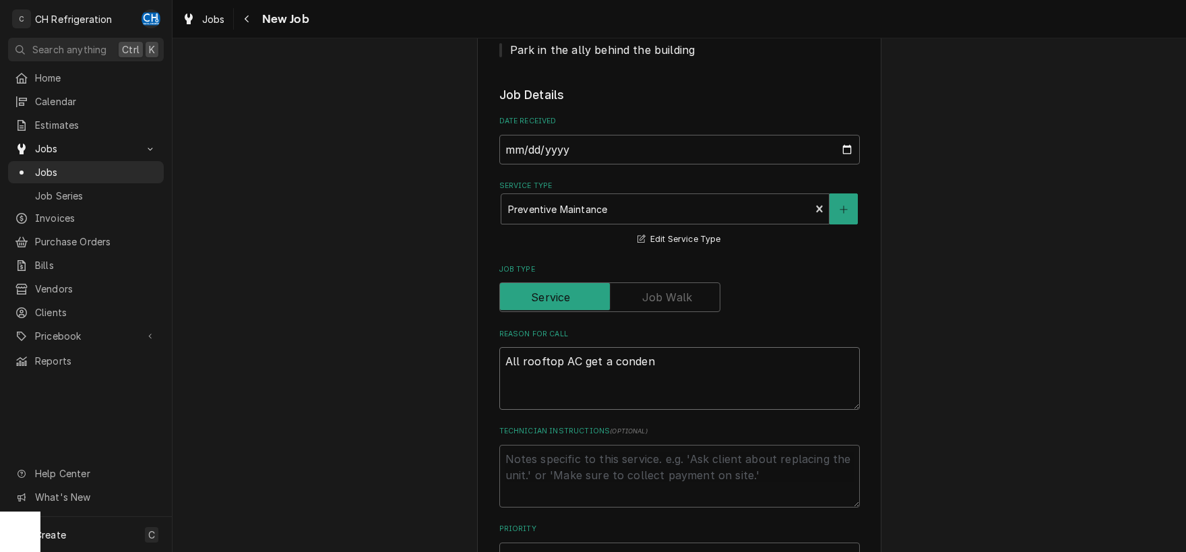
type textarea "x"
type textarea "All rooftop AC get a condens"
type textarea "x"
type textarea "All rooftop AC get a condense"
type textarea "x"
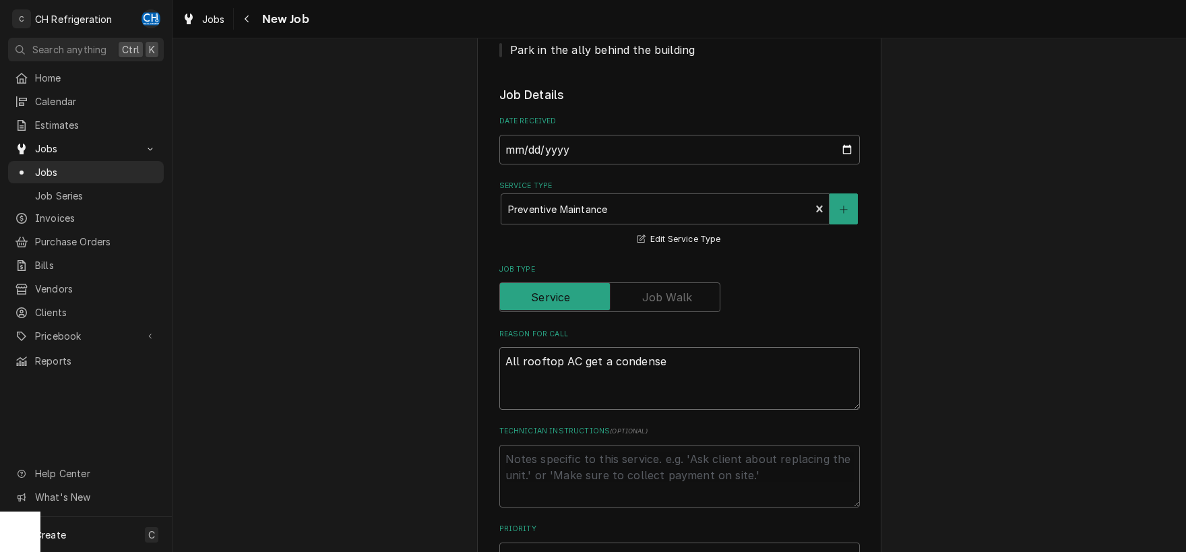
type textarea "All rooftop AC get a condenser"
type textarea "x"
type textarea "All rooftop AC get a condenser a"
type textarea "x"
type textarea "All rooftop AC get a condenser ad"
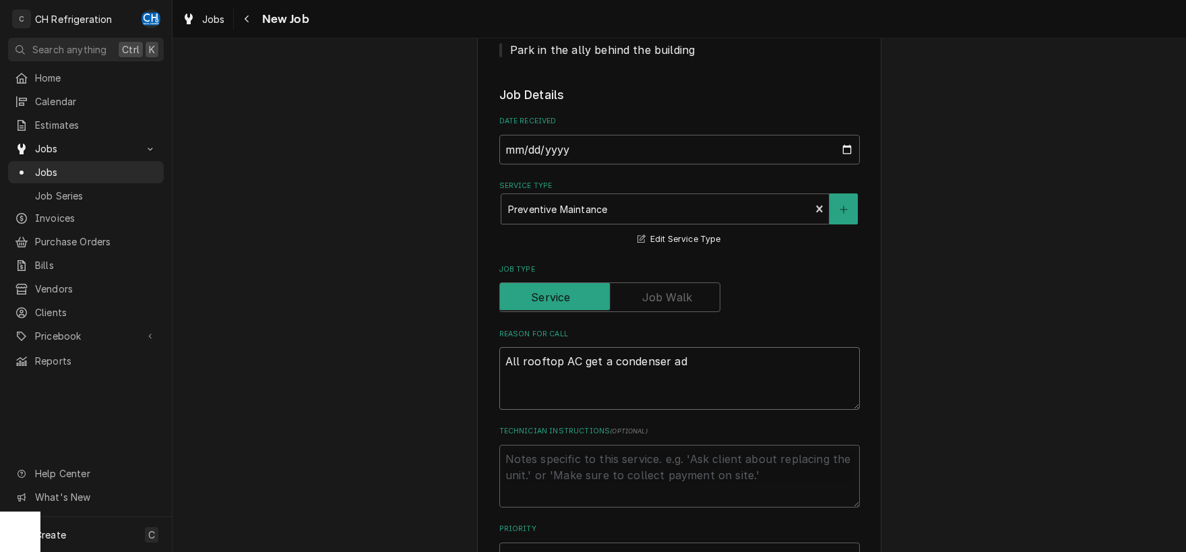
type textarea "x"
type textarea "All rooftop AC get a condenser adn"
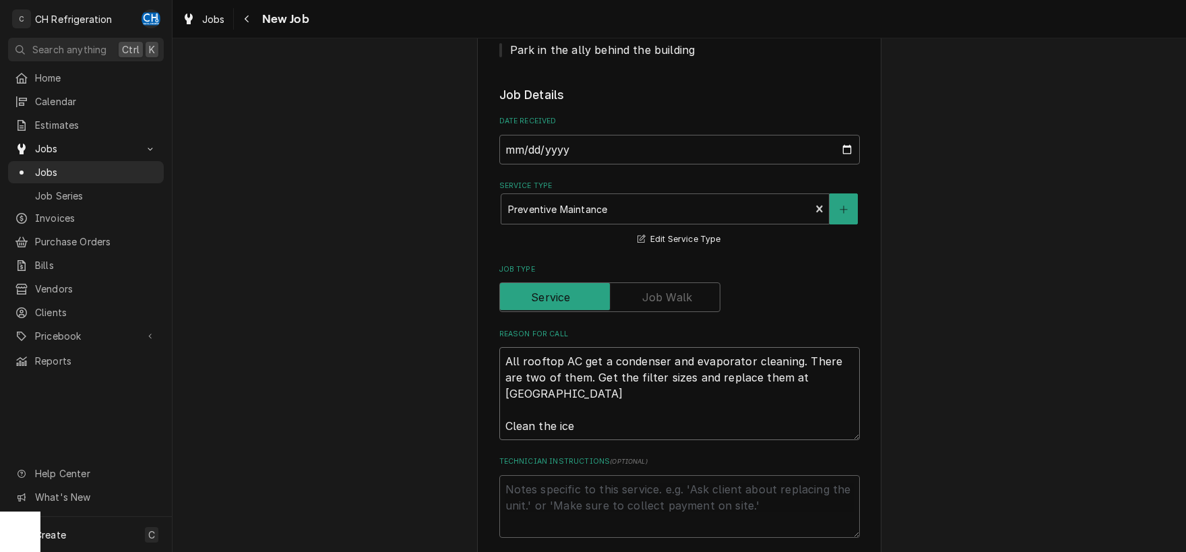
click at [617, 433] on textarea "All rooftop AC get a condenser and evaporator cleaning. There are two of them. …" at bounding box center [679, 393] width 360 height 93
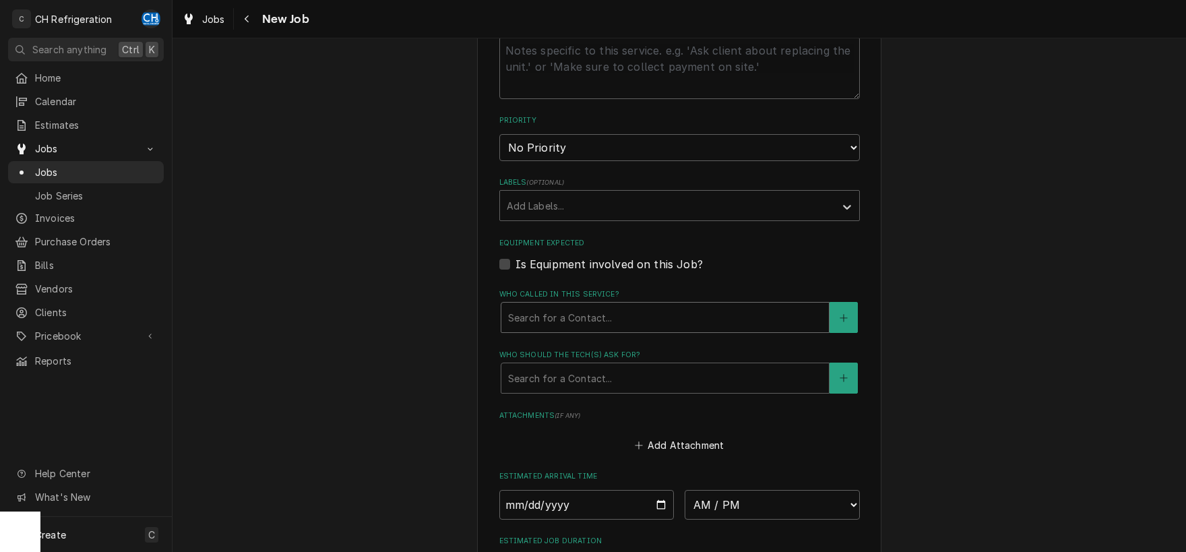
scroll to position [845, 0]
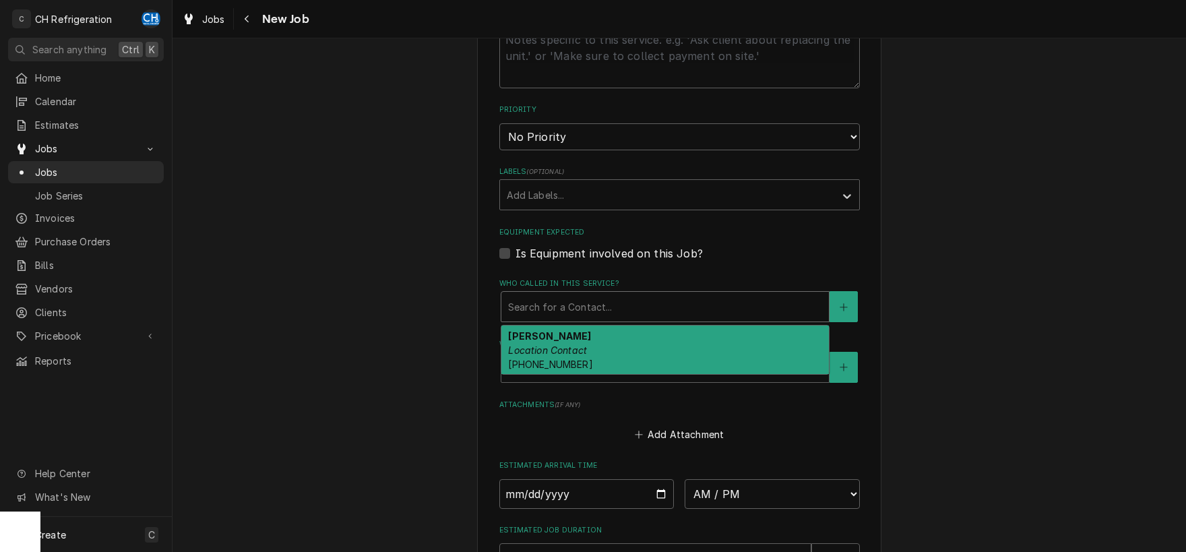
click at [567, 317] on div "Search for a Contact..." at bounding box center [664, 307] width 327 height 30
click at [561, 340] on div "Alex Location Contact (310) 850-0210" at bounding box center [664, 349] width 327 height 49
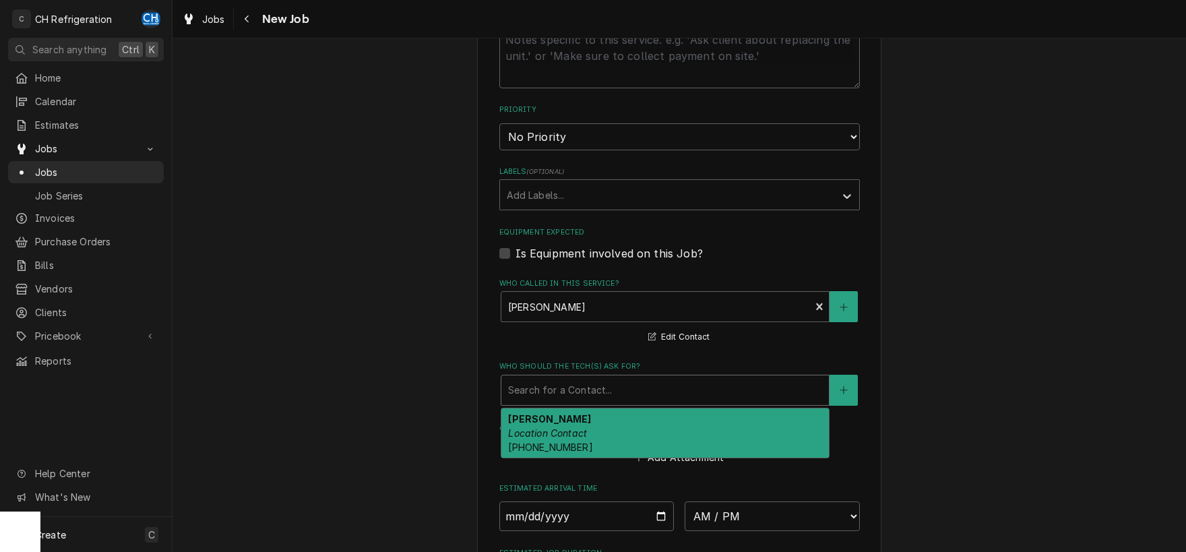
click at [567, 386] on div "Who should the tech(s) ask for?" at bounding box center [665, 390] width 314 height 24
click at [574, 427] on em "Location Contact" at bounding box center [547, 432] width 79 height 11
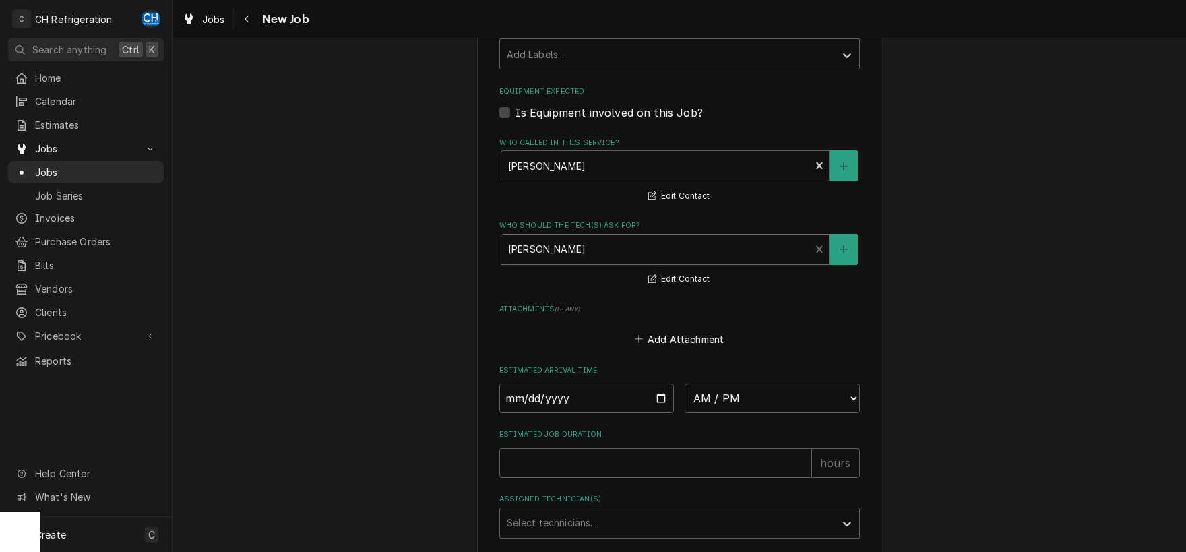
scroll to position [0, 0]
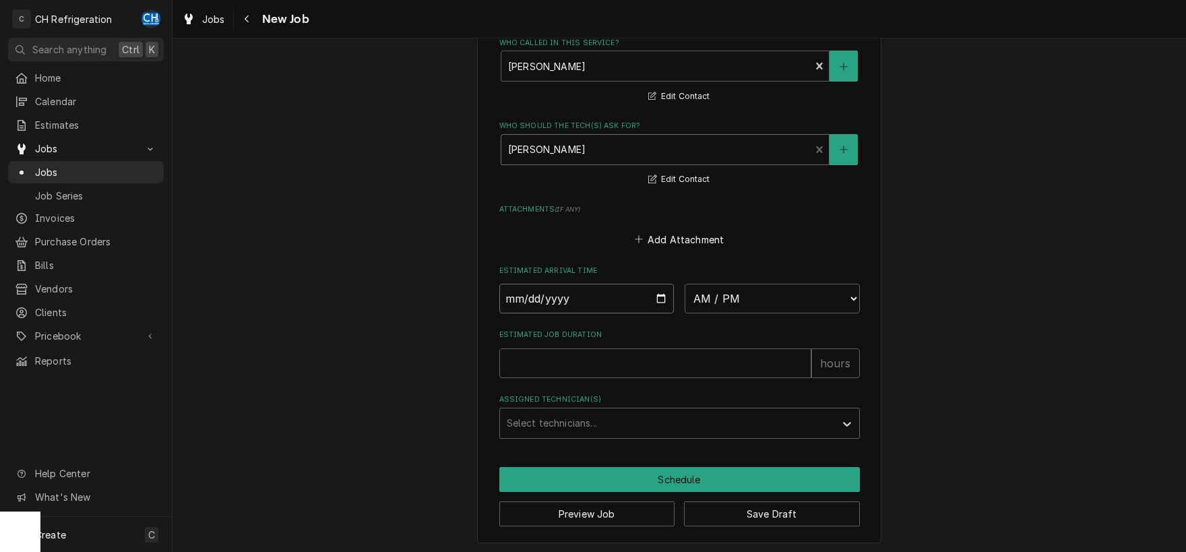
click at [662, 300] on input "Date" at bounding box center [586, 299] width 175 height 30
click at [685, 284] on select "AM / PM 6:00 AM 6:15 AM 6:30 AM 6:45 AM 7:00 AM 7:15 AM 7:30 AM 7:45 AM 8:00 AM…" at bounding box center [772, 299] width 175 height 30
click option "8:00 AM" at bounding box center [0, 0] width 0 height 0
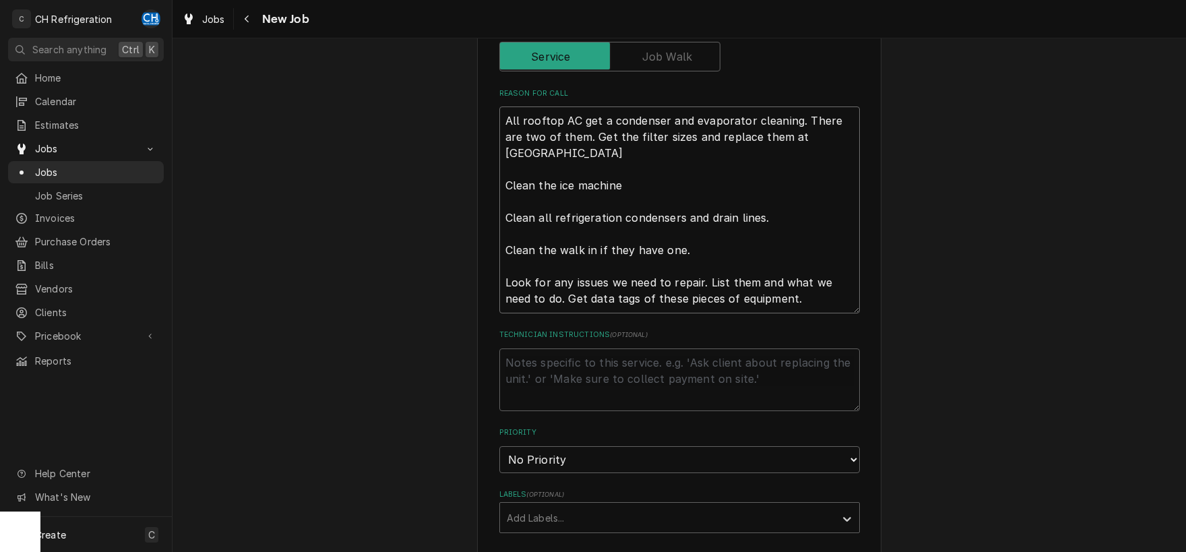
click at [794, 301] on textarea "All rooftop AC get a condenser and evaporator cleaning. There are two of them. …" at bounding box center [679, 209] width 360 height 207
click at [745, 375] on textarea "Technician Instructions ( optional )" at bounding box center [679, 379] width 360 height 63
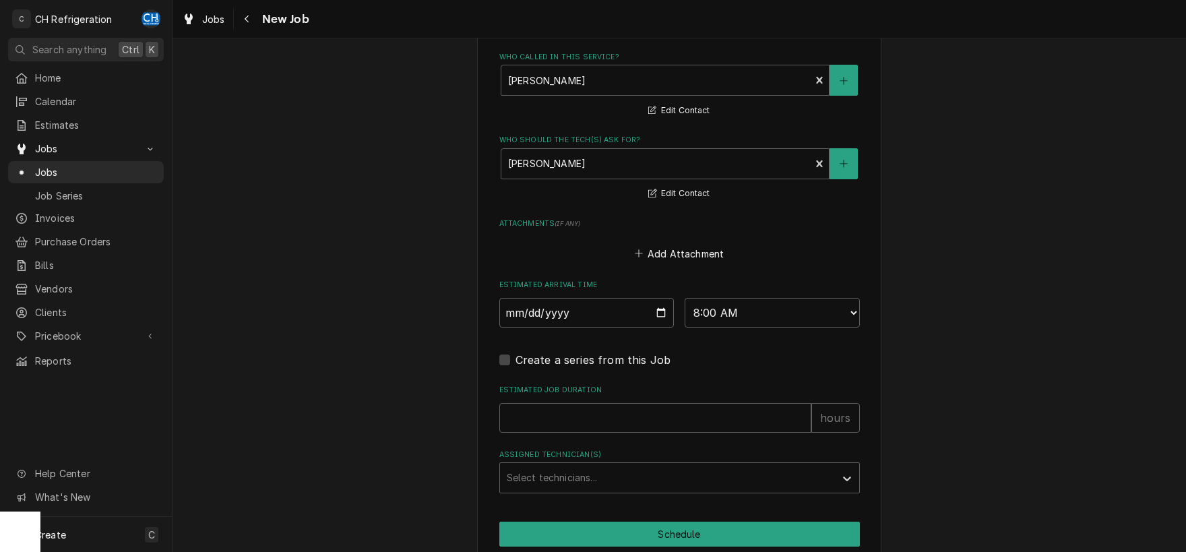
scroll to position [1125, 0]
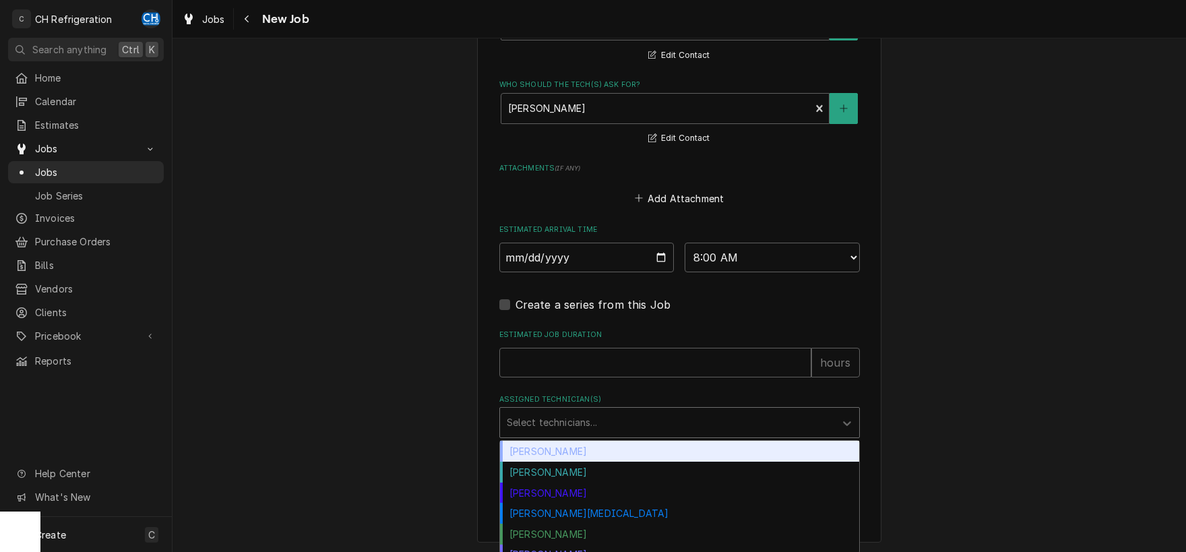
click at [577, 415] on div "Assigned Technician(s)" at bounding box center [667, 422] width 321 height 24
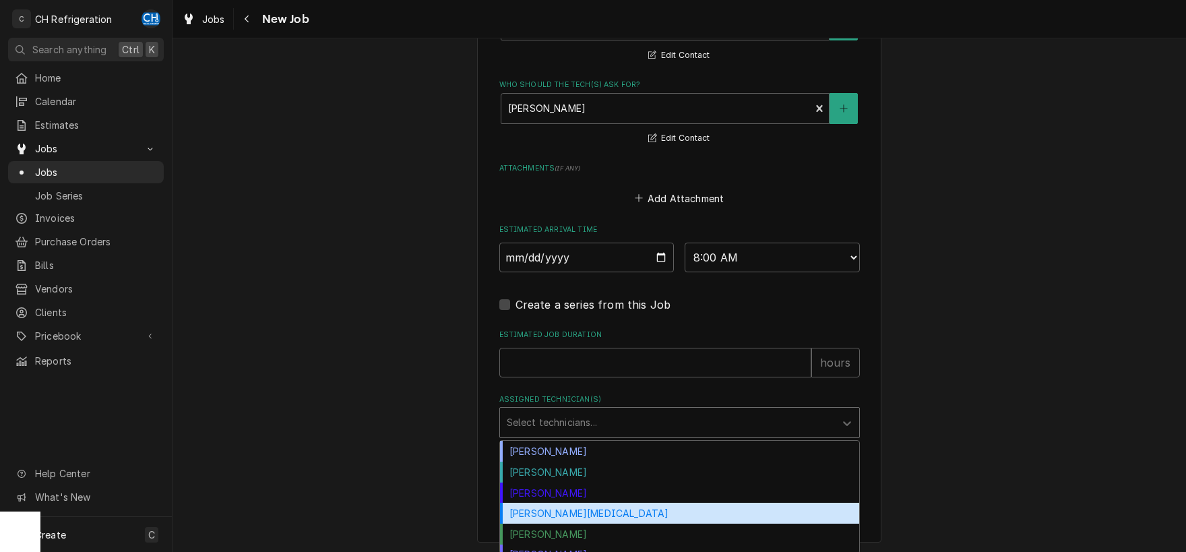
click at [567, 503] on div "Moises Melena" at bounding box center [679, 513] width 359 height 21
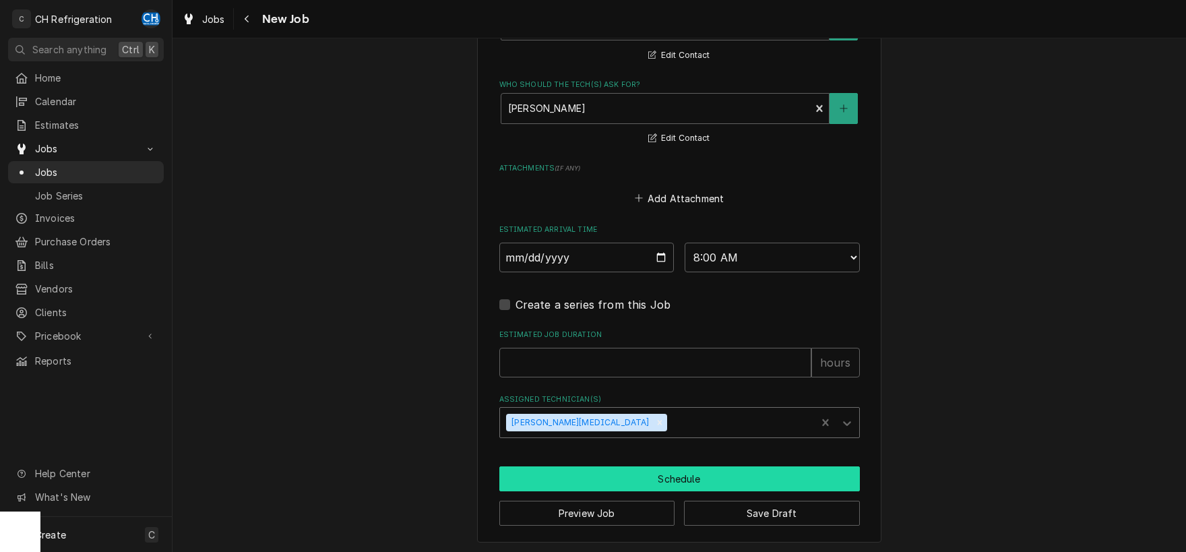
click at [589, 470] on button "Schedule" at bounding box center [679, 478] width 360 height 25
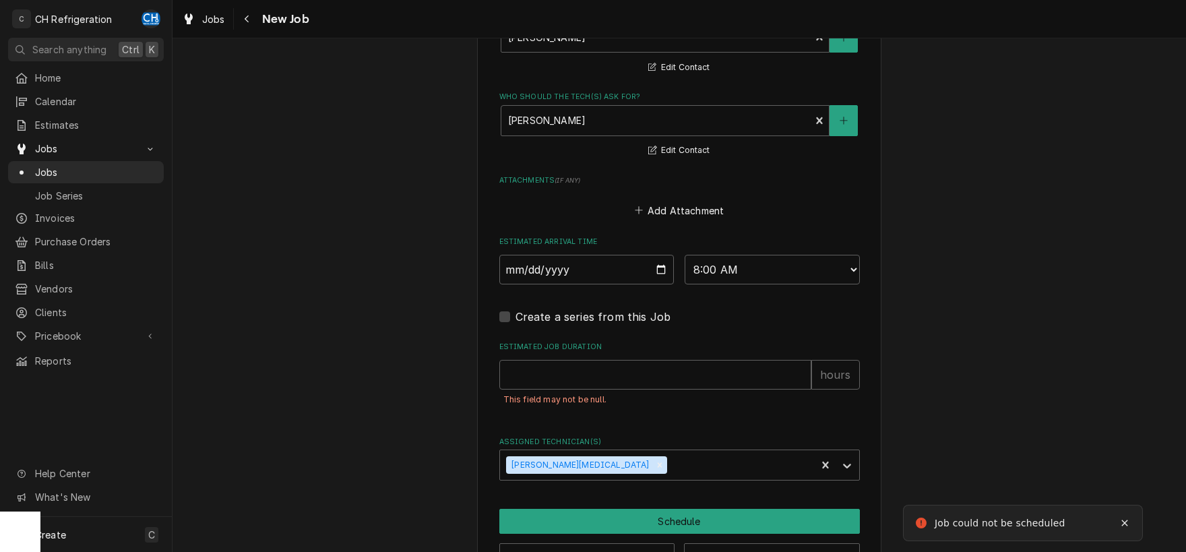
click at [549, 389] on div "This field may not be null." at bounding box center [679, 399] width 360 height 21
click at [544, 376] on input "Estimated Job Duration" at bounding box center [655, 375] width 312 height 30
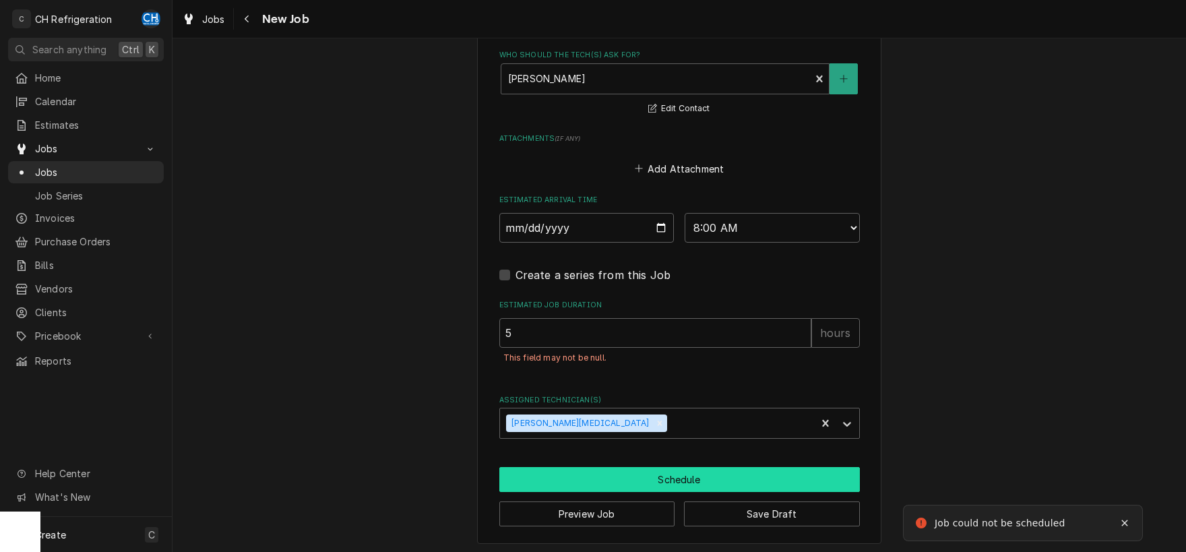
click at [602, 470] on button "Schedule" at bounding box center [679, 479] width 360 height 25
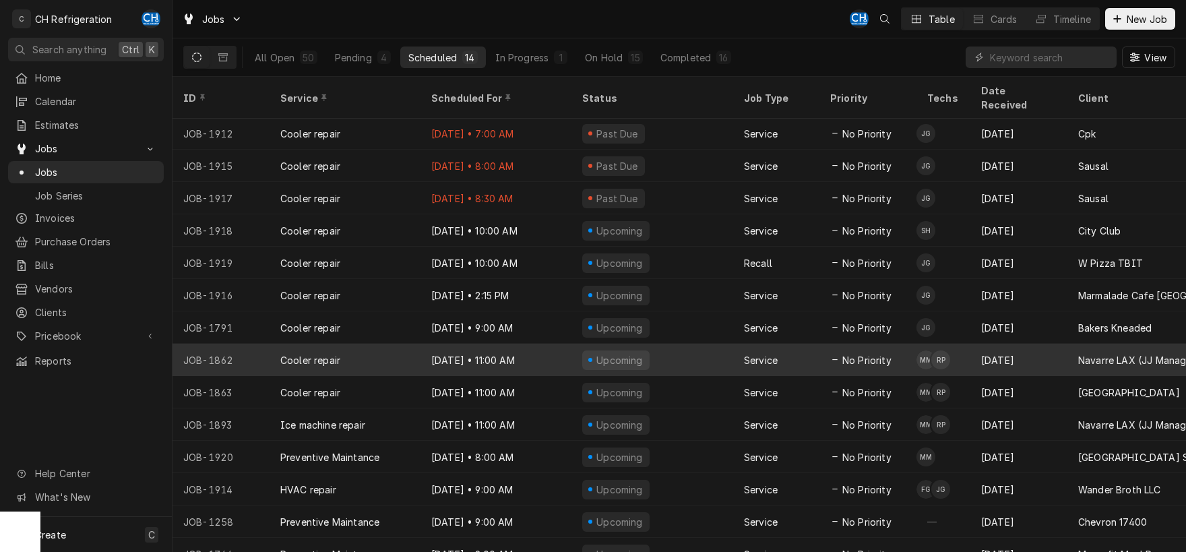
scroll to position [2, 0]
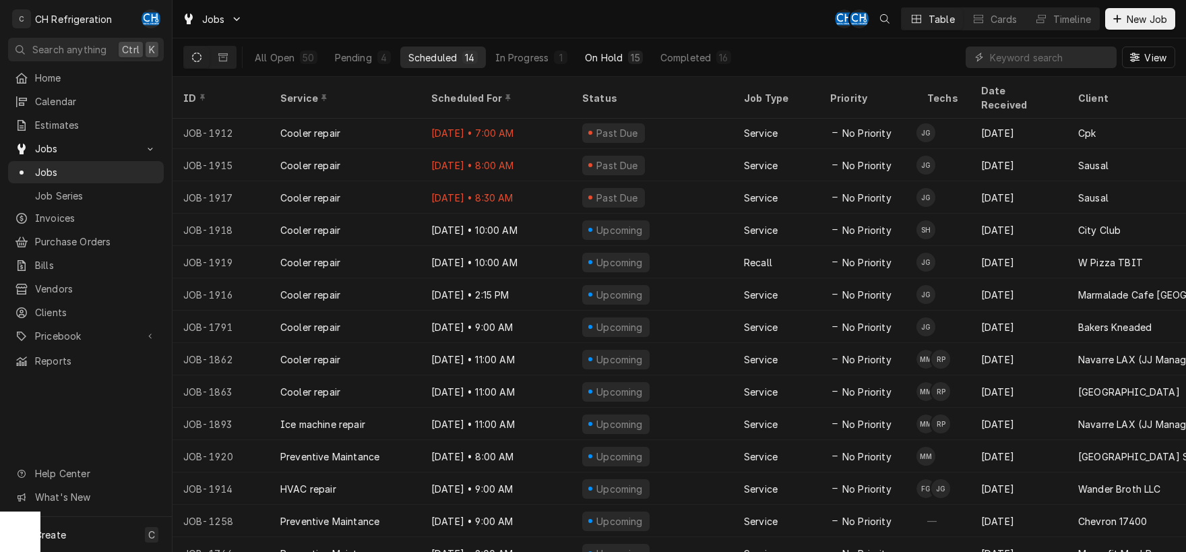
click at [604, 57] on div "On Hold" at bounding box center [604, 58] width 38 height 14
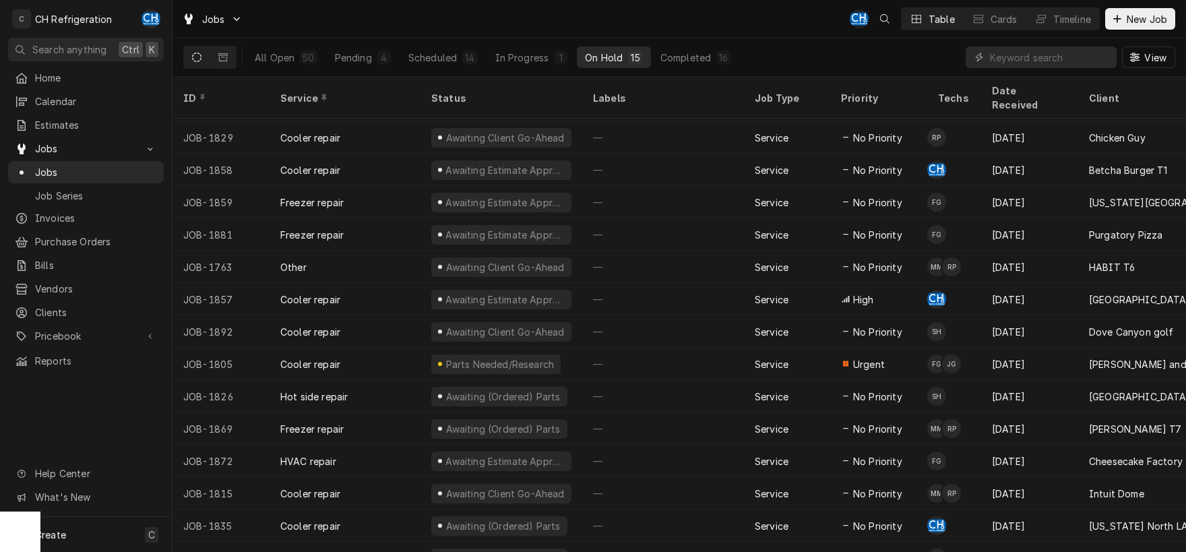
scroll to position [36, 0]
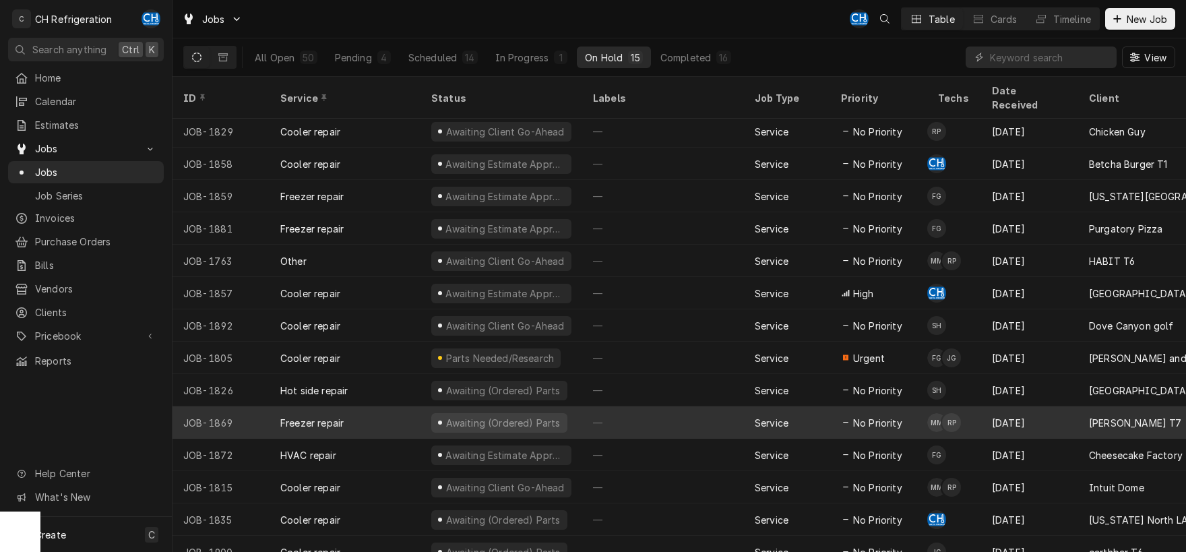
click at [612, 406] on div "—" at bounding box center [663, 422] width 162 height 32
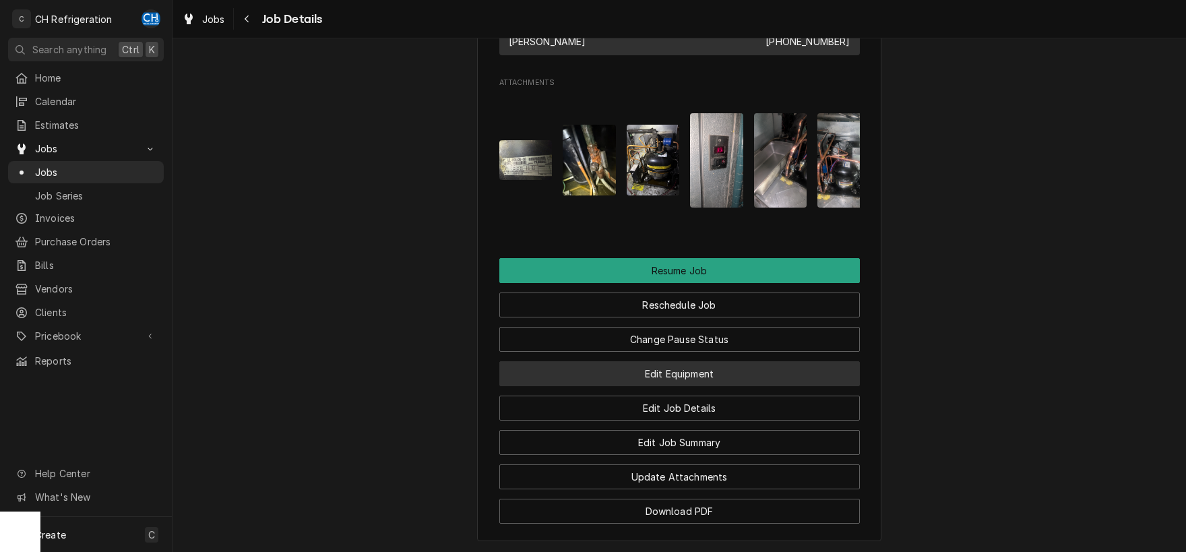
scroll to position [1127, 0]
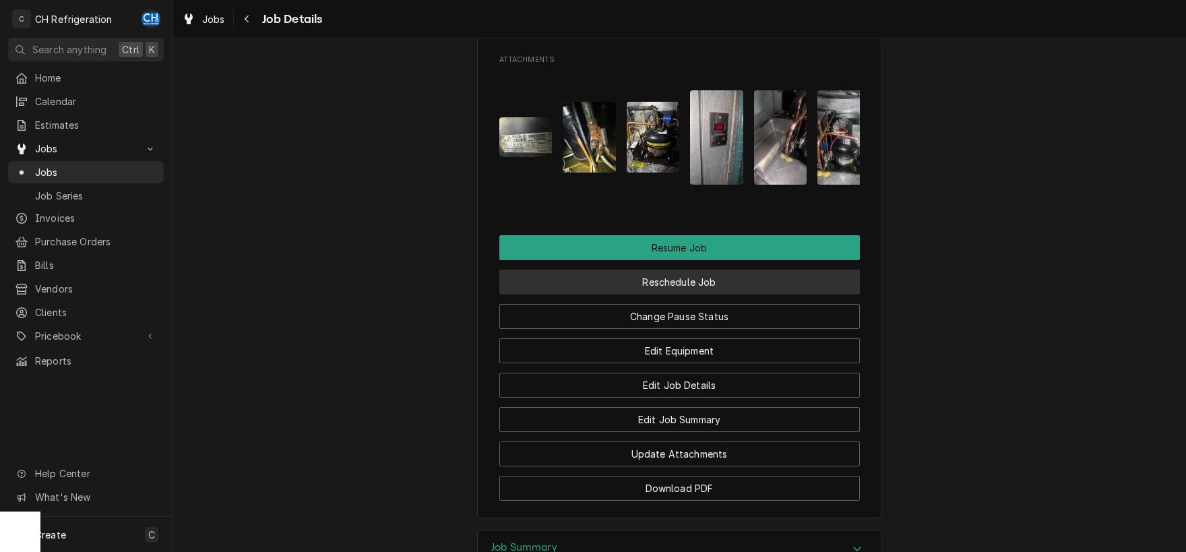
click at [698, 294] on button "Reschedule Job" at bounding box center [679, 282] width 360 height 25
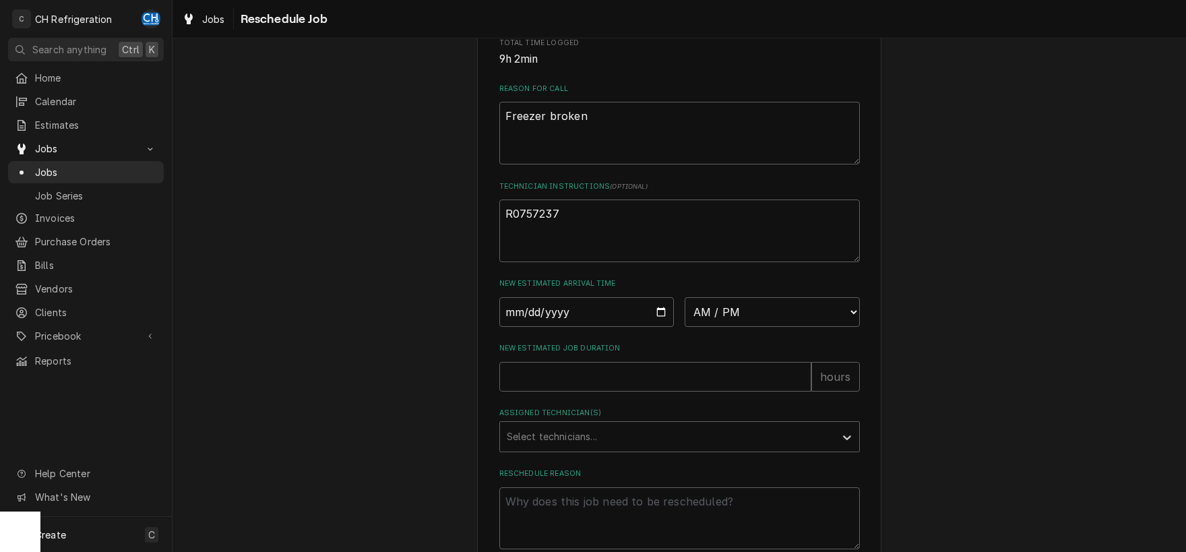
scroll to position [352, 0]
click at [630, 260] on textarea "R0757237" at bounding box center [679, 228] width 360 height 63
type textarea "x"
type textarea "R0757237"
type textarea "x"
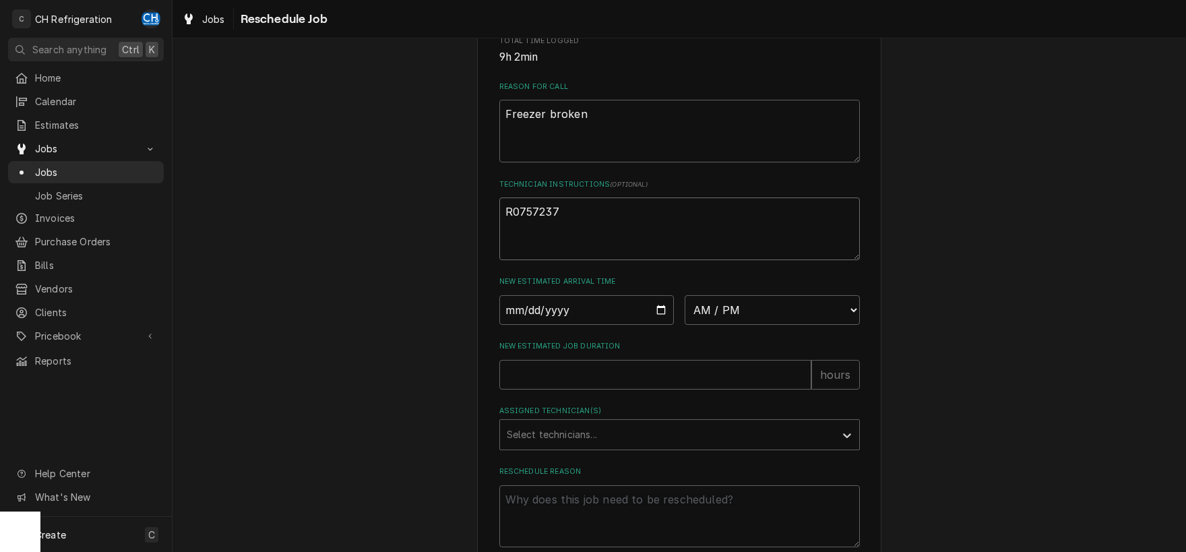
type textarea "R0757237"
type textarea "x"
type textarea "R0757237 T"
type textarea "x"
type textarea "R0757237 Th"
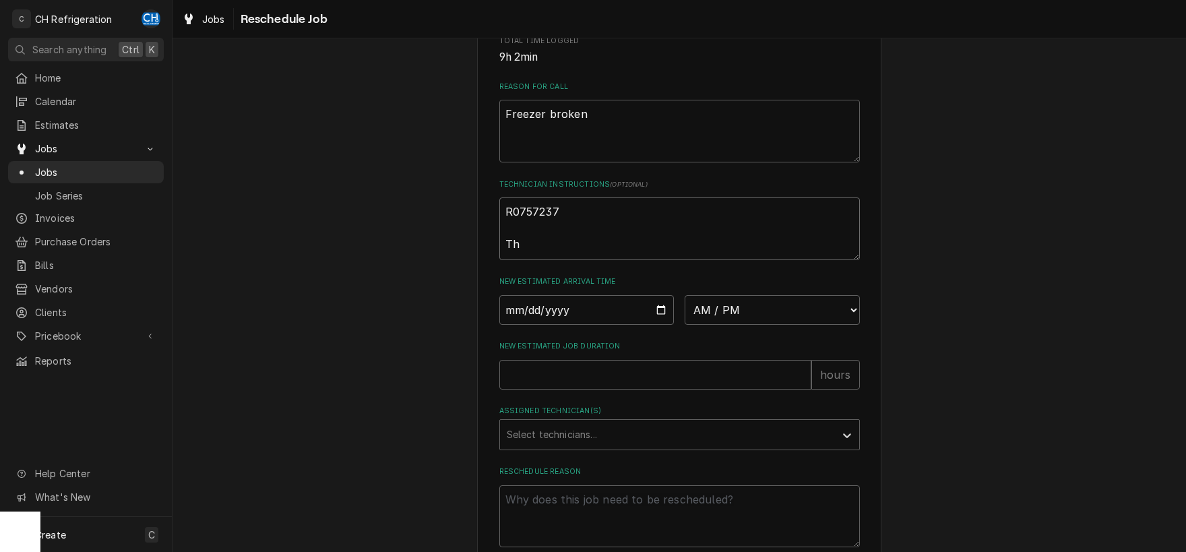
type textarea "x"
type textarea "R0757237 The"
type textarea "x"
type textarea "R0757237 The"
type textarea "x"
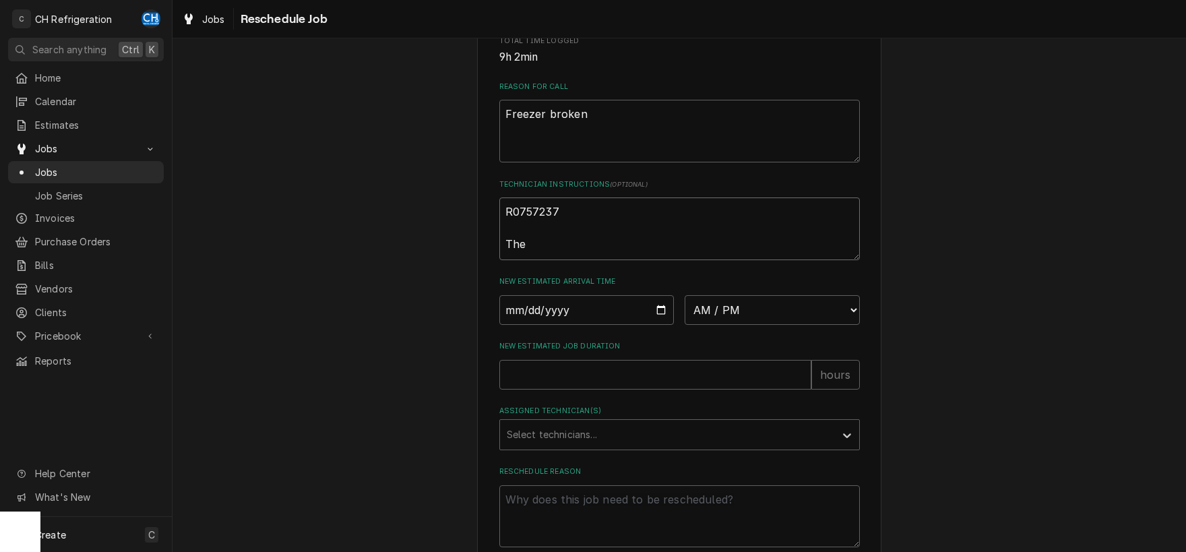
type textarea "R0757237 The p"
type textarea "x"
type textarea "R0757237 The pa"
type textarea "x"
type textarea "R0757237 The pan"
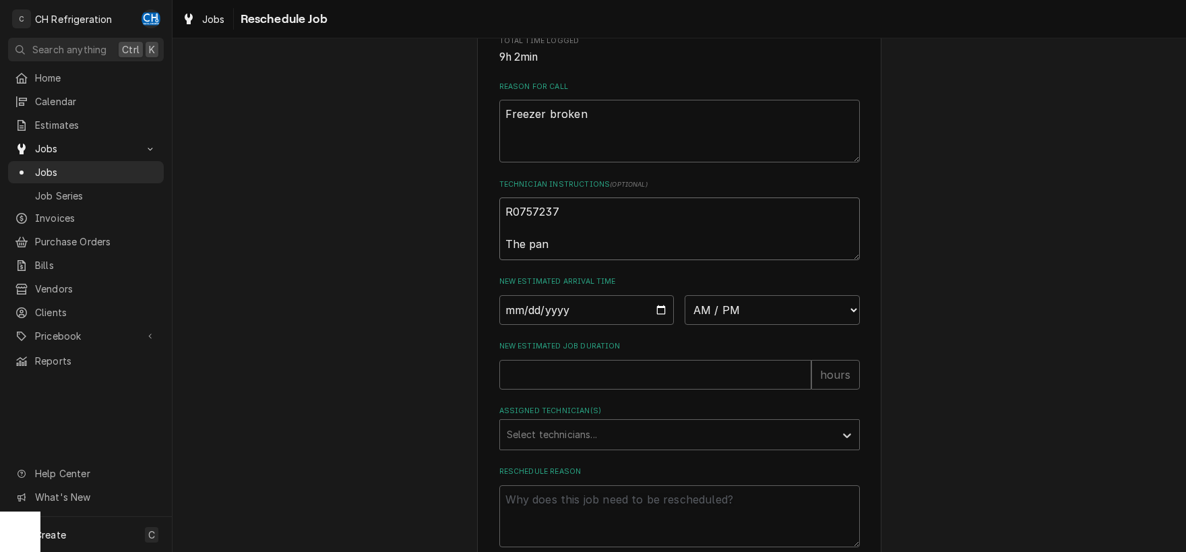
type textarea "x"
type textarea "R0757237 The pan"
type textarea "x"
type textarea "R0757237 The pan i"
type textarea "x"
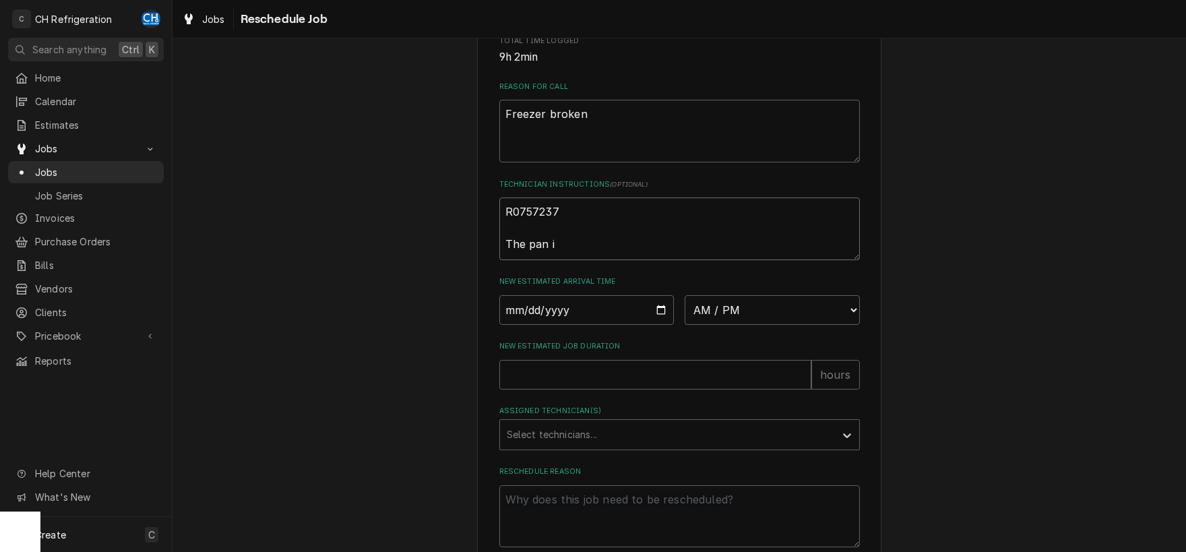
type textarea "R0757237 The pan is"
type textarea "x"
type textarea "R0757237 The pan is"
type textarea "x"
type textarea "R0757237 The pan is i"
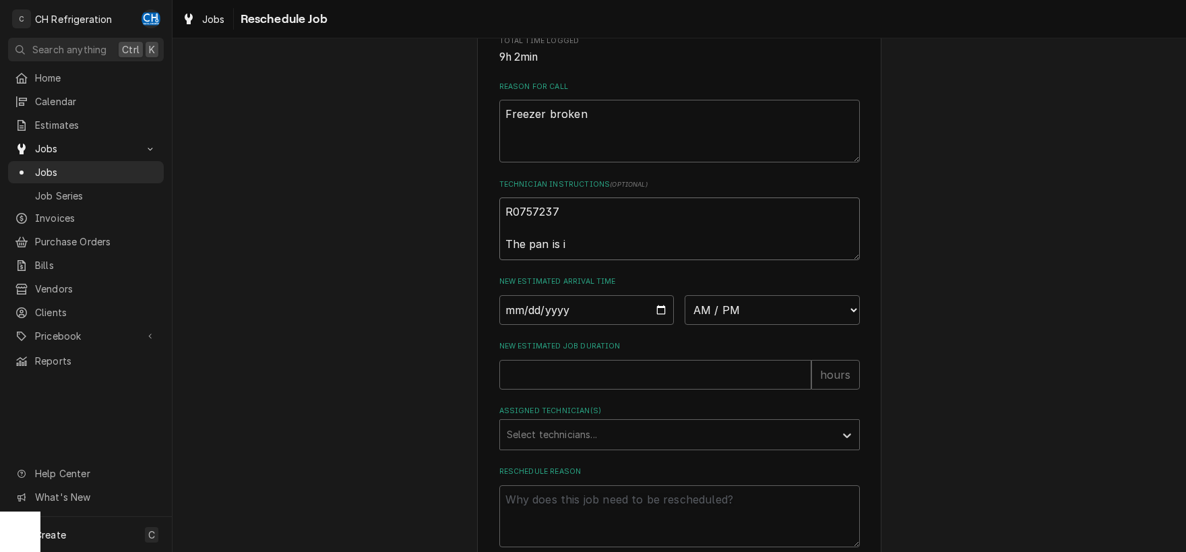
type textarea "x"
type textarea "R0757237 The pan is in"
type textarea "x"
type textarea "R0757237 The pan is in"
type textarea "x"
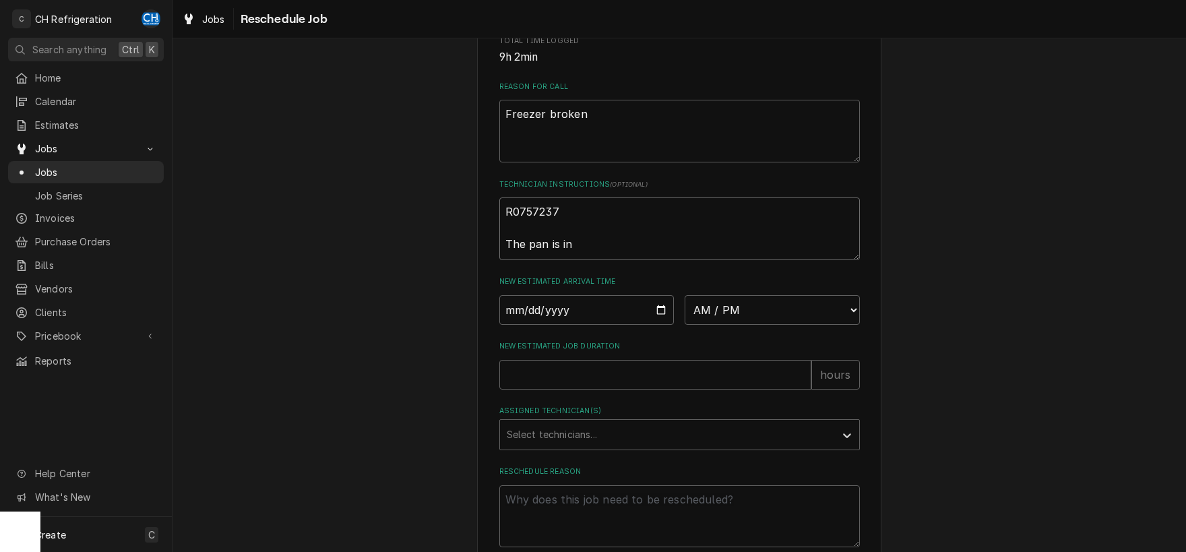
type textarea "R0757237 The pan is in t"
type textarea "x"
type textarea "R0757237 The pan is in th"
type textarea "x"
type textarea "R0757237 The pan is in the"
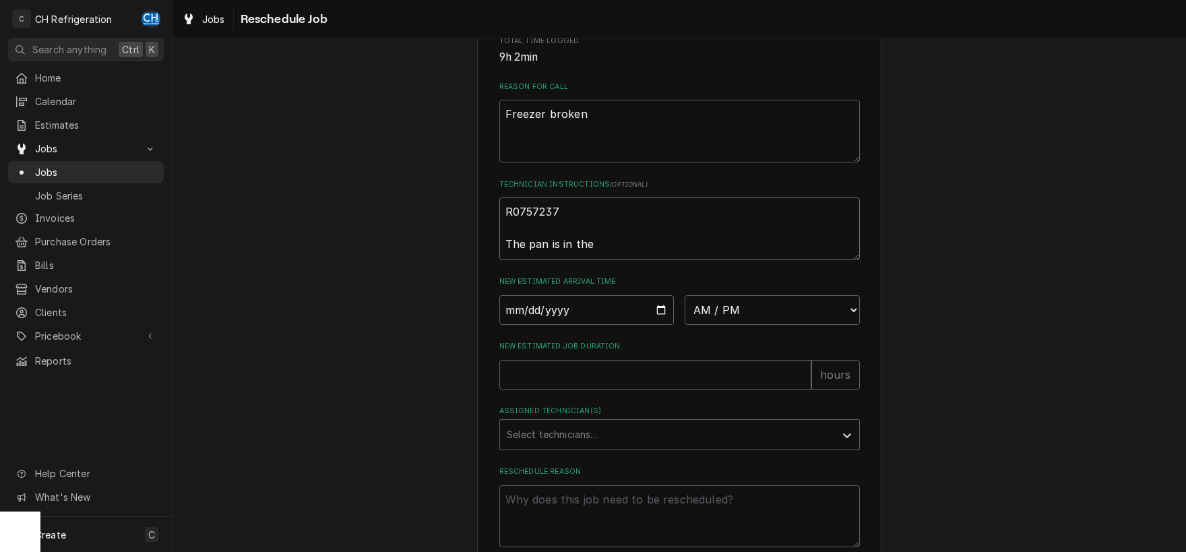
type textarea "x"
type textarea "R0757237 The pan is in the"
type textarea "x"
type textarea "R0757237 The pan is in the s"
type textarea "x"
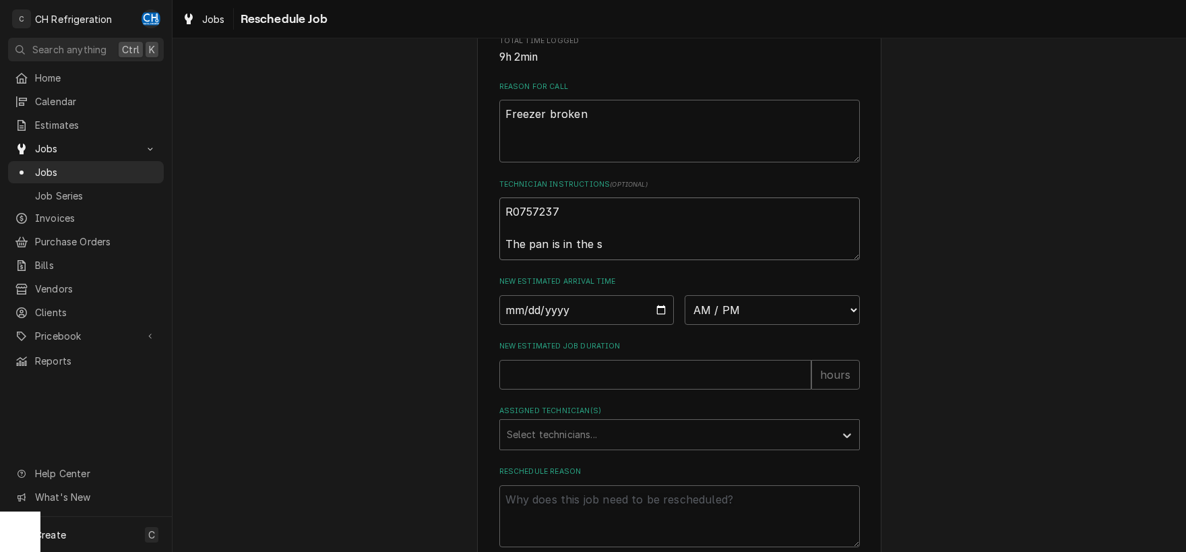
type textarea "R0757237 The pan is in the sh"
type textarea "x"
type textarea "R0757237 The pan is in the sho"
type textarea "x"
type textarea "R0757237 The pan is in the shop"
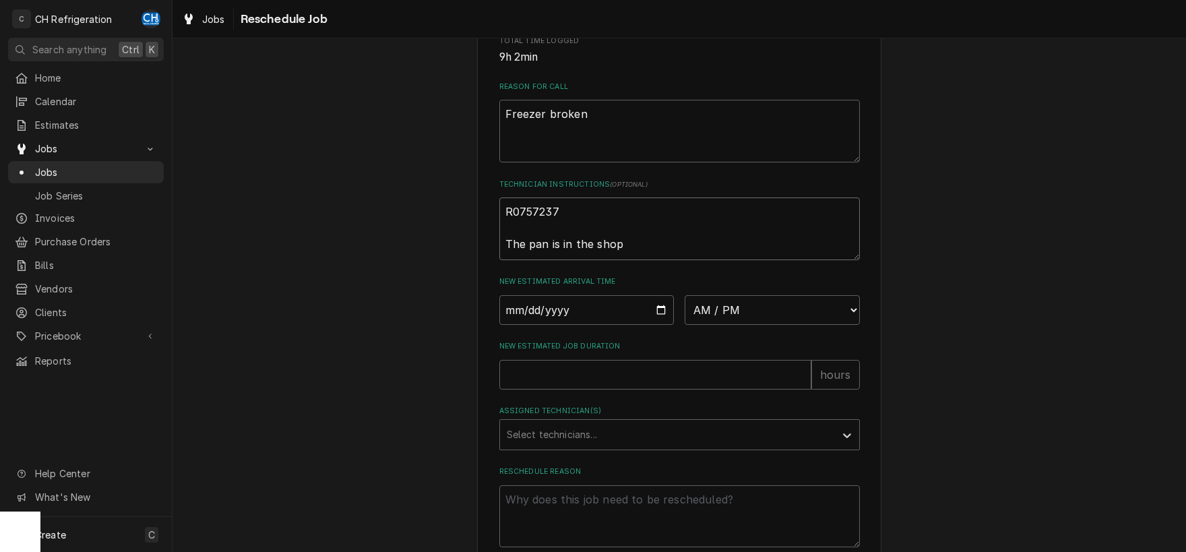
type textarea "x"
type textarea "R0757237 The pan is in the sho"
type textarea "x"
type textarea "R0757237 The pan is in the sh"
type textarea "x"
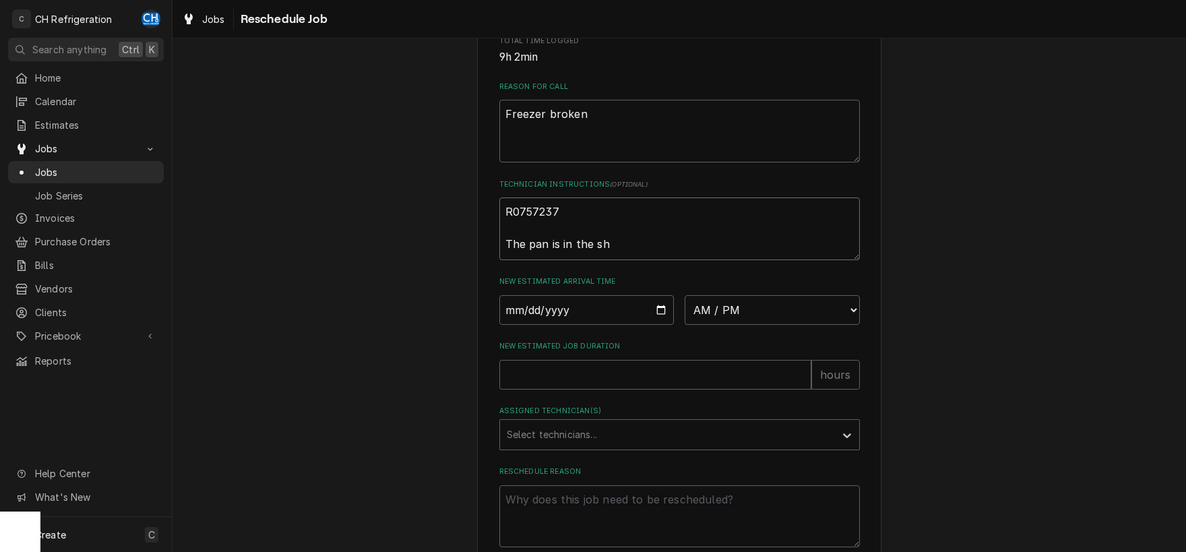
type textarea "R0757237 The pan is in the s"
type textarea "x"
type textarea "R0757237 The pan is in the"
type textarea "x"
type textarea "R0757237 The pan is in the"
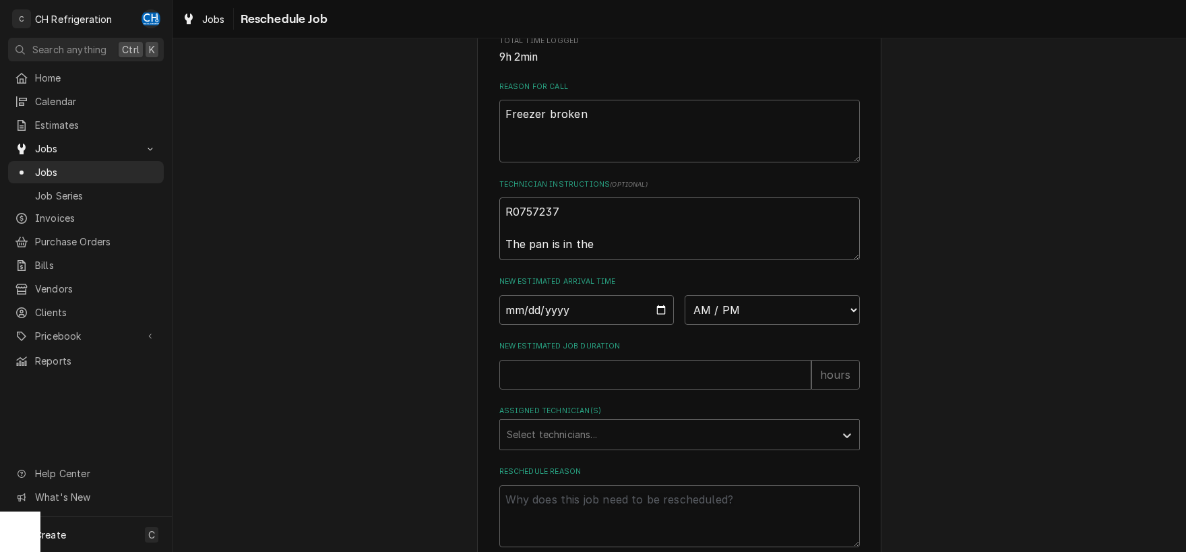
type textarea "x"
type textarea "R0757237 The pan is in th"
type textarea "x"
type textarea "R0757237 The pan is in t"
type textarea "x"
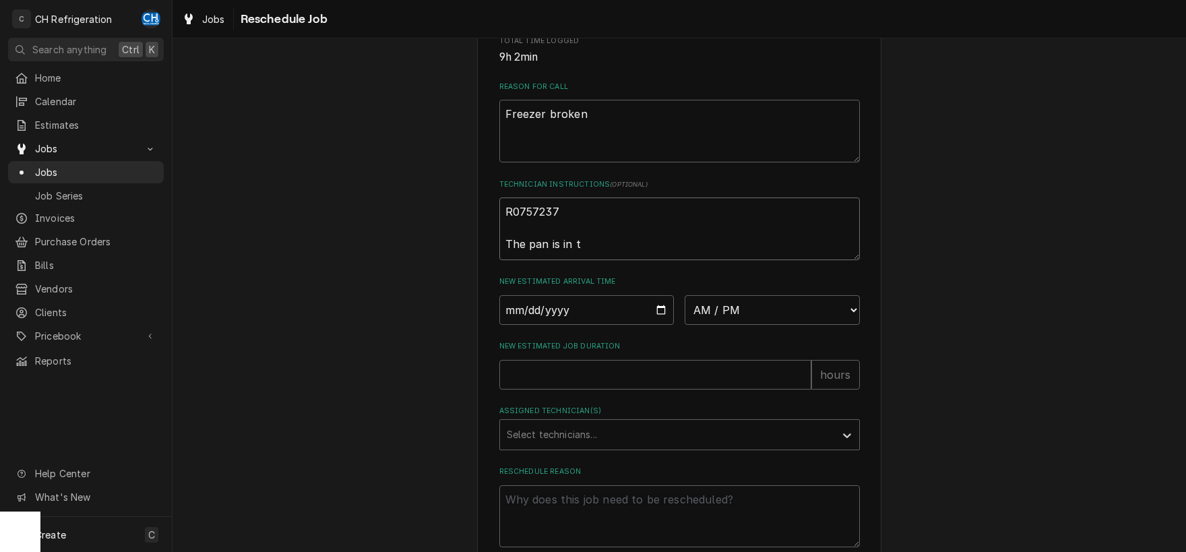
type textarea "R0757237 The pan is in"
type textarea "x"
type textarea "R0757237 The pan is in"
type textarea "x"
type textarea "R0757237 The pan is i"
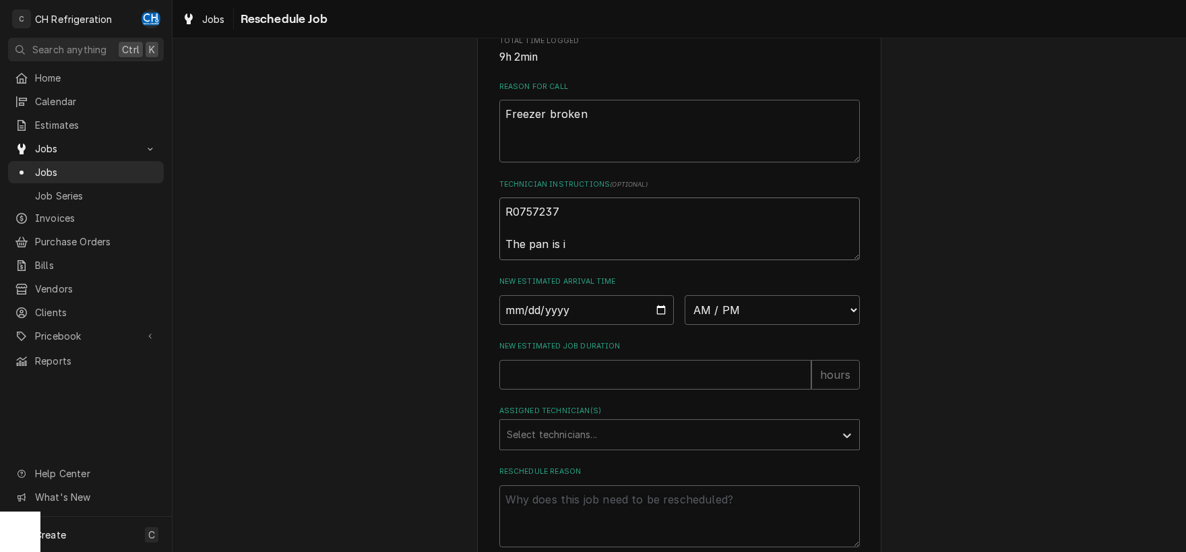
type textarea "x"
type textarea "R0757237 The pan is"
type textarea "x"
type textarea "R0757237 The pan is o"
type textarea "x"
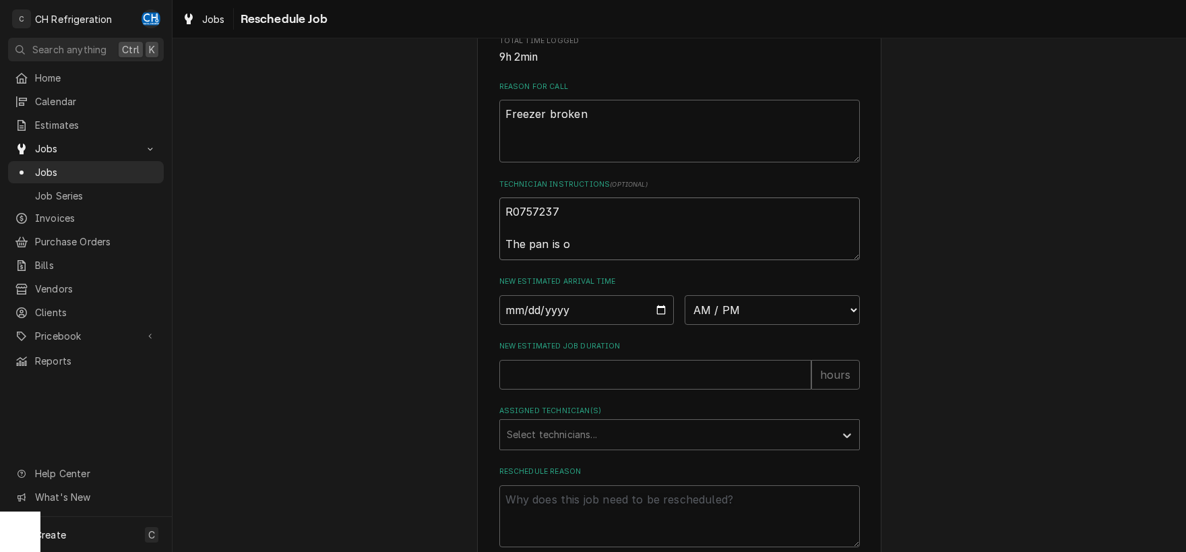
type textarea "R0757237 The pan is on"
type textarea "x"
type textarea "R0757237 The pan is on"
type textarea "x"
type textarea "R0757237 The pan is on t"
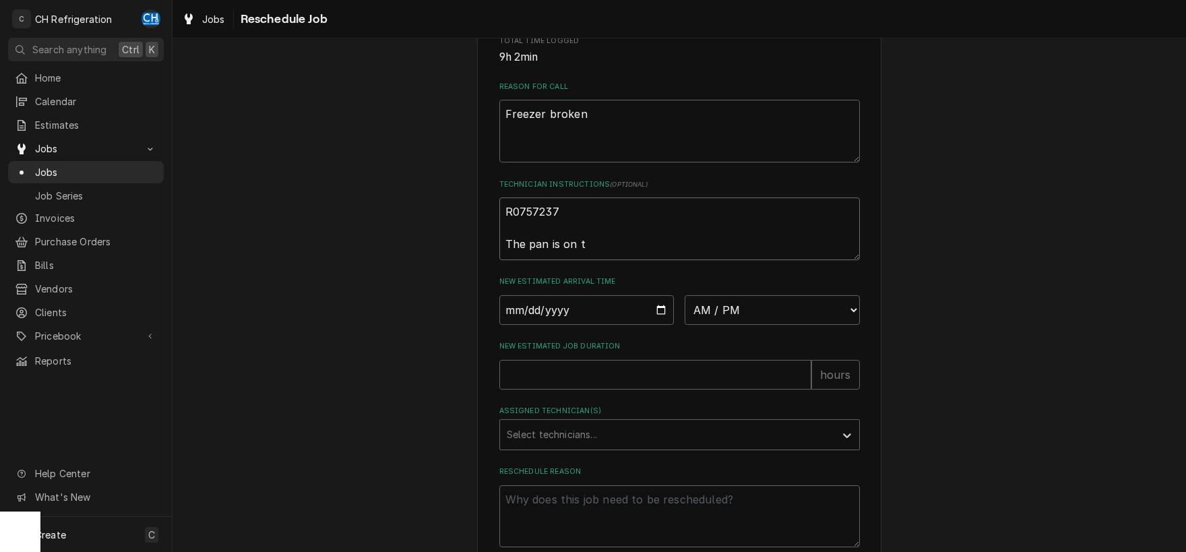
type textarea "x"
type textarea "R0757237 The pan is on th"
type textarea "x"
type textarea "R0757237 The pan is on the"
type textarea "x"
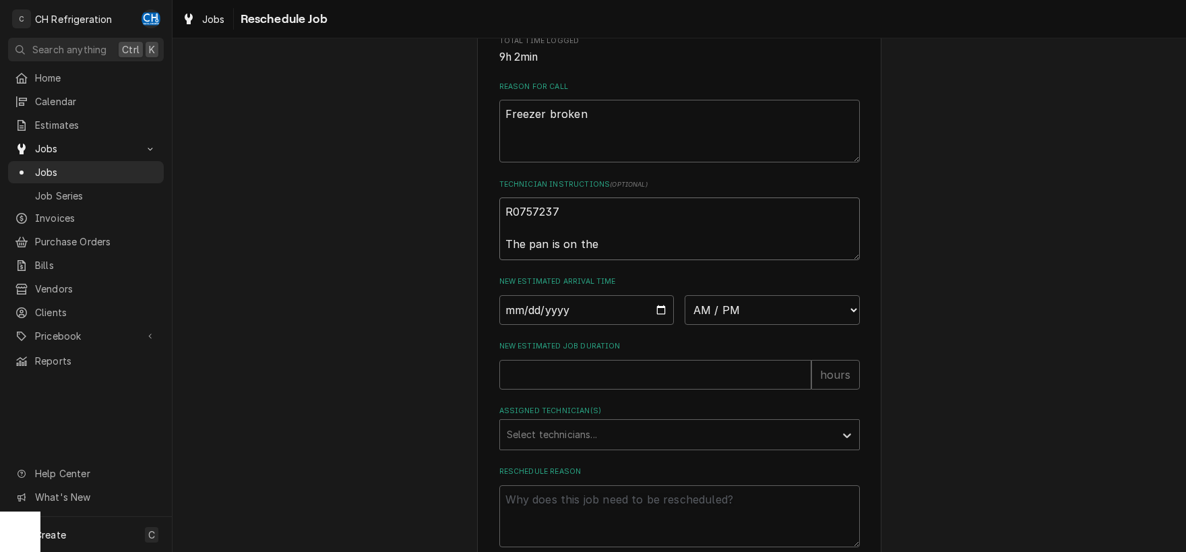
type textarea "R0757237 The pan is on the"
type textarea "x"
type textarea "R0757237 The pan is on the p"
type textarea "x"
type textarea "R0757237 The pan is on the pa"
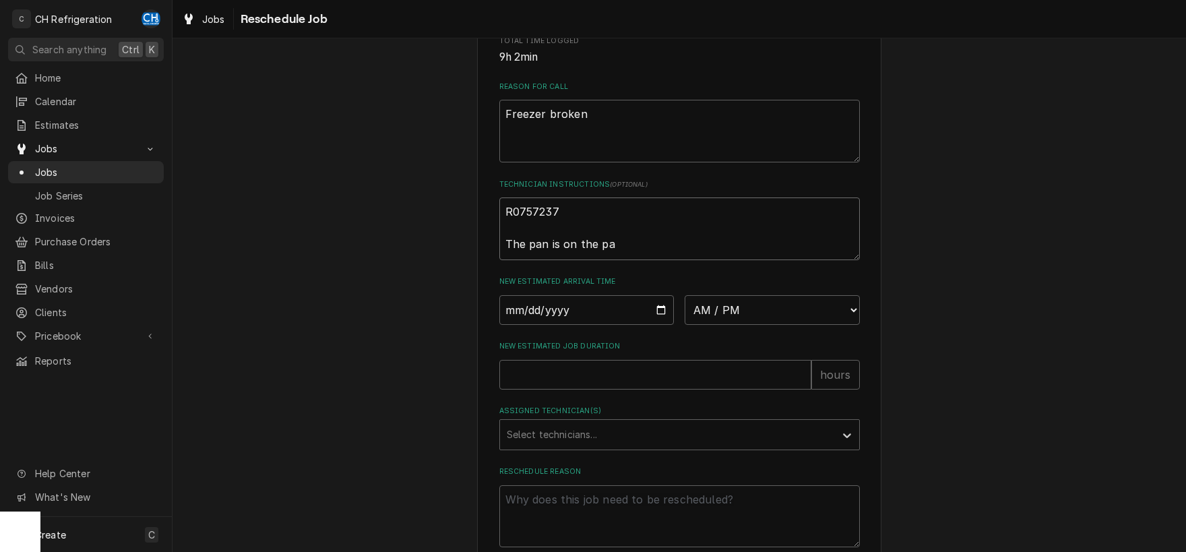
type textarea "x"
type textarea "R0757237 The pan is on the par"
type textarea "x"
type textarea "R0757237 The pan is on the part"
type textarea "x"
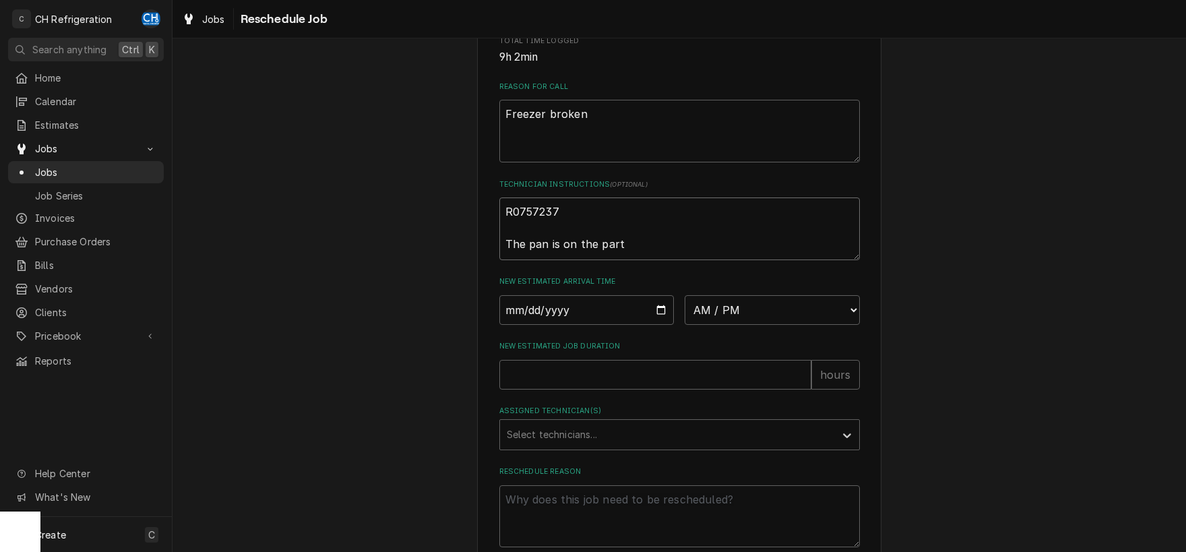
type textarea "R0757237 The pan is on the parts"
type textarea "x"
type textarea "R0757237 The pan is on the parts"
type textarea "x"
type textarea "R0757237 The pan is on the parts s"
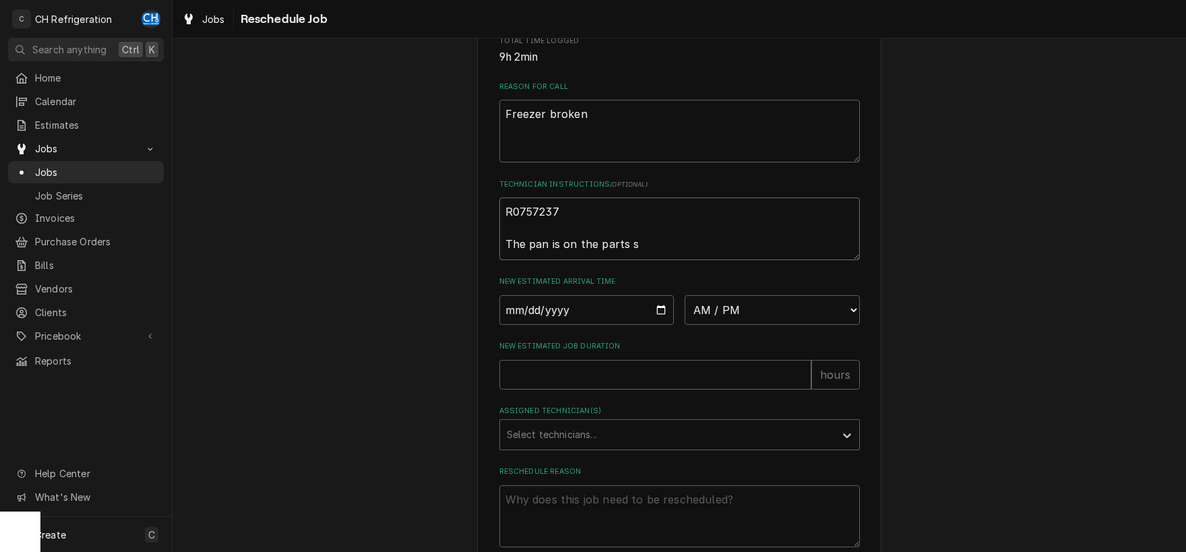
type textarea "x"
type textarea "R0757237 The pan is on the parts sh"
type textarea "x"
type textarea "R0757237 The pan is on the parts she"
type textarea "x"
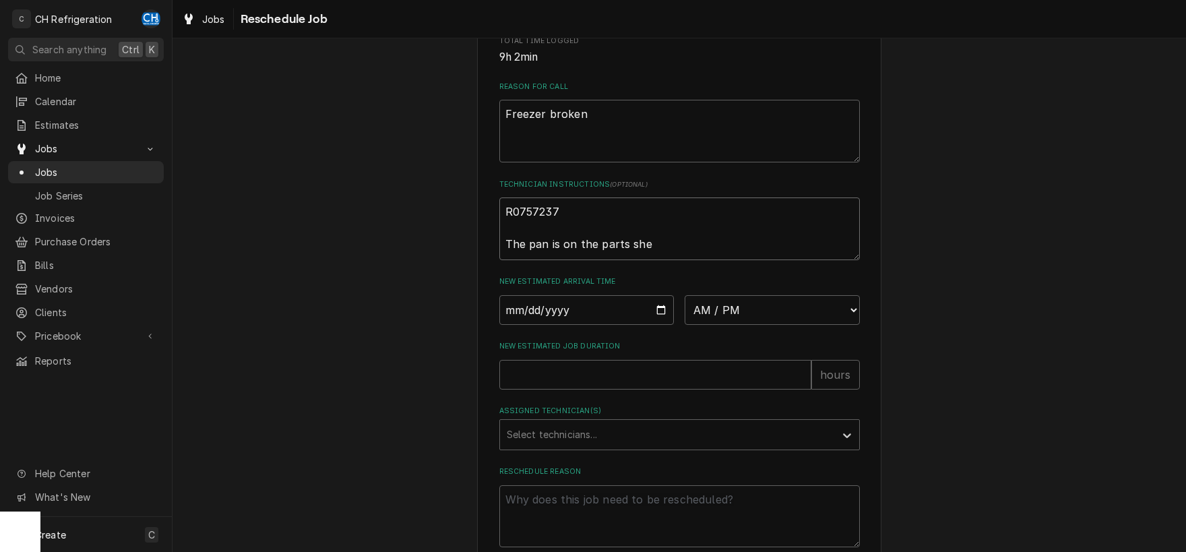
type textarea "R0757237 The pan is on the parts shel"
type textarea "x"
type textarea "R0757237 The pan is on the parts shelf"
type textarea "x"
type textarea "R0757237 The pan is on the parts shelf"
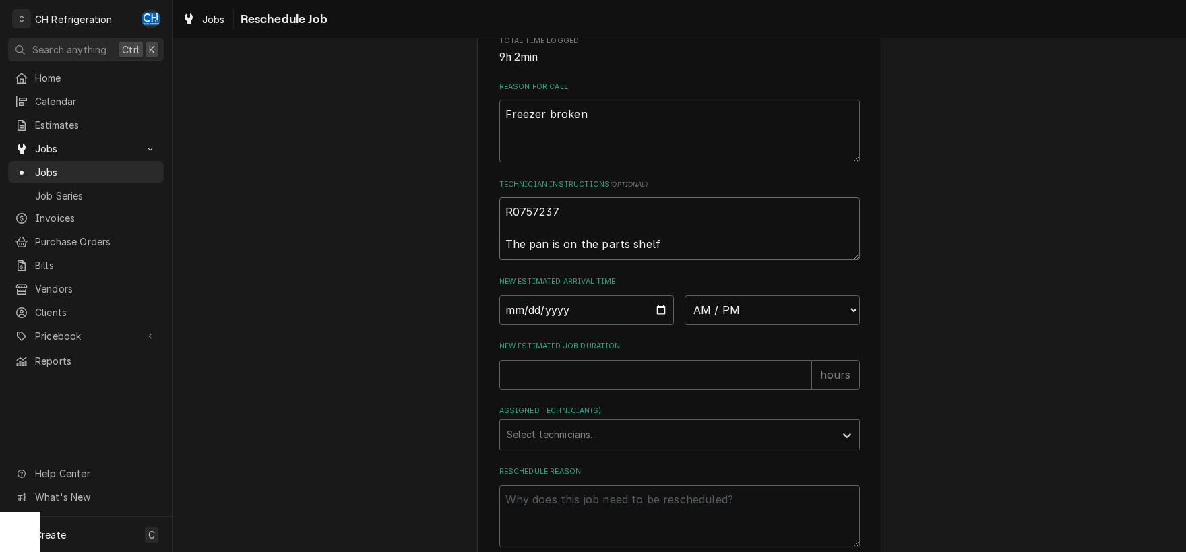
type textarea "x"
type textarea "R0757237 The pan is on the parts shelf i"
type textarea "x"
type textarea "R0757237 The pan is on the parts shelf in"
type textarea "x"
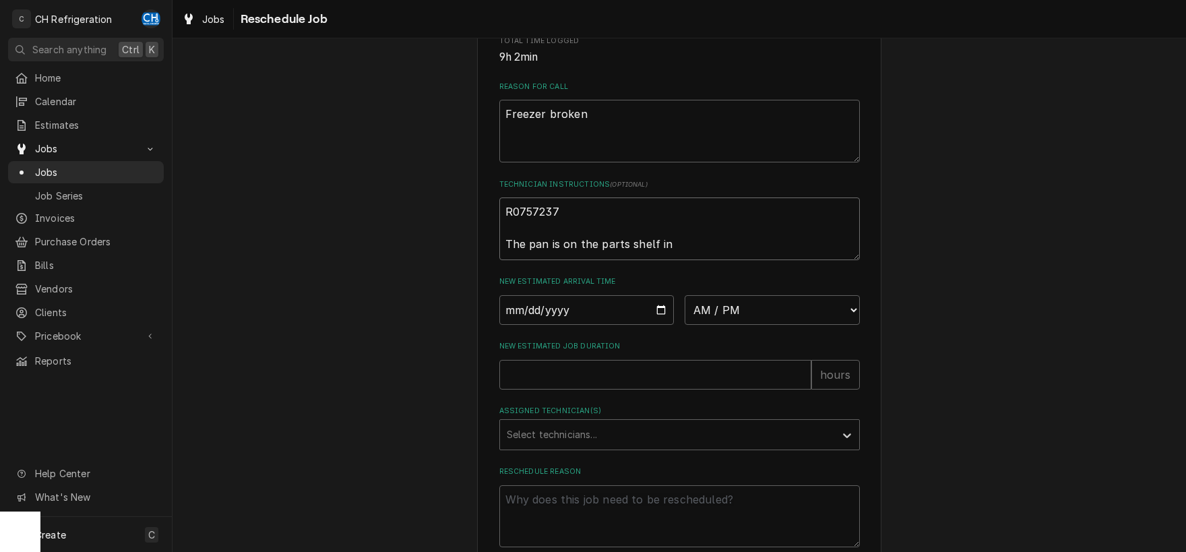
type textarea "R0757237 The pan is on the parts shelf in"
type textarea "x"
type textarea "R0757237 The pan is on the parts shelf in th"
type textarea "x"
type textarea "R0757237 The pan is on the parts shelf in the"
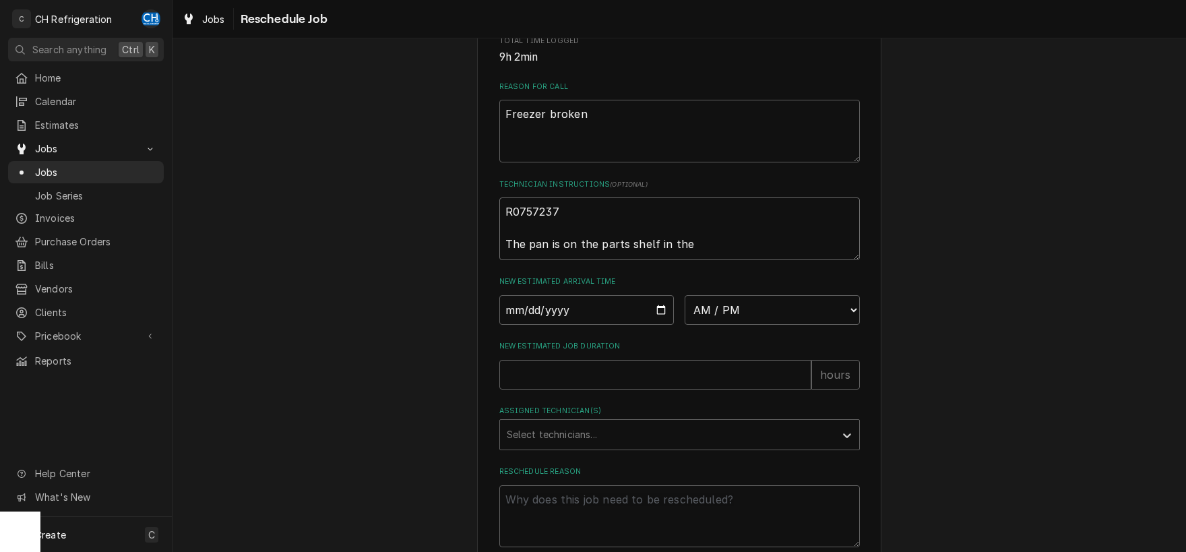
type textarea "x"
type textarea "R0757237 The pan is on the parts shelf in the"
type textarea "x"
type textarea "R0757237 The pan is on the parts shelf in the o"
type textarea "x"
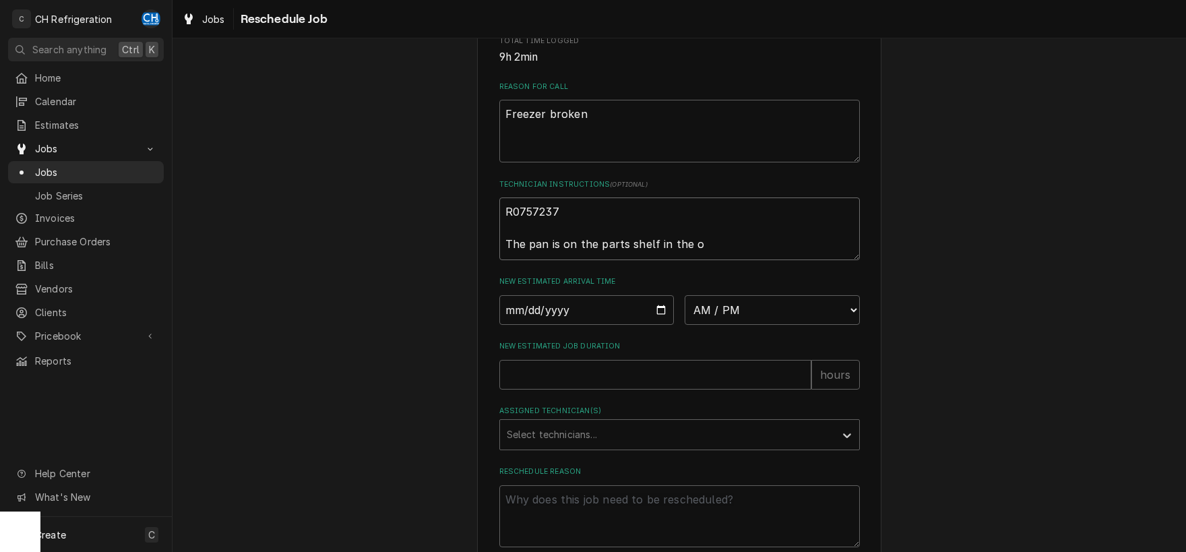
type textarea "R0757237 The pan is on the parts shelf in the of"
type textarea "x"
type textarea "R0757237 The pan is on the parts shelf in the off"
type textarea "x"
type textarea "R0757237 The pan is on the parts shelf in the officv"
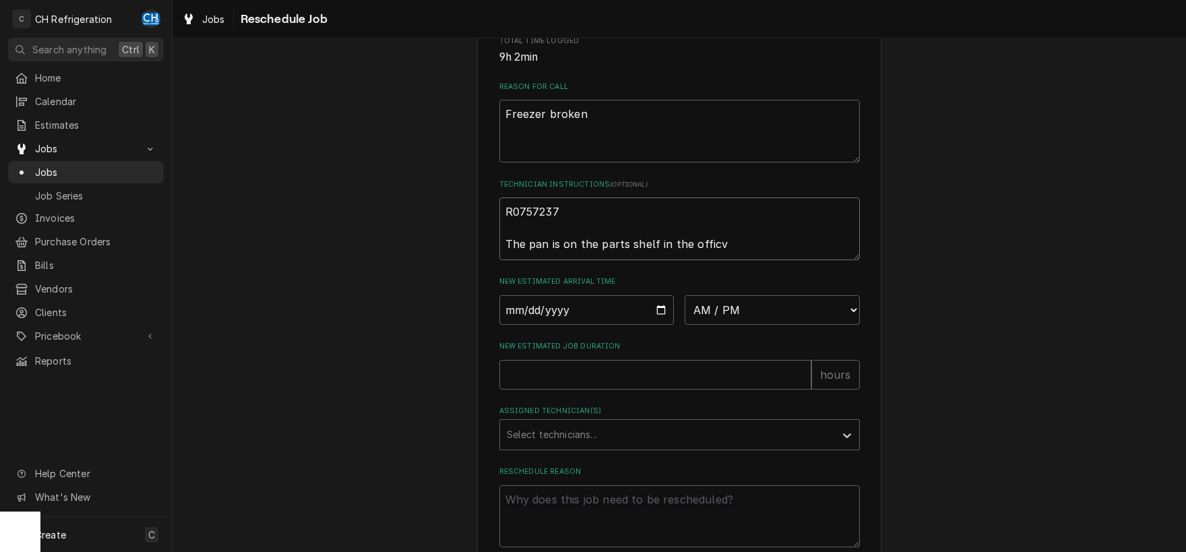
type textarea "x"
type textarea "R0757237 The pan is on the parts shelf in the officve"
type textarea "x"
type textarea "R0757237 The pan is on the parts shelf in the officv"
type textarea "x"
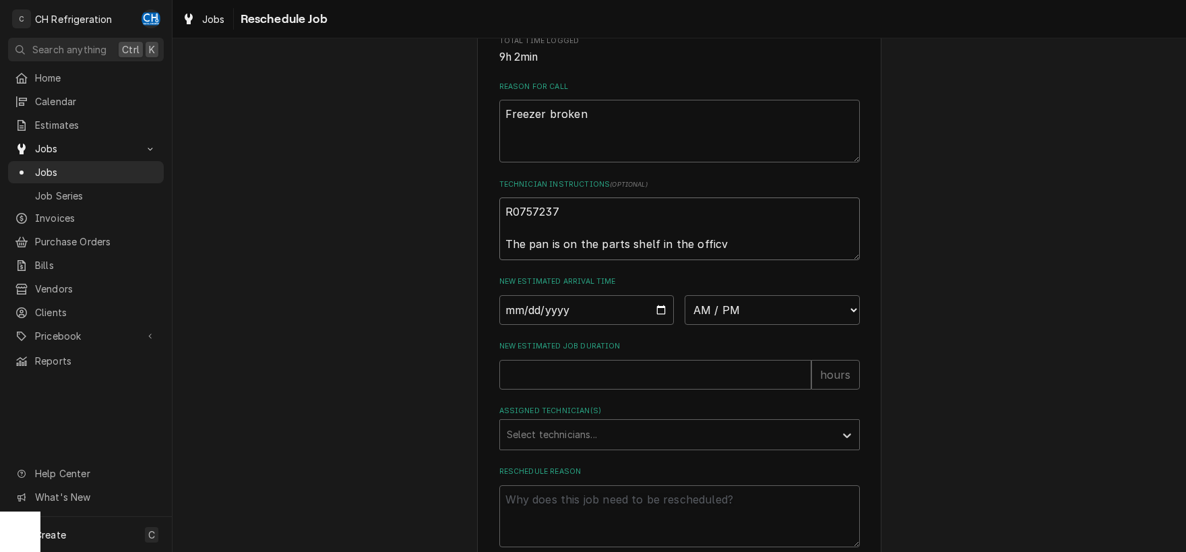
type textarea "R0757237 The pan is on the parts shelf in the offic"
type textarea "x"
type textarea "R0757237 The pan is on the parts shelf in the office"
click at [660, 325] on input "Date" at bounding box center [586, 310] width 175 height 30
type input "2025-09-10"
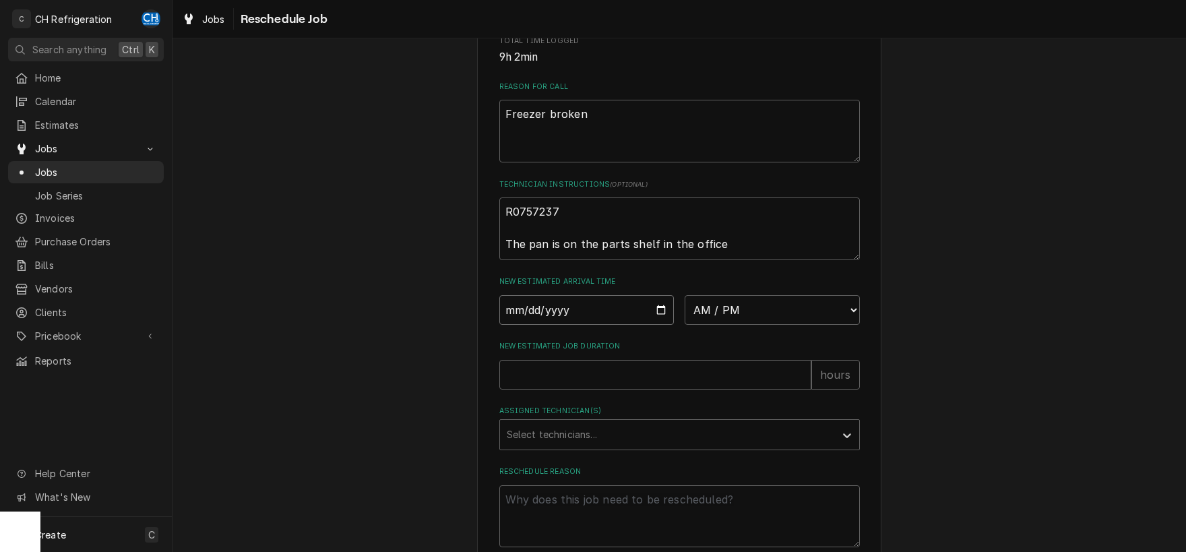
type textarea "x"
click at [685, 295] on select "AM / PM 6:00 AM 6:15 AM 6:30 AM 6:45 AM 7:00 AM 7:15 AM 7:30 AM 7:45 AM 8:00 AM…" at bounding box center [772, 310] width 175 height 30
select select "08:00:00"
click option "8:00 AM" at bounding box center [0, 0] width 0 height 0
type textarea "x"
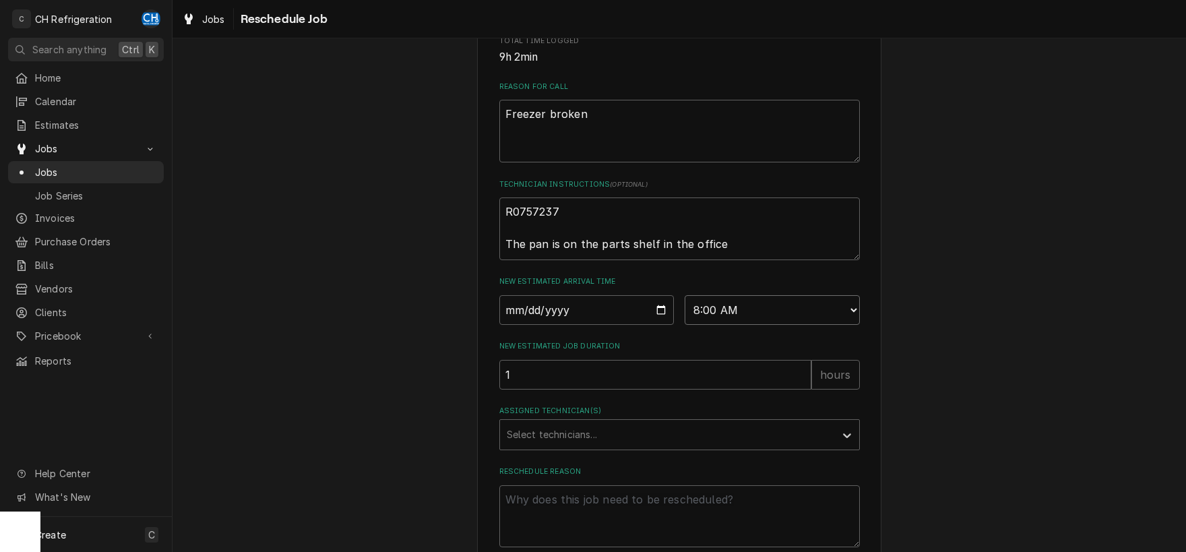
type input "1"
click at [800, 389] on input "1" at bounding box center [655, 375] width 312 height 30
type textarea "x"
type input "2"
click at [800, 389] on input "2" at bounding box center [655, 375] width 312 height 30
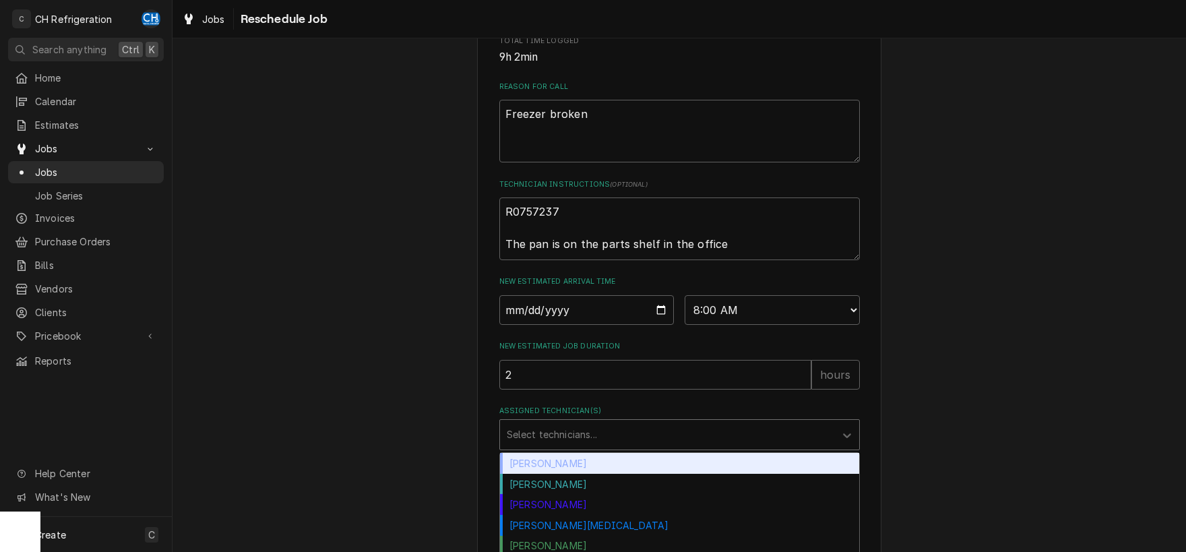
click at [710, 447] on div "Assigned Technician(s)" at bounding box center [667, 434] width 321 height 24
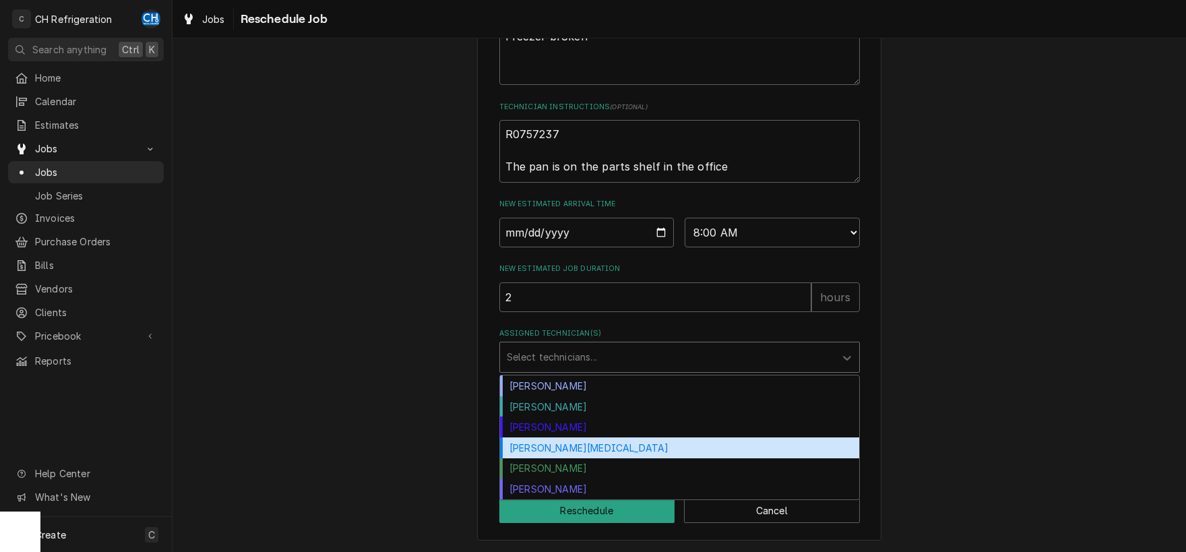
click at [679, 452] on div "Moises Melena" at bounding box center [679, 447] width 359 height 21
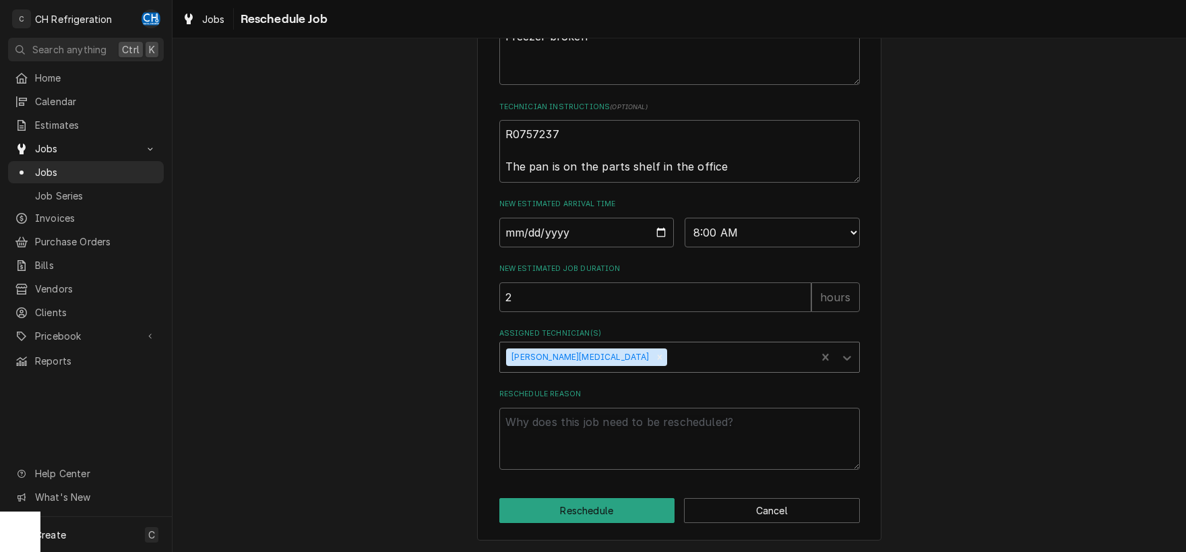
click at [669, 354] on div "Assigned Technician(s)" at bounding box center [739, 357] width 140 height 24
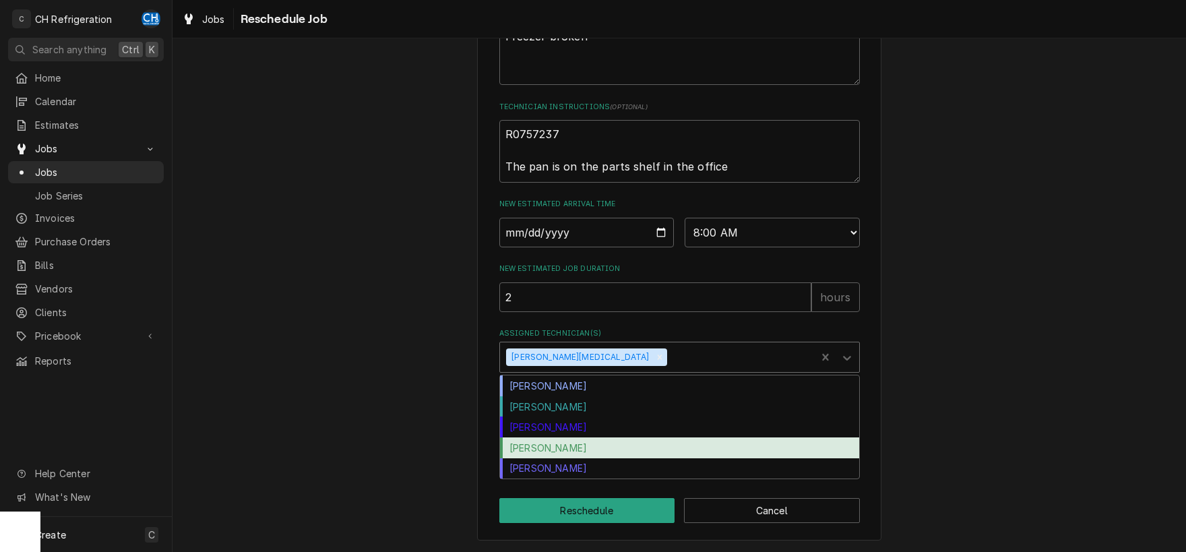
click at [627, 451] on div "Ruben Perez" at bounding box center [679, 447] width 359 height 21
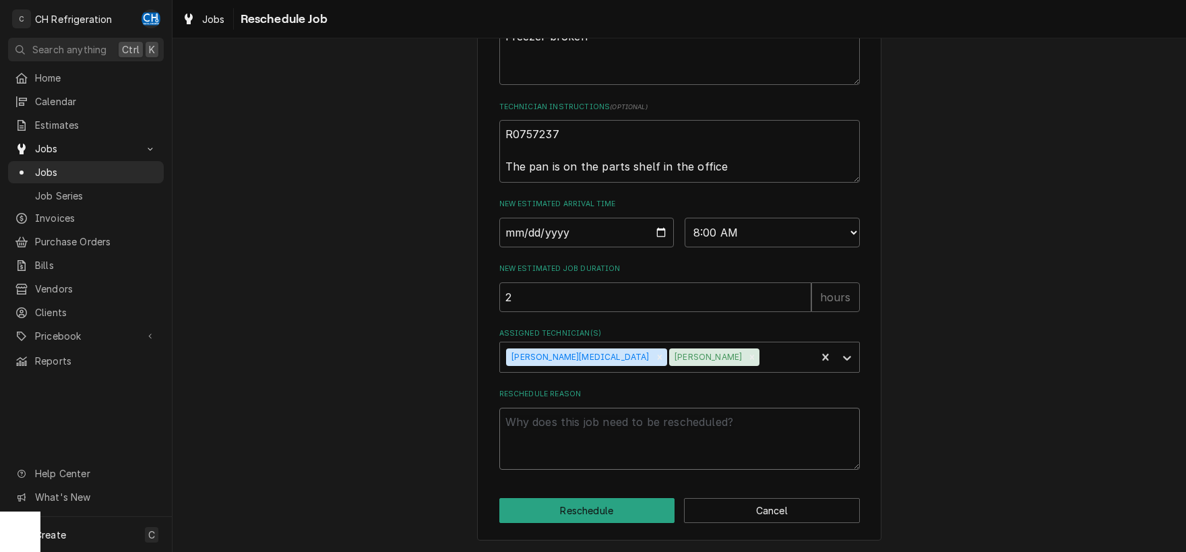
click at [689, 461] on textarea "Reschedule Reason" at bounding box center [679, 439] width 360 height 63
type textarea "x"
type textarea "p"
type textarea "x"
type textarea "pa"
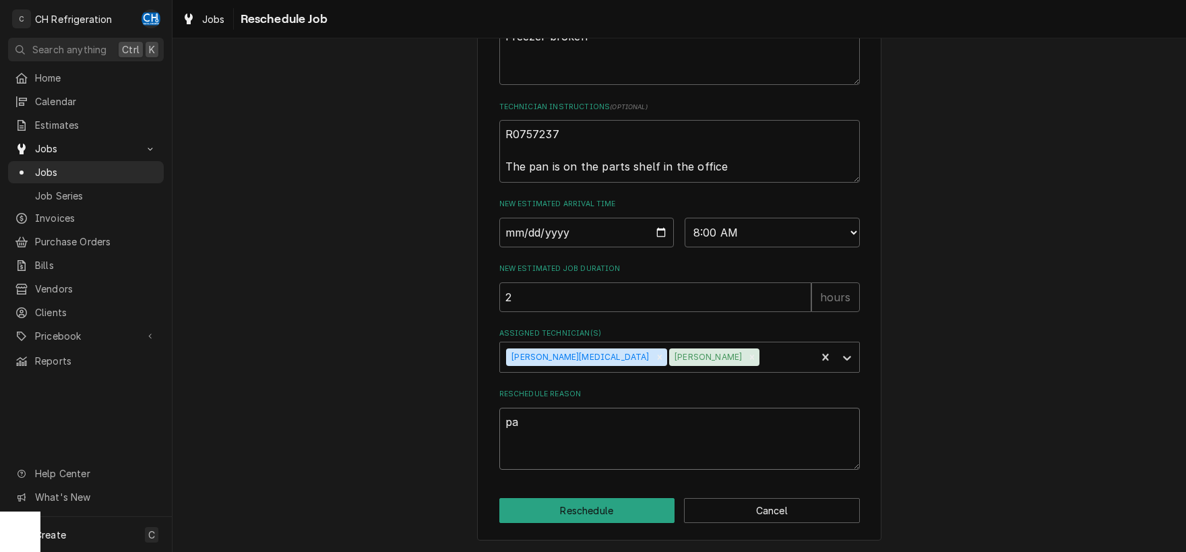
type textarea "x"
type textarea "par"
type textarea "x"
type textarea "part"
type textarea "x"
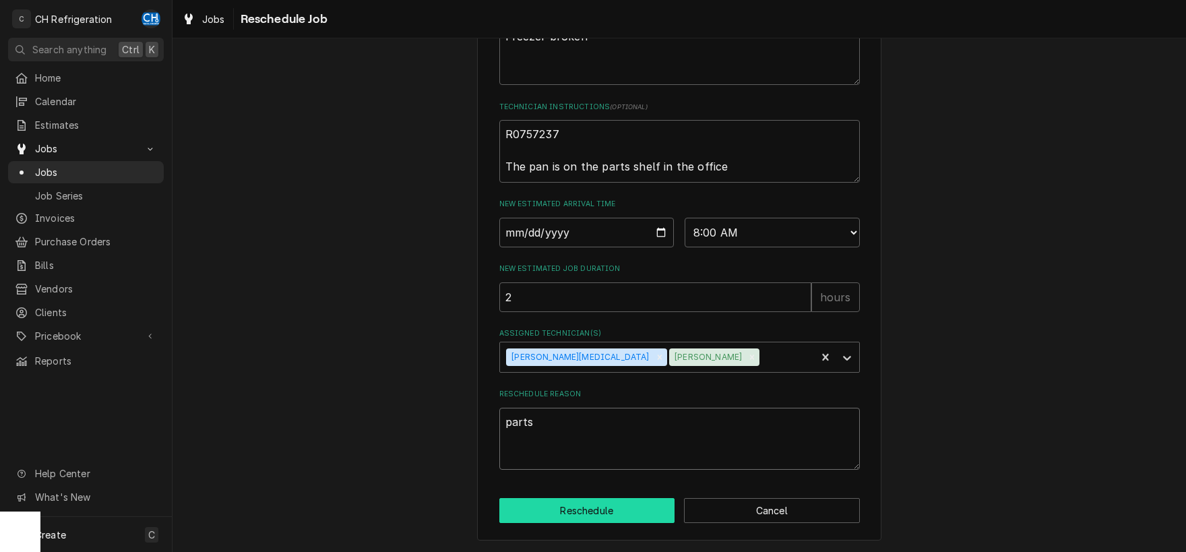
type textarea "parts"
click at [637, 515] on button "Reschedule" at bounding box center [587, 510] width 176 height 25
type textarea "x"
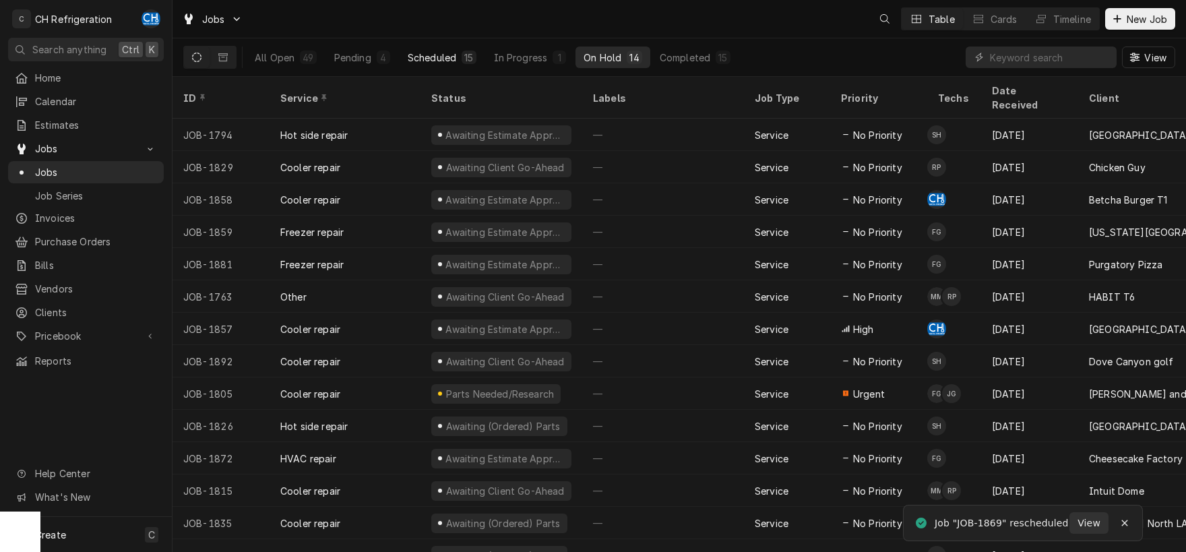
click at [436, 54] on div "Scheduled" at bounding box center [432, 58] width 49 height 14
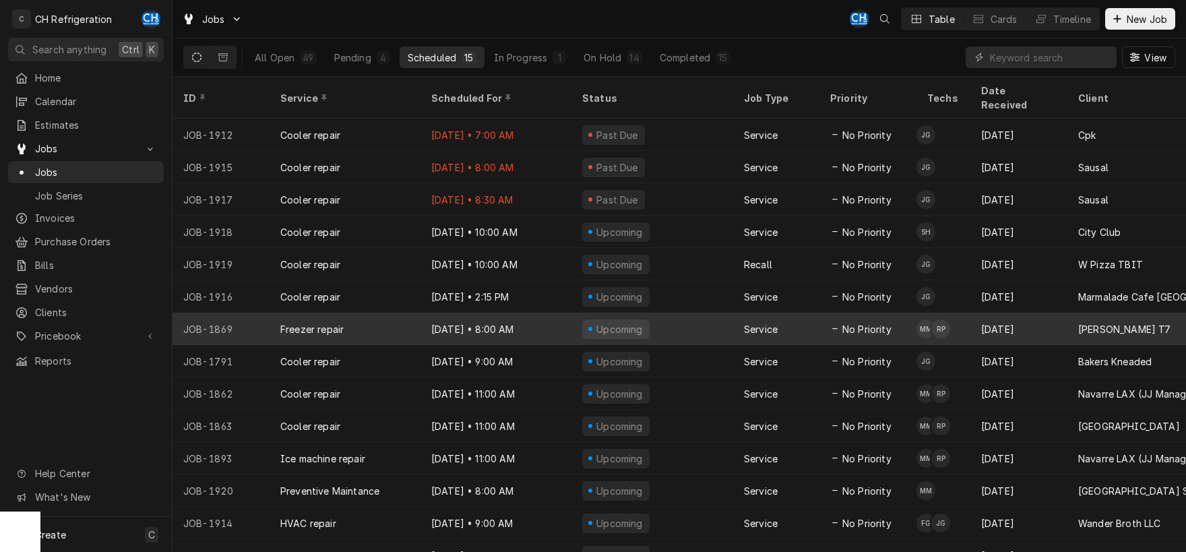
click at [789, 314] on div "Service" at bounding box center [776, 329] width 86 height 32
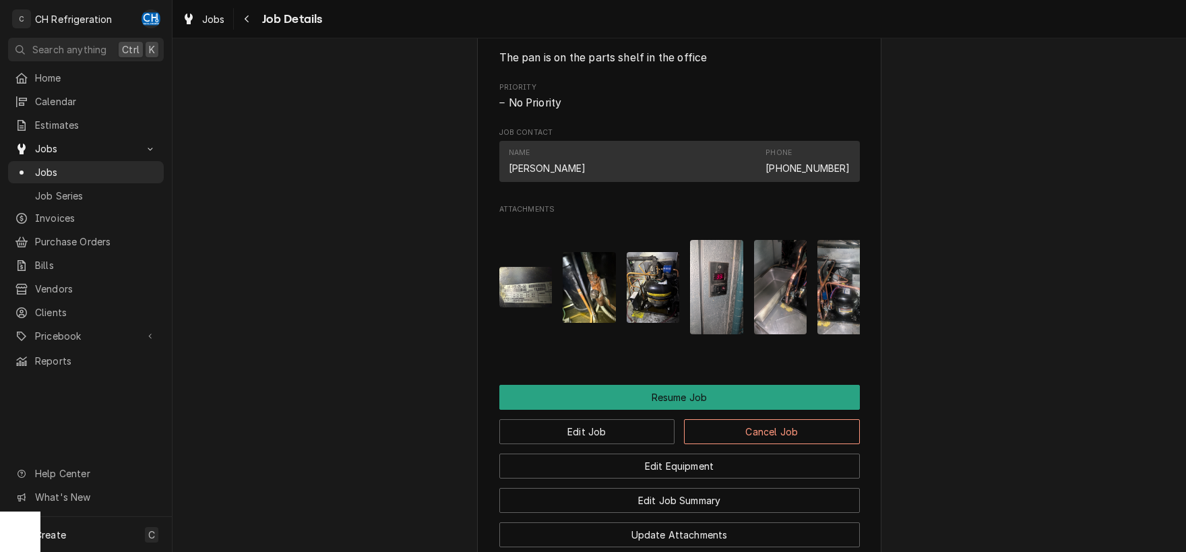
scroll to position [986, 0]
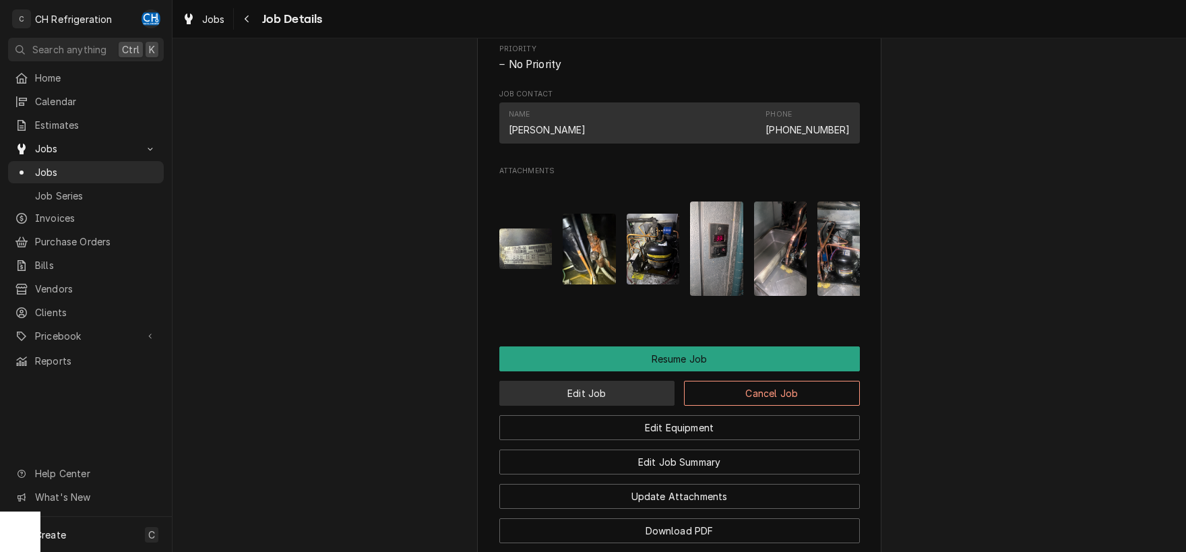
click at [645, 400] on button "Edit Job" at bounding box center [587, 393] width 176 height 25
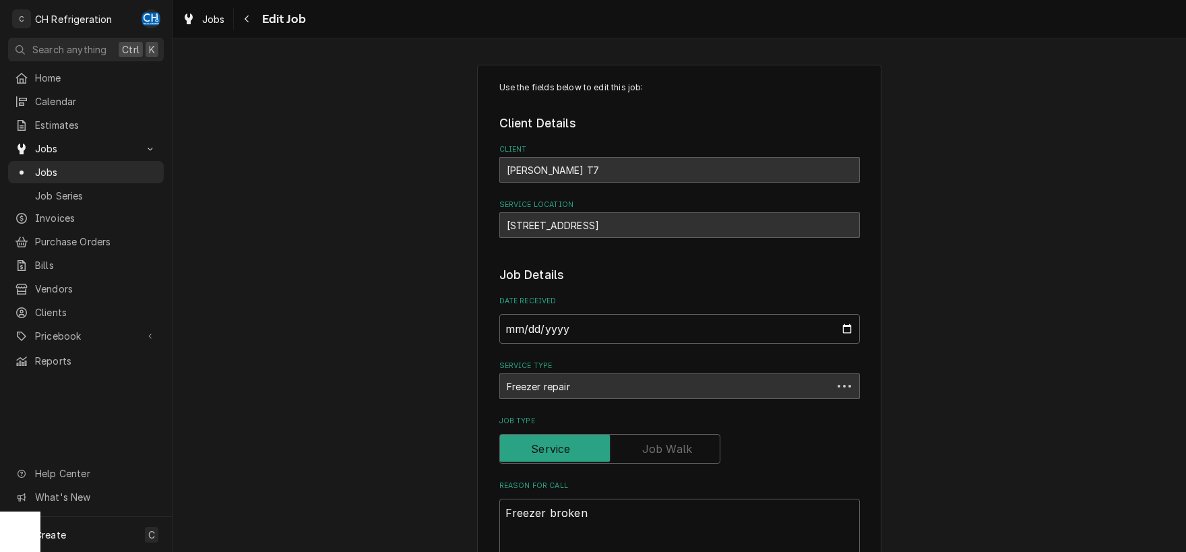
type textarea "x"
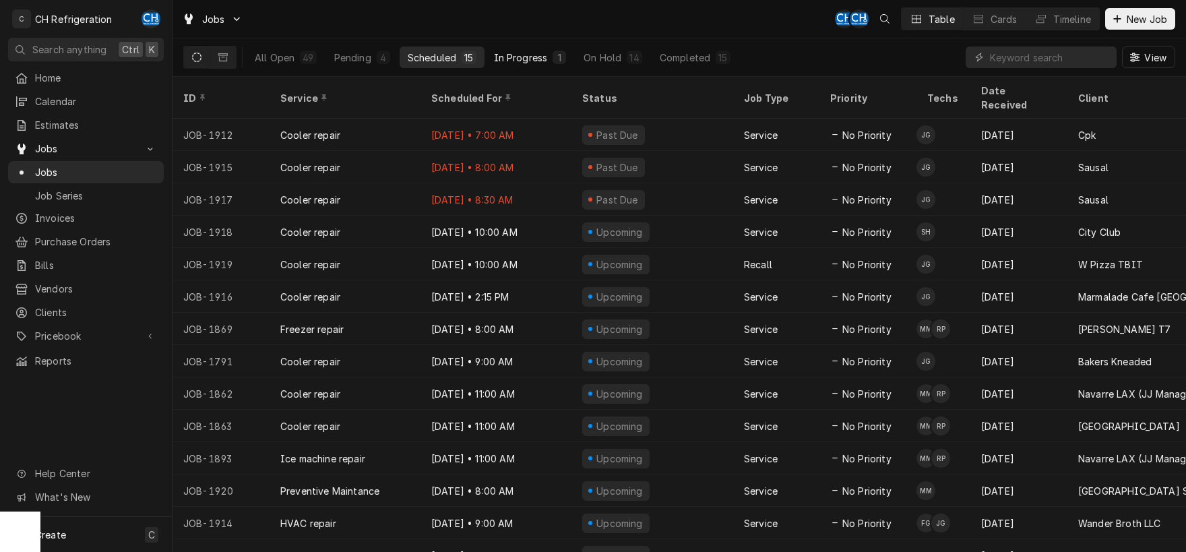
click at [538, 52] on div "In Progress" at bounding box center [521, 58] width 54 height 14
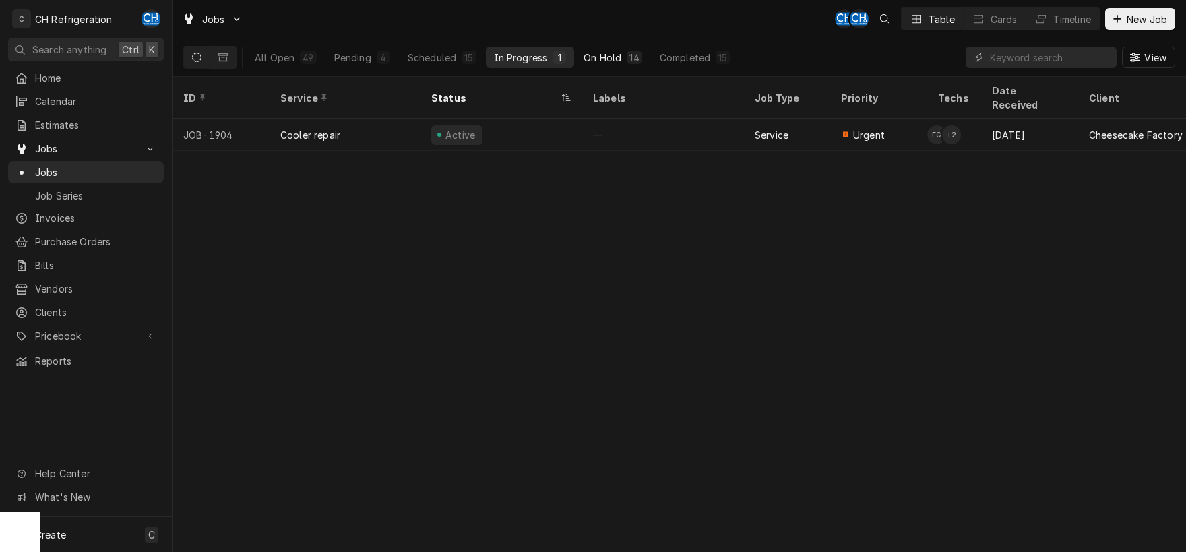
click at [602, 57] on div "On Hold" at bounding box center [603, 58] width 38 height 14
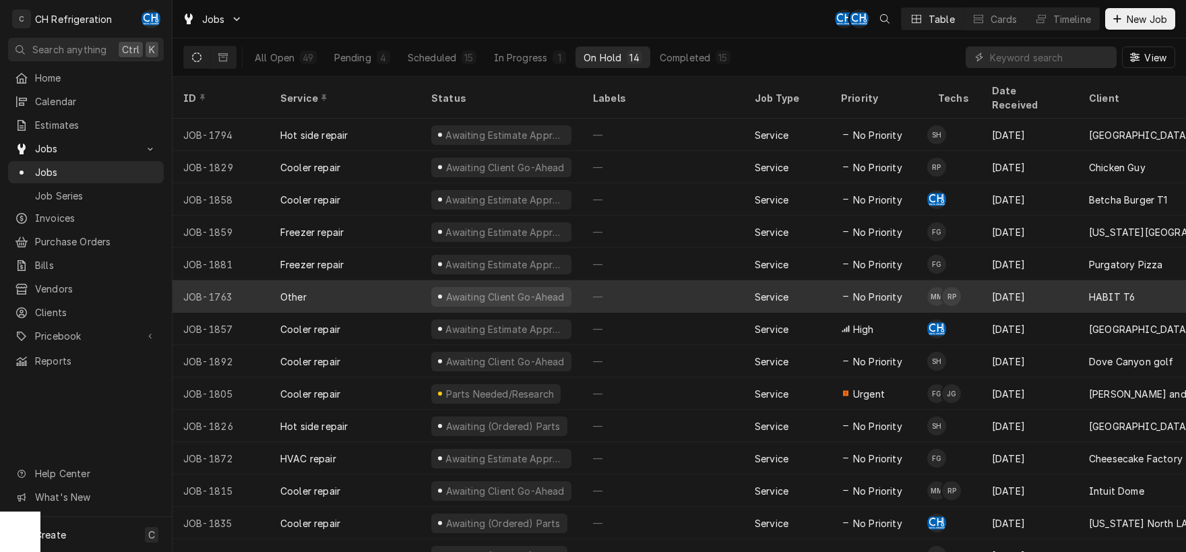
scroll to position [3, 0]
